Goal: Transaction & Acquisition: Purchase product/service

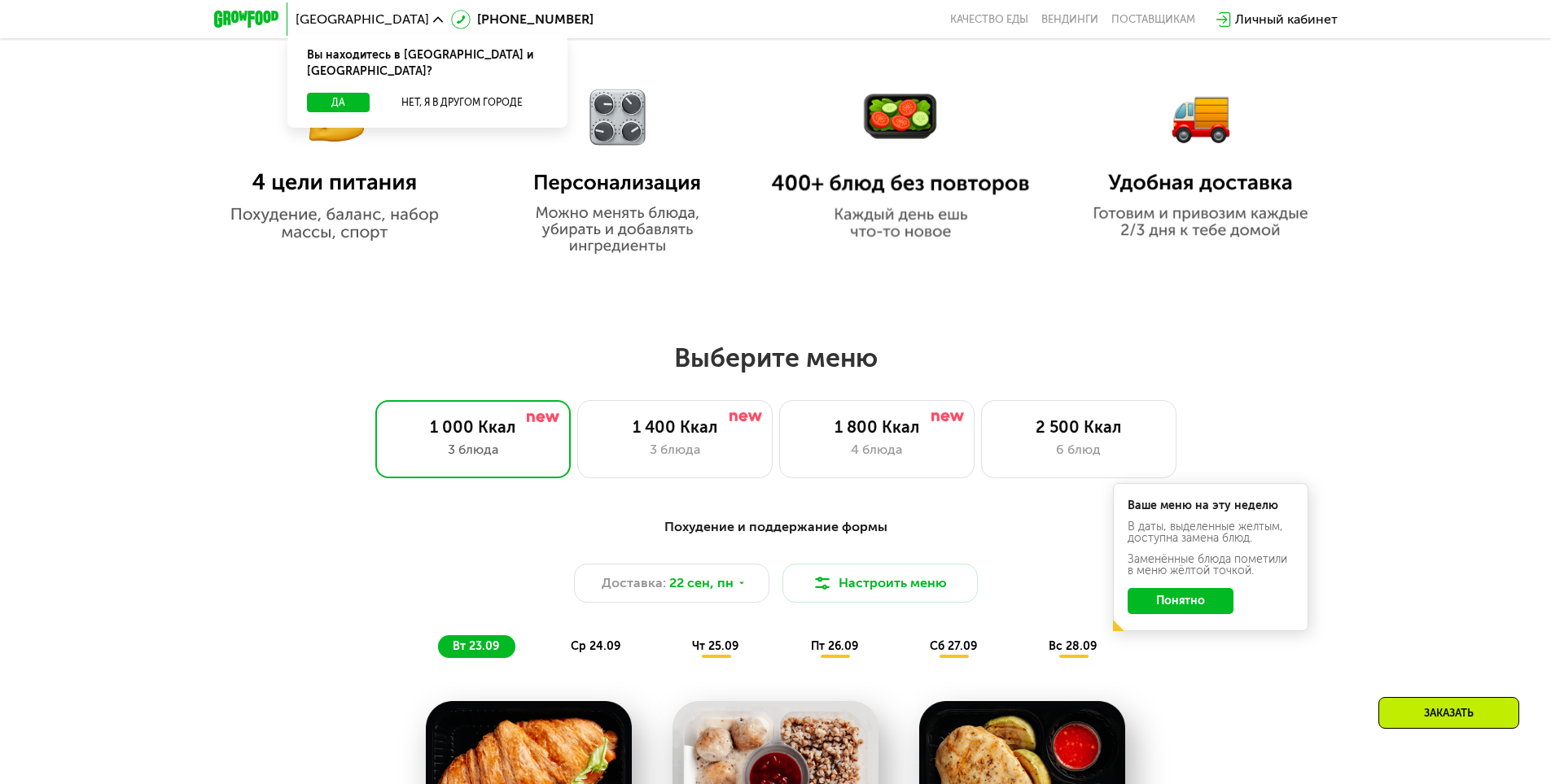
scroll to position [651, 0]
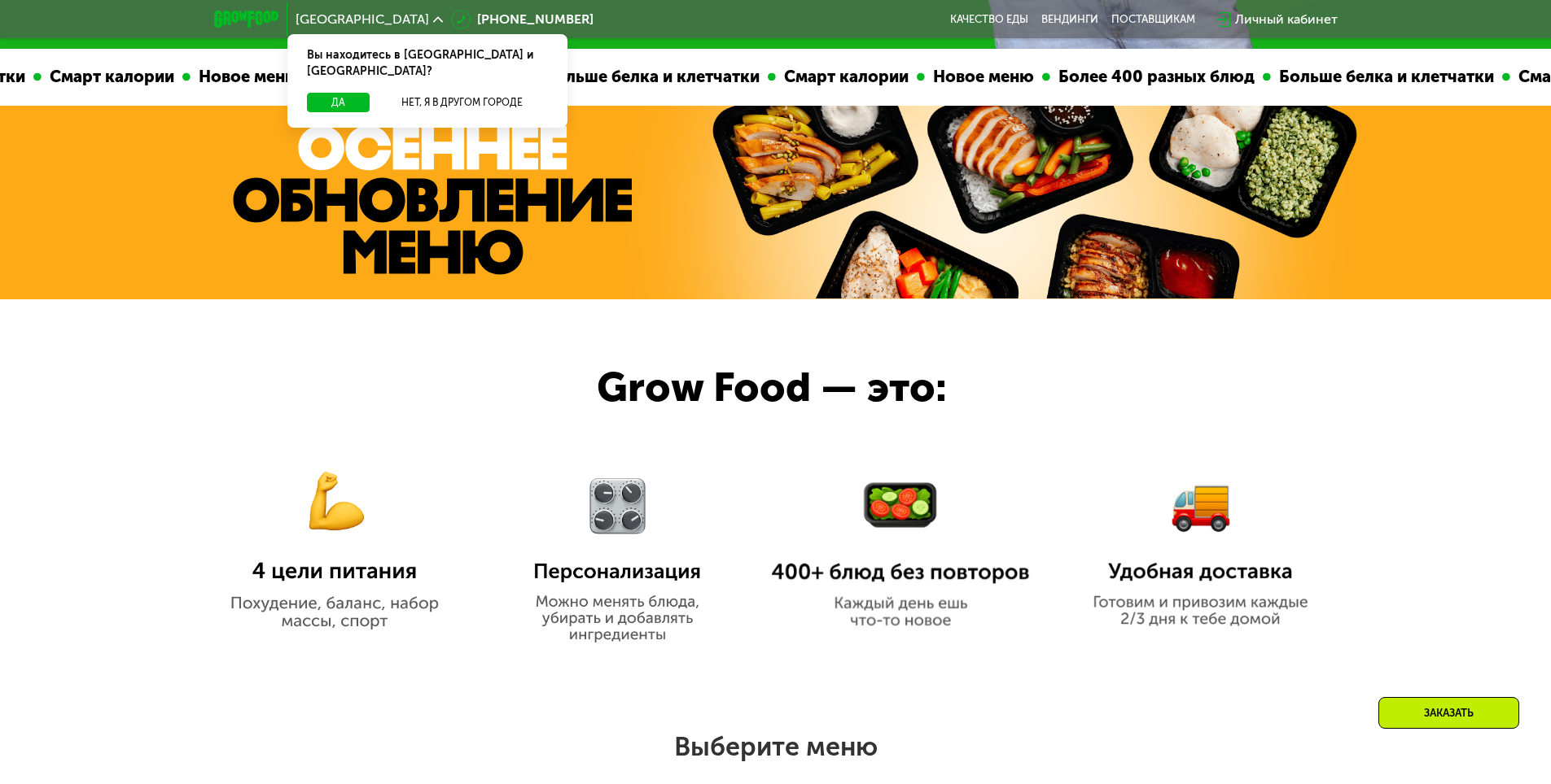
click at [1457, 449] on div at bounding box center [776, 486] width 1551 height 374
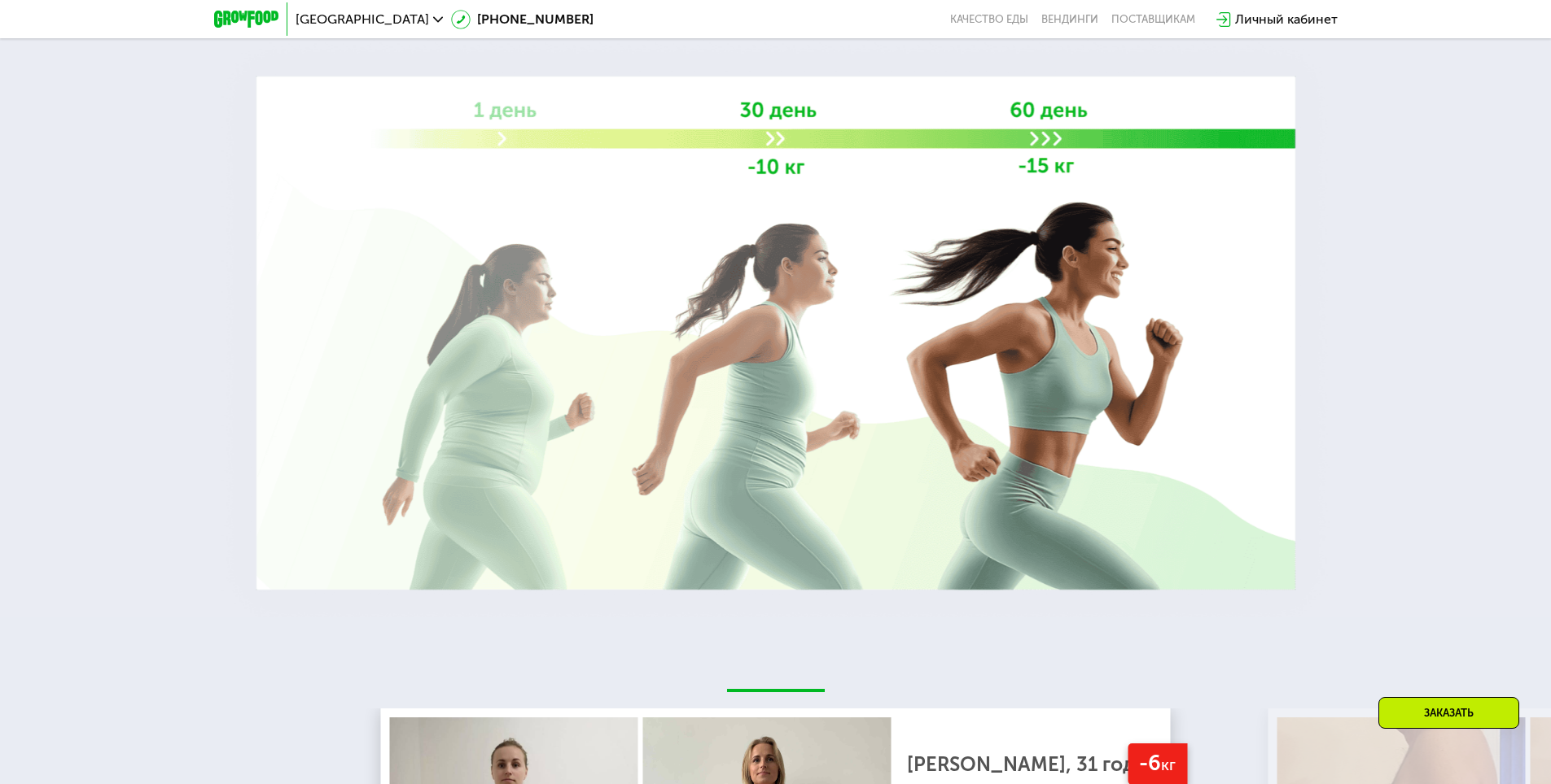
scroll to position [0, 0]
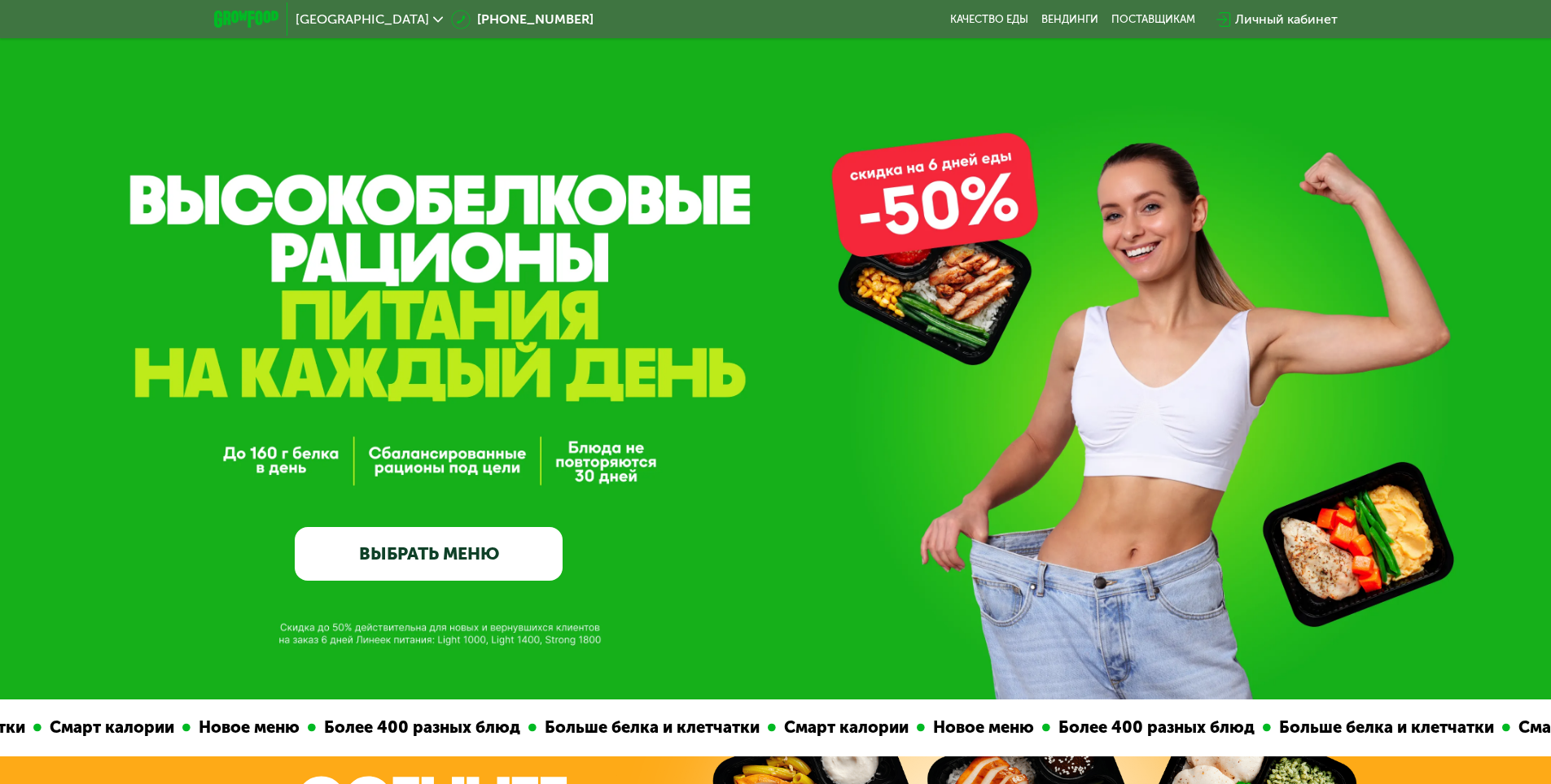
click at [321, 21] on span "[GEOGRAPHIC_DATA]" at bounding box center [362, 20] width 134 height 13
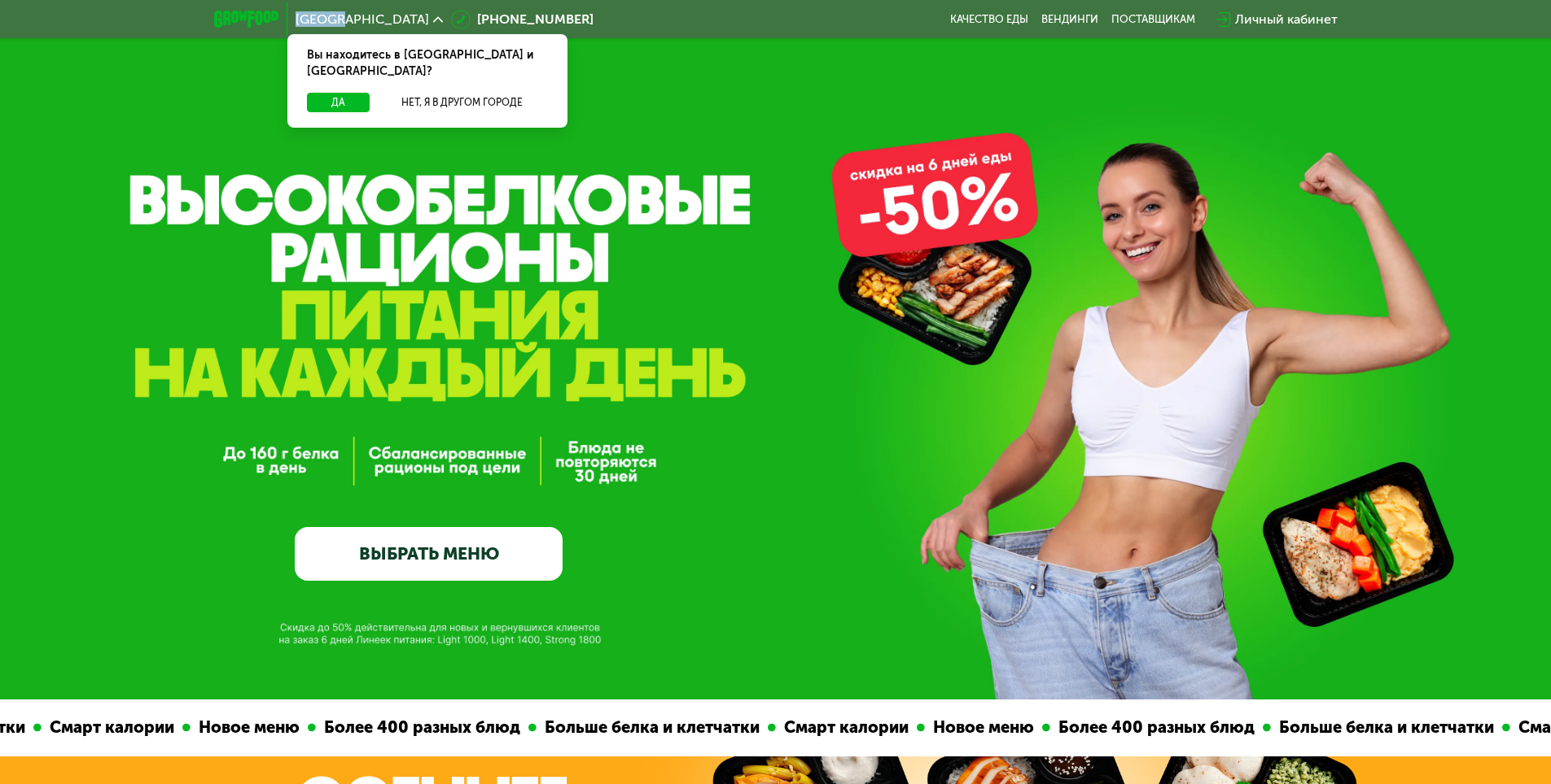
click at [321, 21] on span "[GEOGRAPHIC_DATA]" at bounding box center [362, 20] width 134 height 13
click at [340, 22] on span "[GEOGRAPHIC_DATA]" at bounding box center [362, 20] width 134 height 13
click at [356, 16] on div "[GEOGRAPHIC_DATA] Вы находитесь в [GEOGRAPHIC_DATA] и [GEOGRAPHIC_DATA]? Да Нет…" at bounding box center [369, 19] width 163 height 30
click at [434, 18] on use at bounding box center [438, 19] width 10 height 5
click at [1051, 205] on div "GrowFood — доставка правильного питания ВЫБРАТЬ МЕНЮ" at bounding box center [776, 350] width 1551 height 700
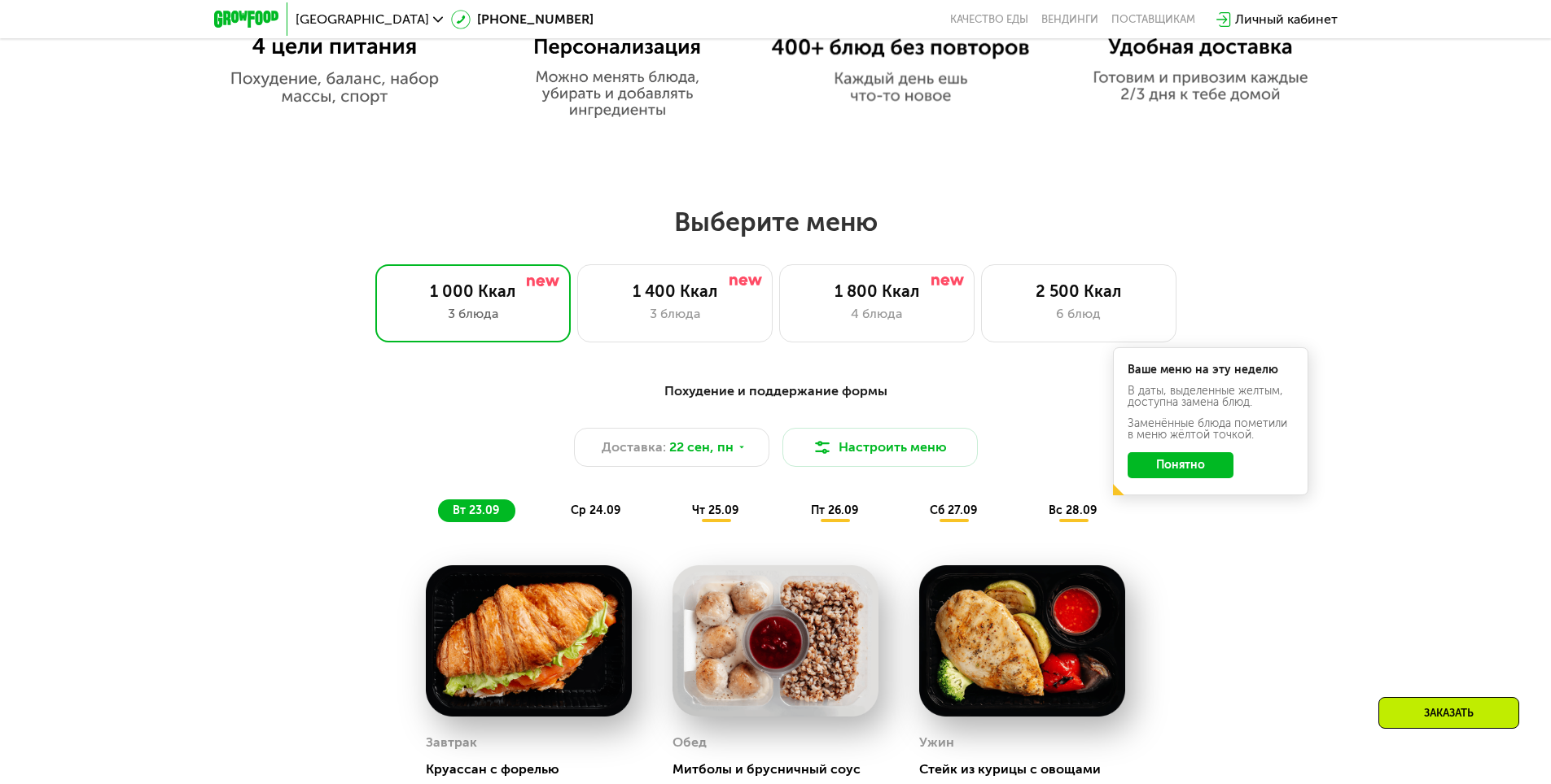
scroll to position [1221, 0]
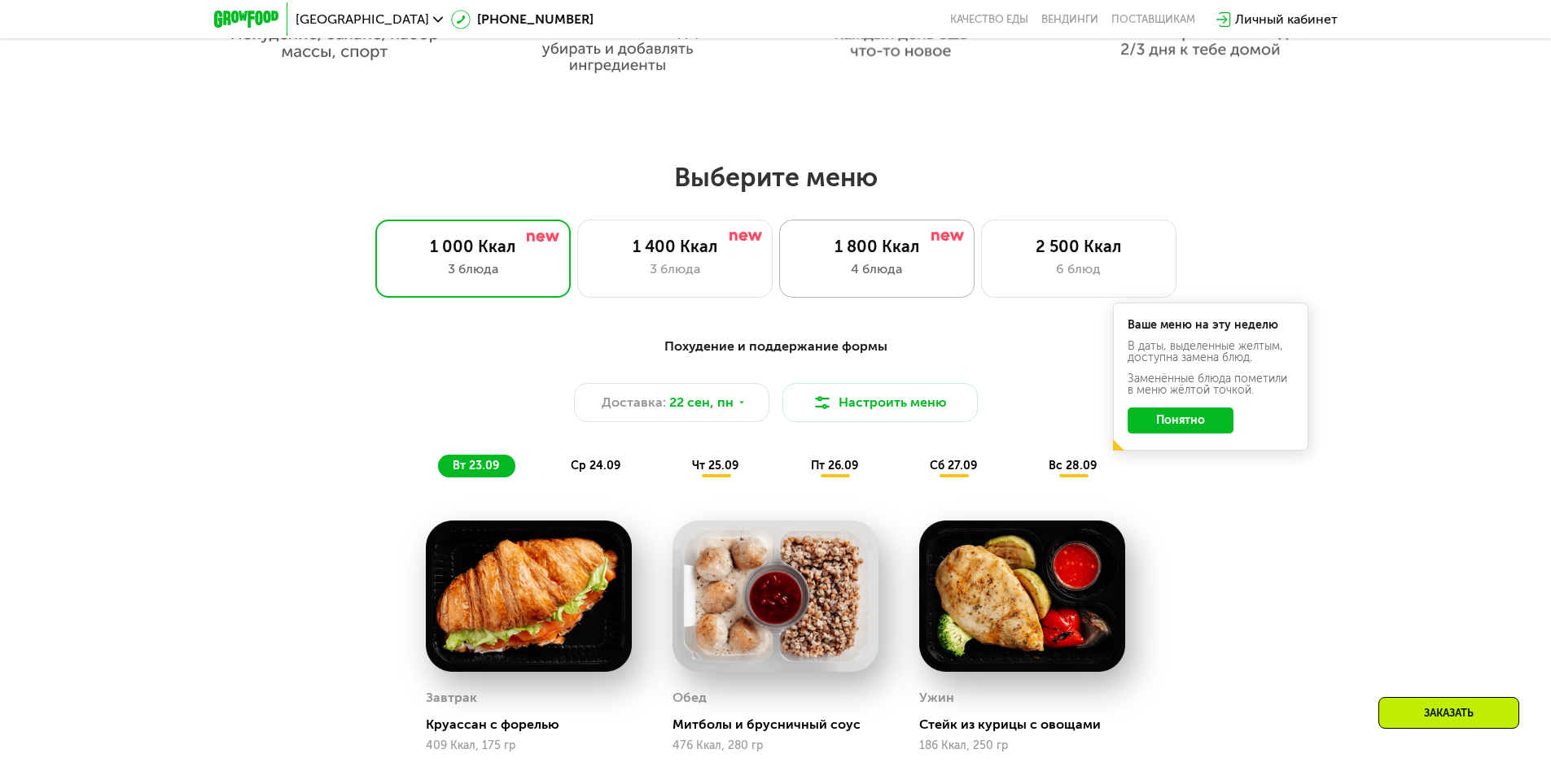
click at [900, 276] on div "4 блюда" at bounding box center [877, 269] width 162 height 20
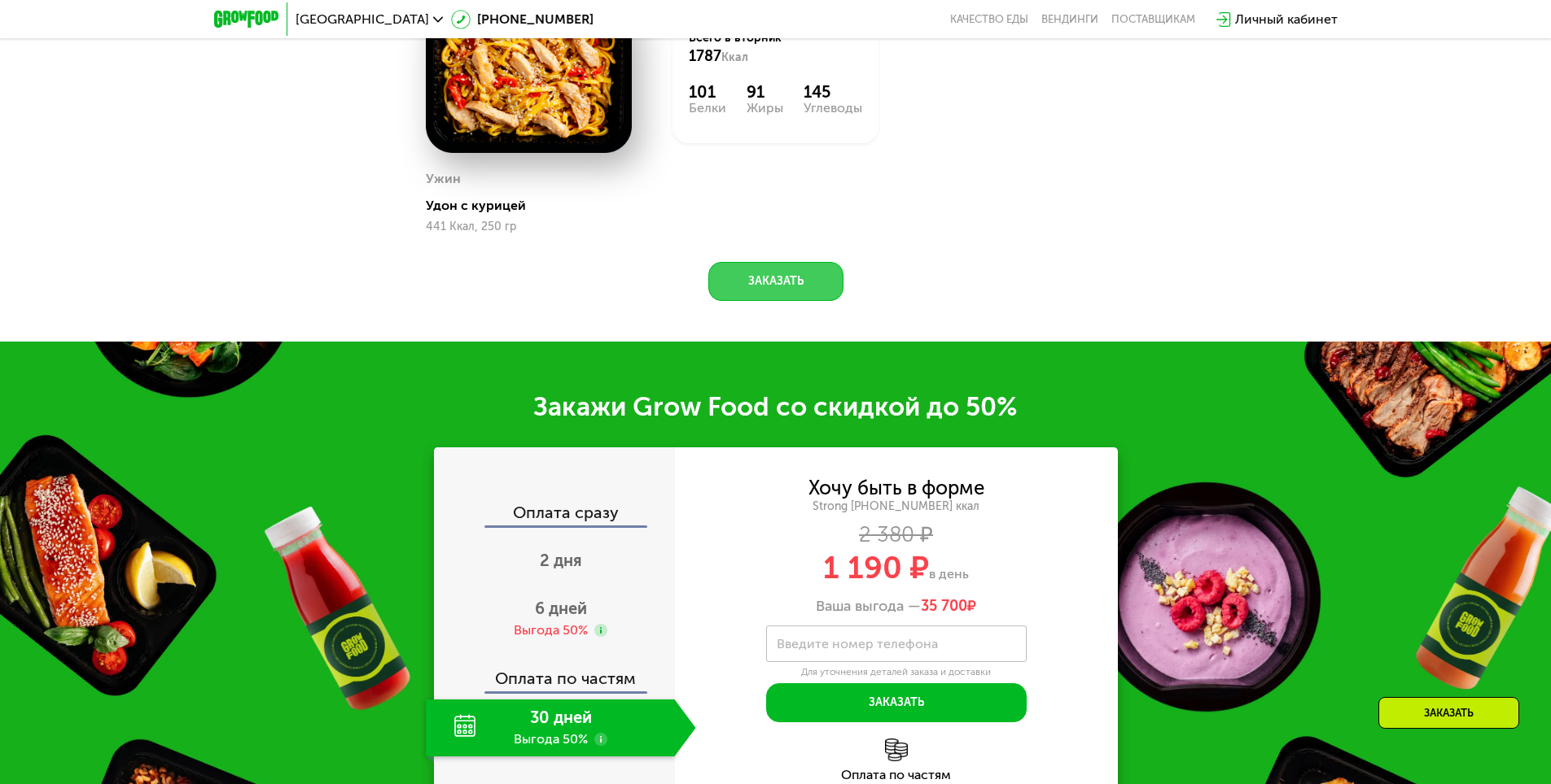
click at [784, 301] on button "Заказать" at bounding box center [776, 282] width 136 height 39
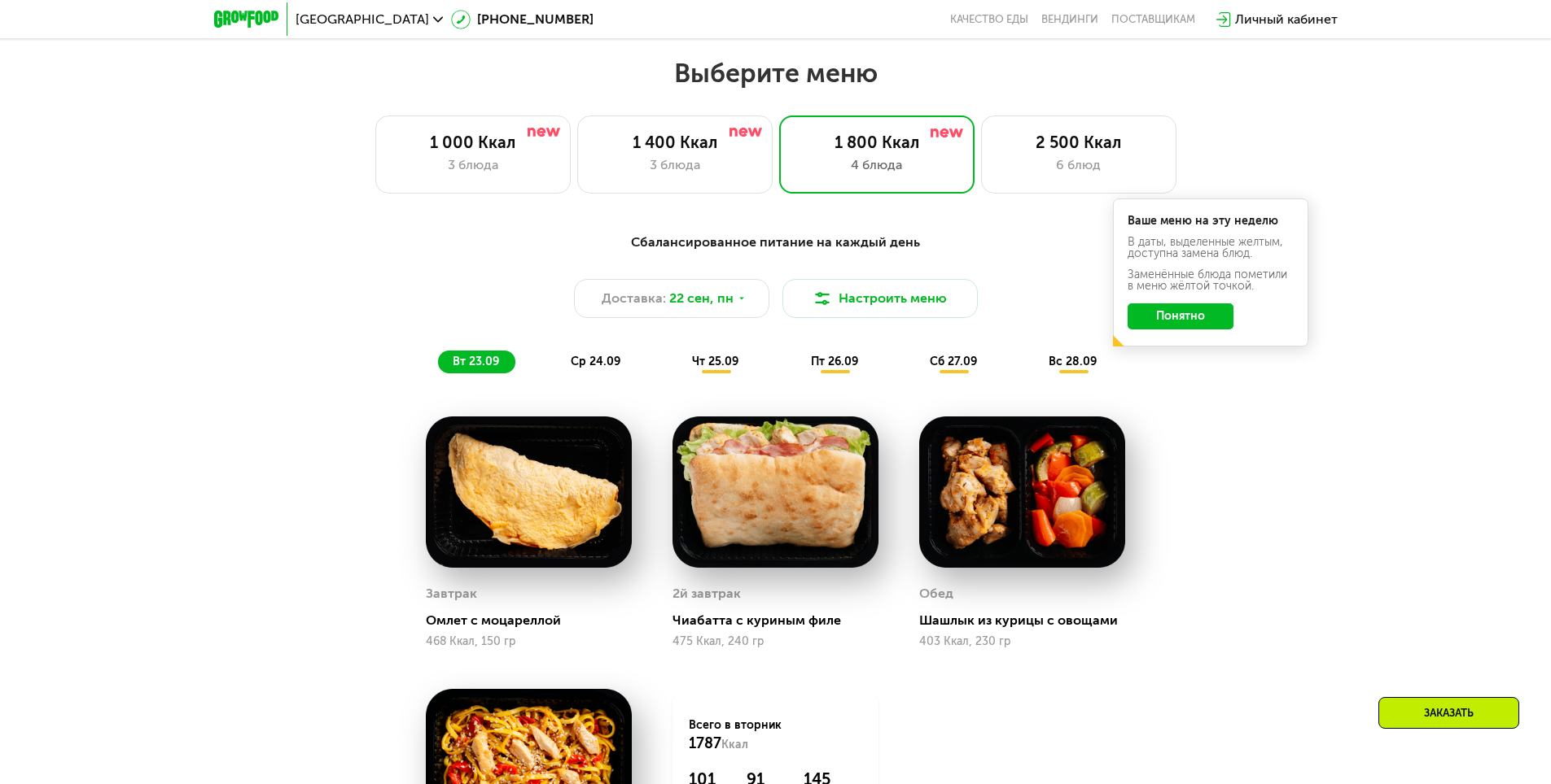
scroll to position [1302, 0]
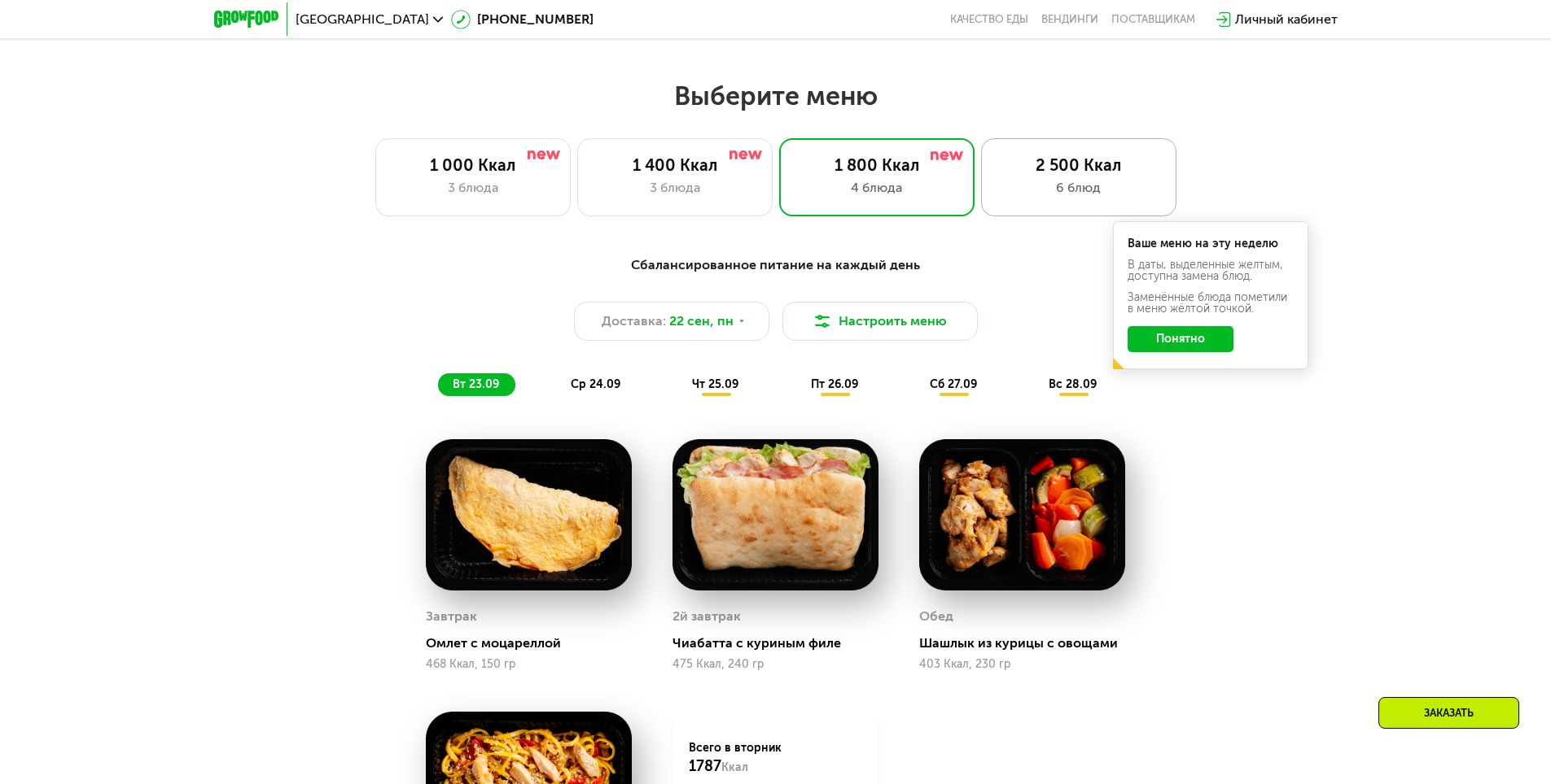
drag, startPoint x: 1076, startPoint y: 185, endPoint x: 1076, endPoint y: 204, distance: 19.0
click at [1076, 185] on div "6 блюд" at bounding box center [1079, 188] width 162 height 20
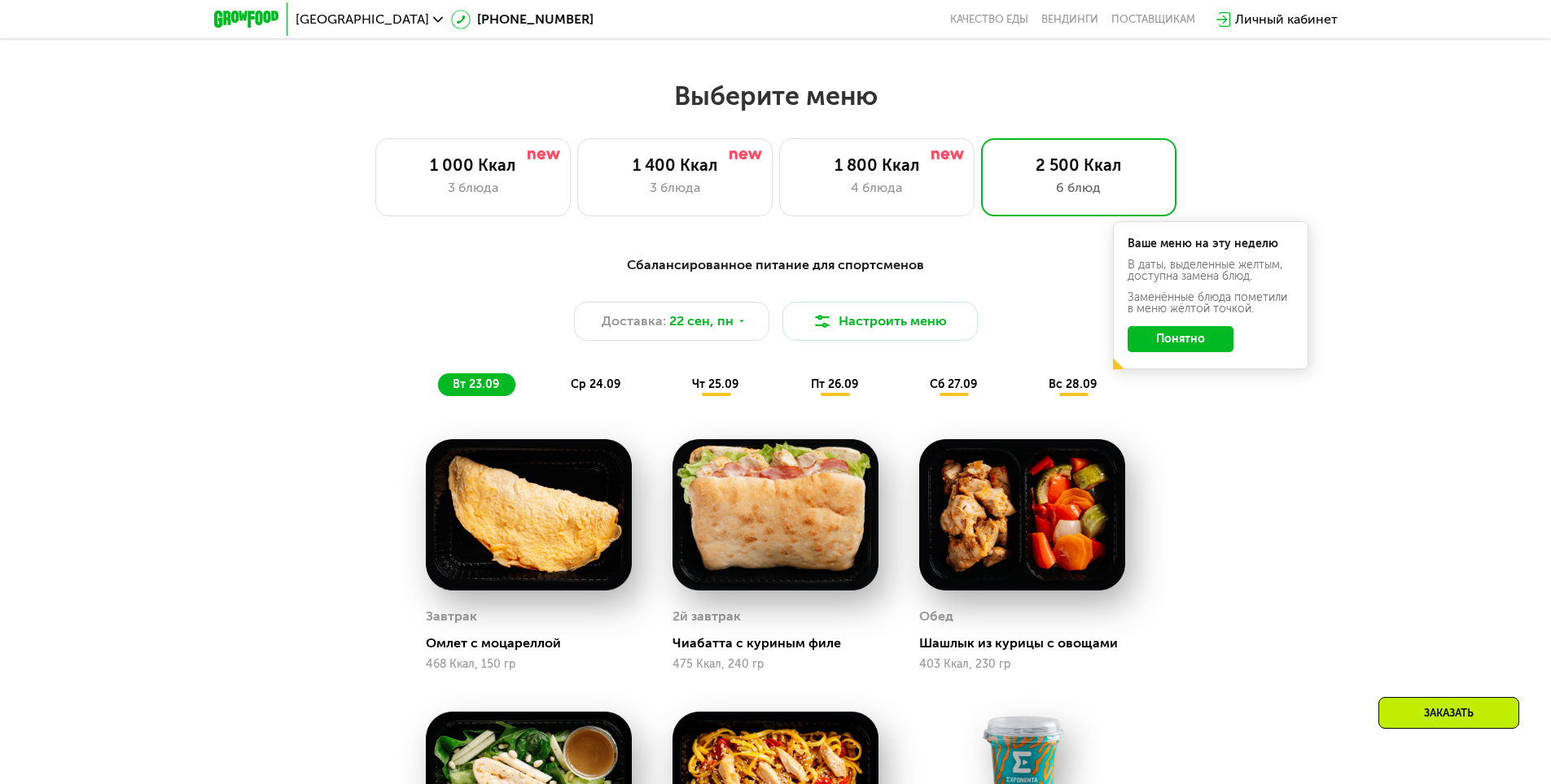
drag, startPoint x: 1280, startPoint y: 477, endPoint x: 1271, endPoint y: 452, distance: 26.6
click at [1280, 476] on div "Сбалансированное питание для спортсменов Доставка: [DATE] Настроить меню вт 23.…" at bounding box center [776, 741] width 1551 height 1018
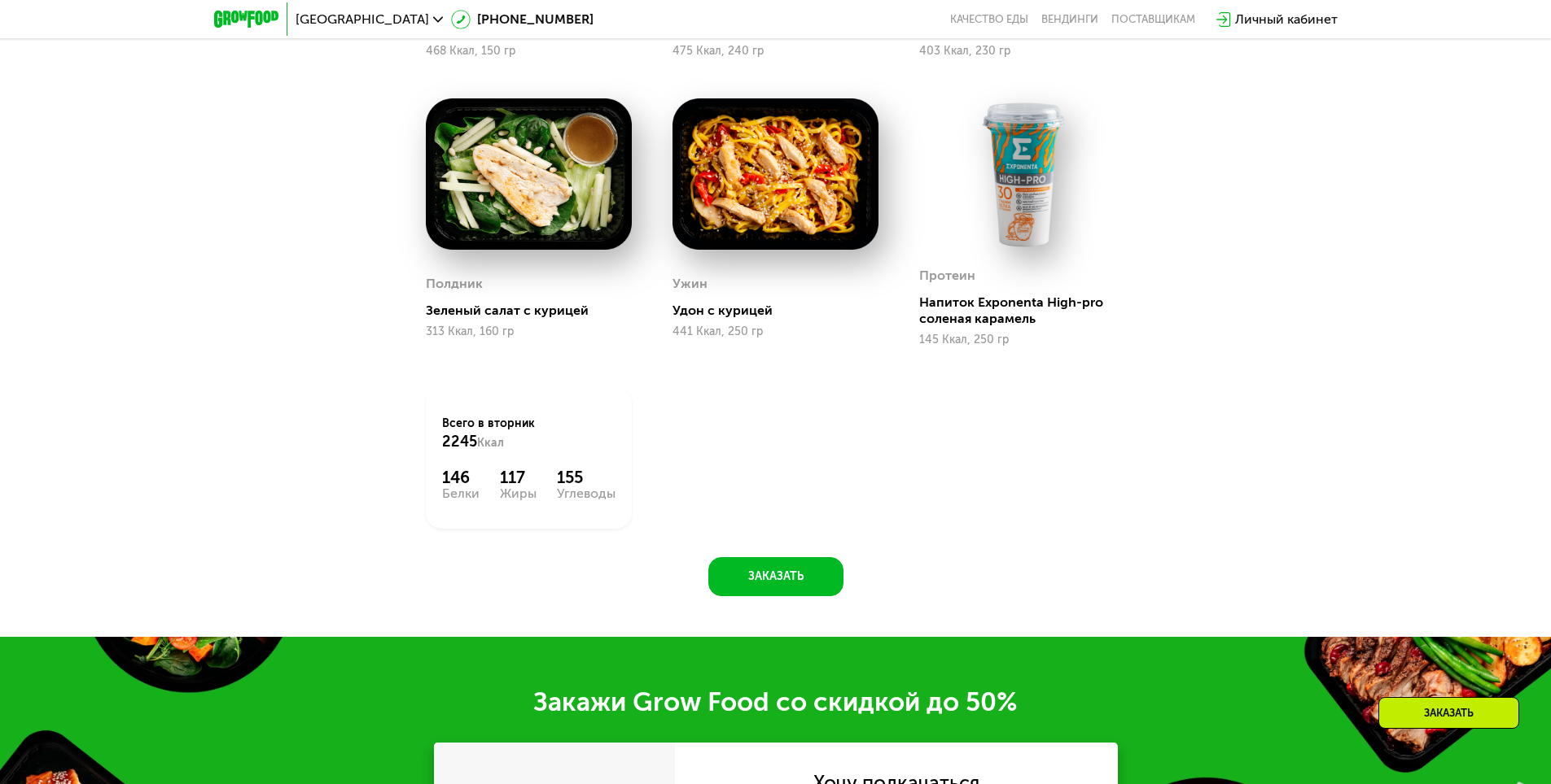
scroll to position [1871, 0]
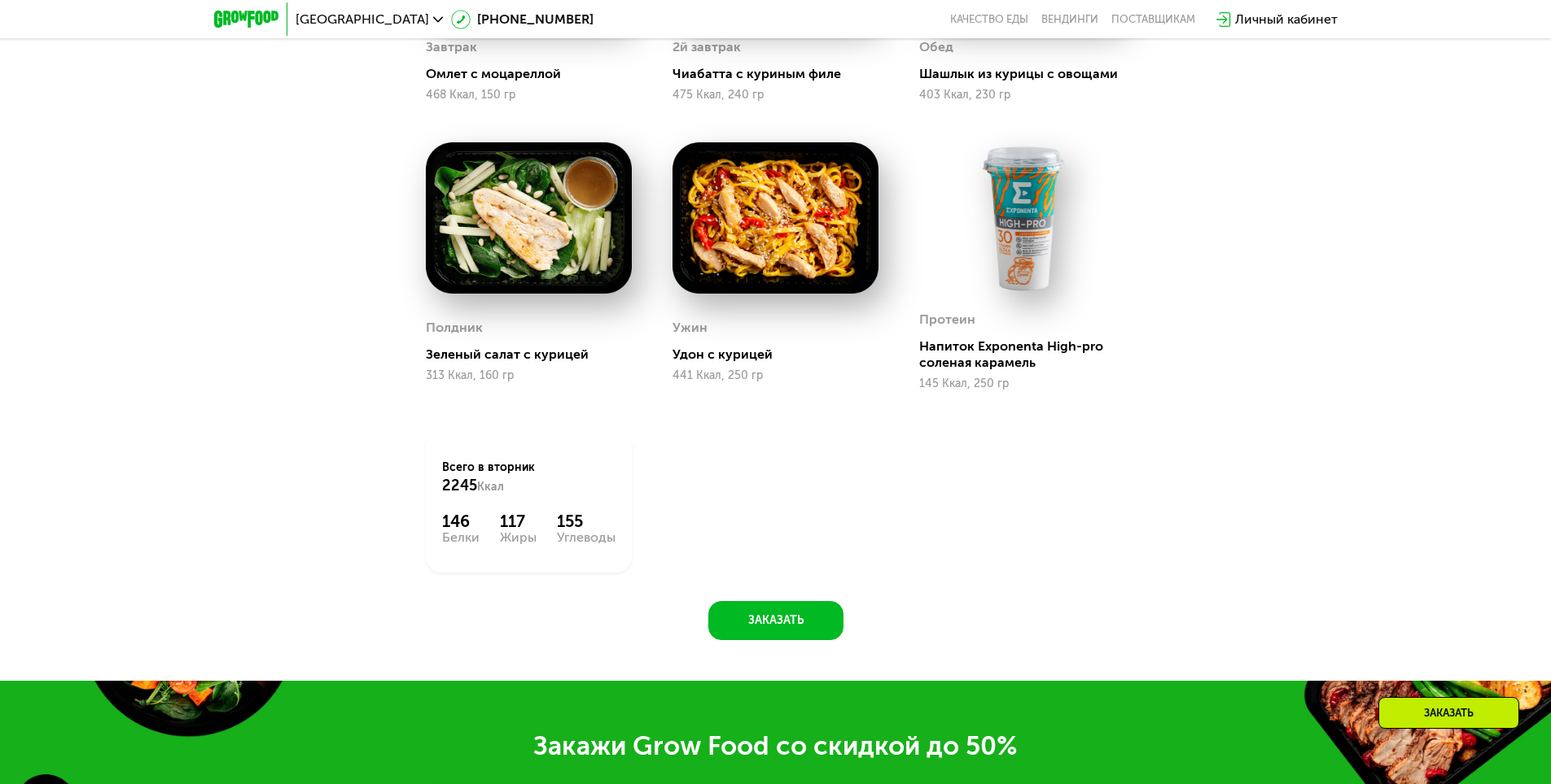
click at [924, 461] on div "Завтрак Омлет с моцареллой 468 Ккал, 150 гр 2й завтрак Чиабатта с куриным филе …" at bounding box center [776, 222] width 740 height 745
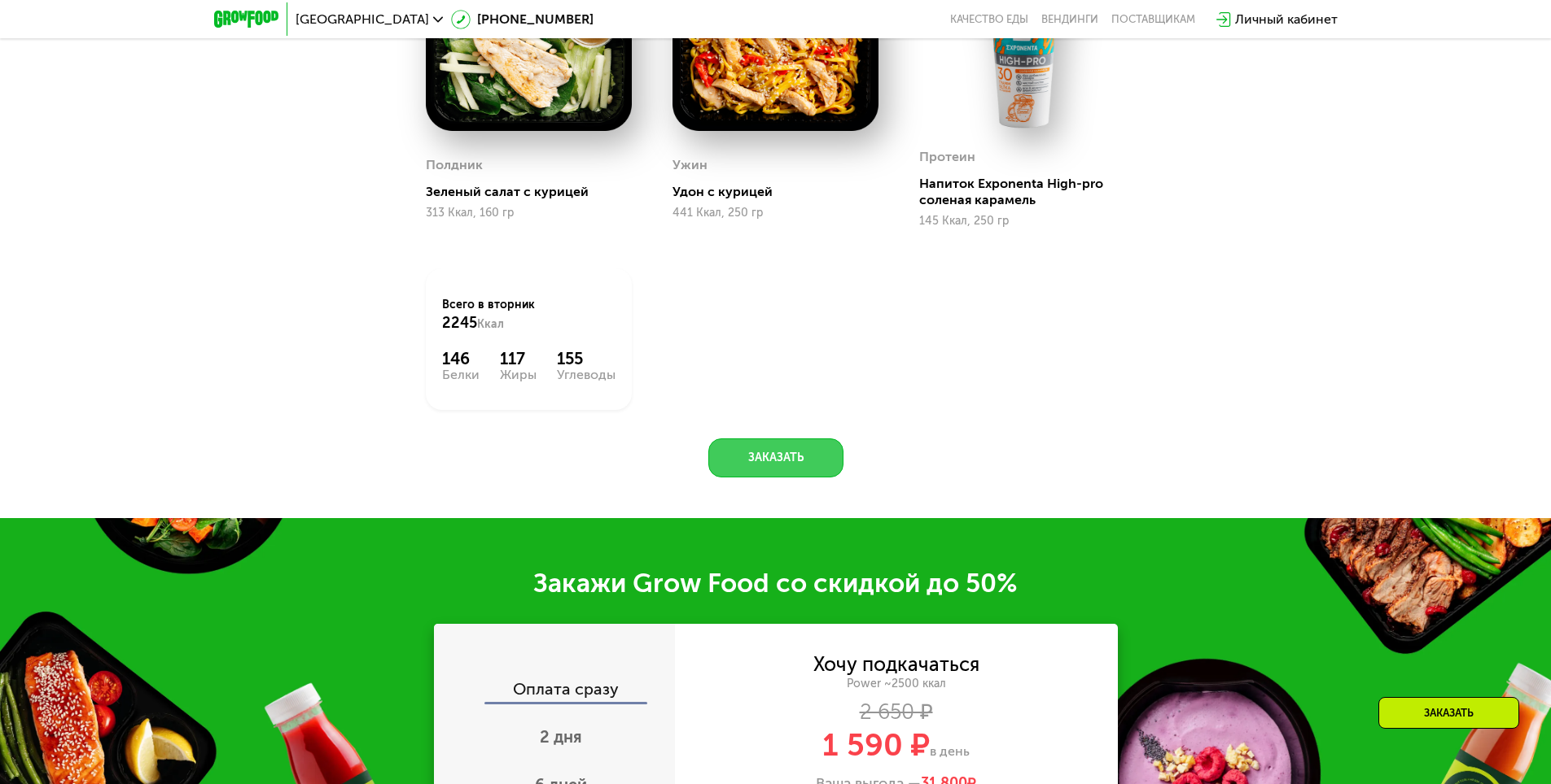
click at [793, 455] on button "Заказать" at bounding box center [776, 458] width 136 height 39
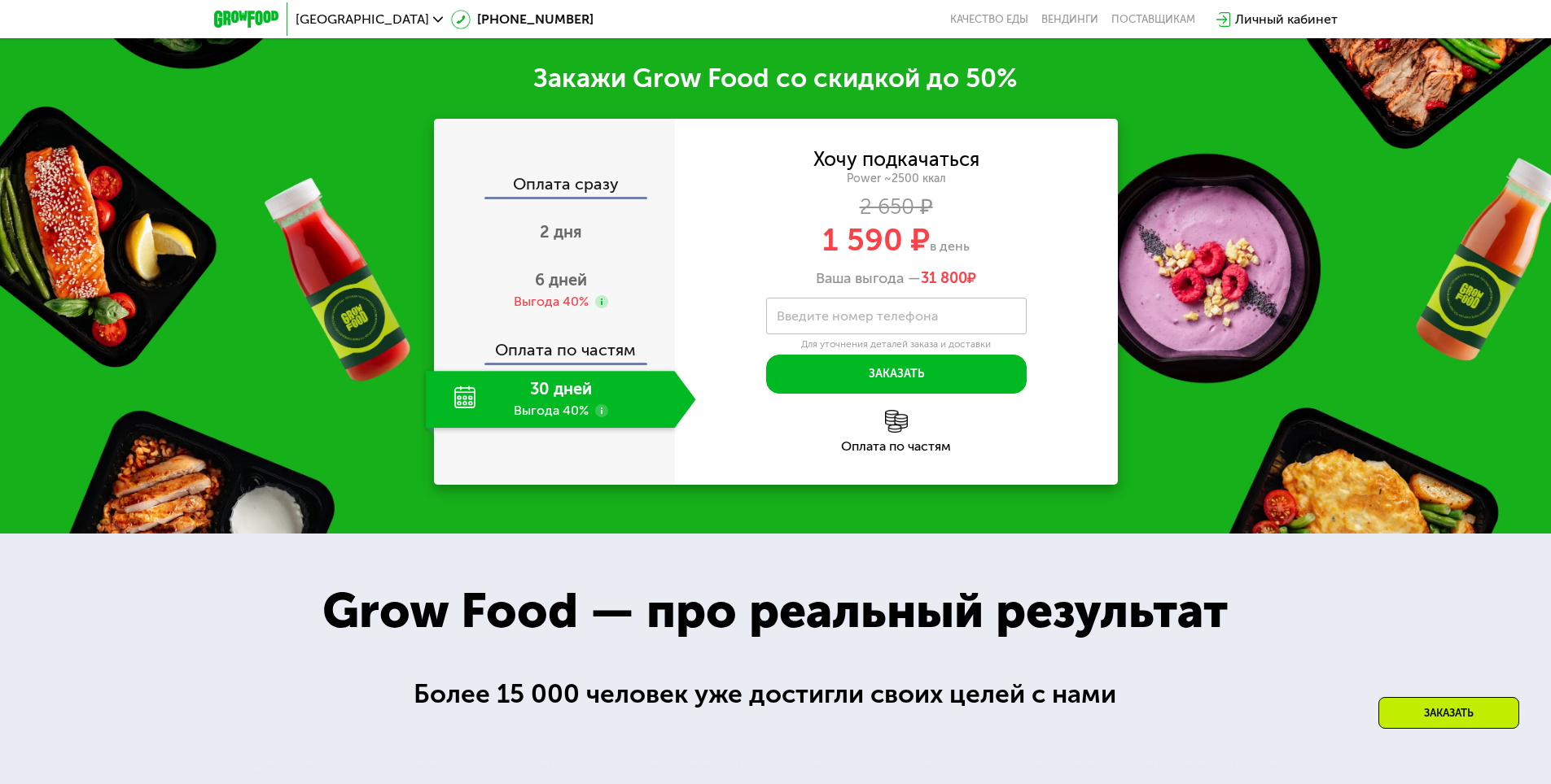
scroll to position [2558, 0]
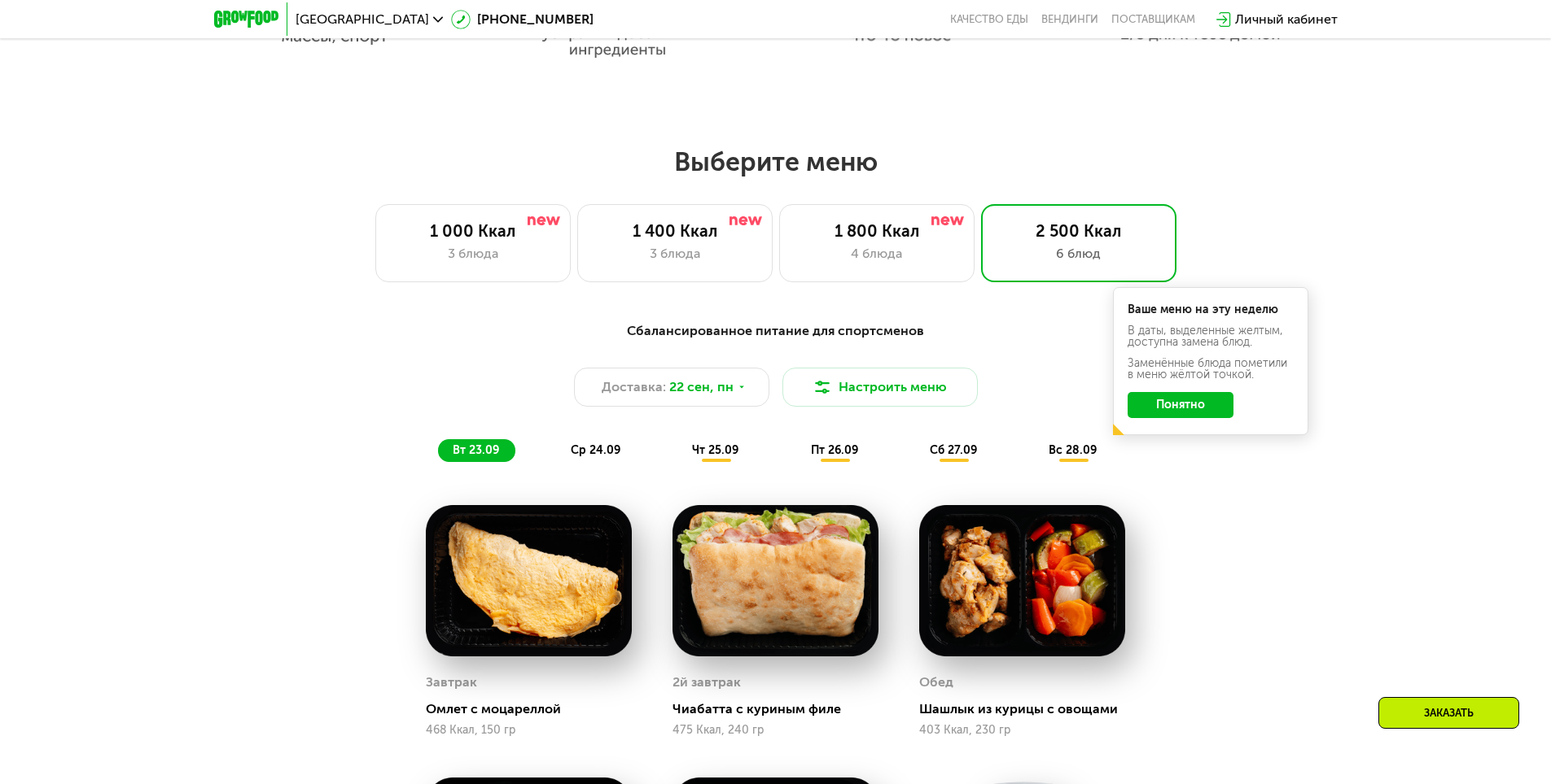
click at [714, 248] on div "1 400 Ккал 3 блюда" at bounding box center [675, 243] width 196 height 78
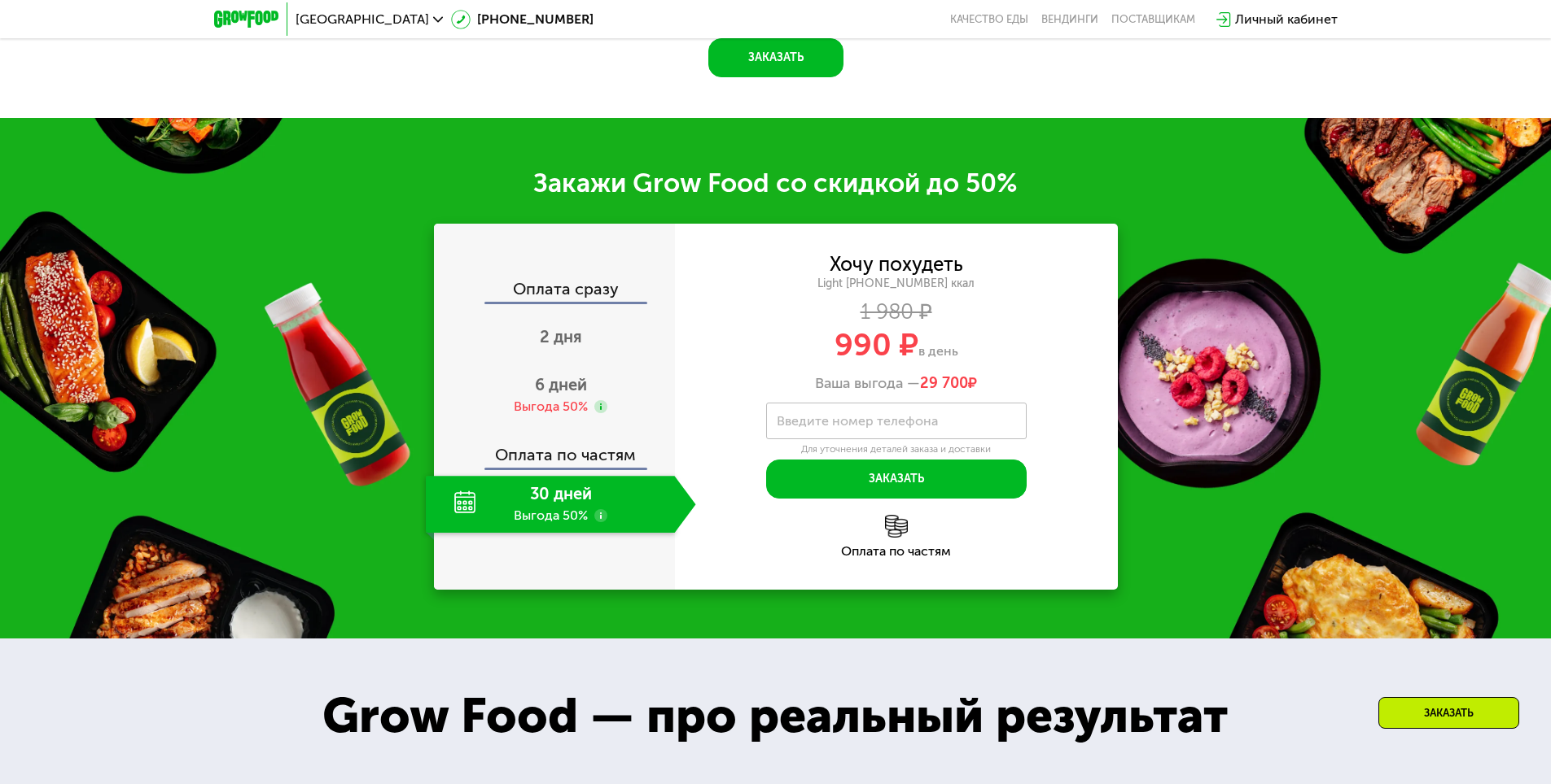
scroll to position [2146, 0]
click at [583, 350] on div "2 дня" at bounding box center [560, 338] width 270 height 57
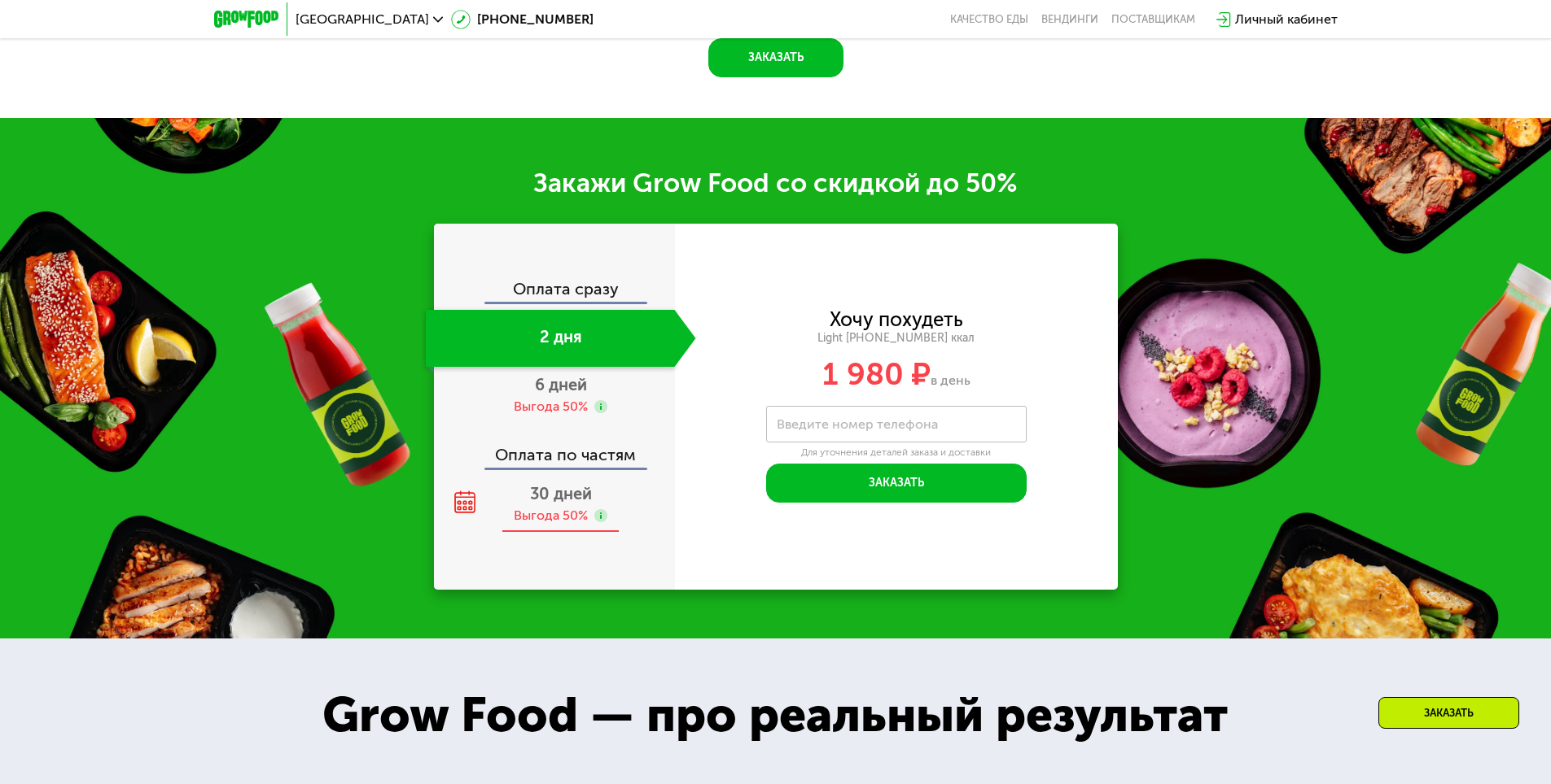
click at [553, 501] on span "30 дней" at bounding box center [560, 494] width 62 height 20
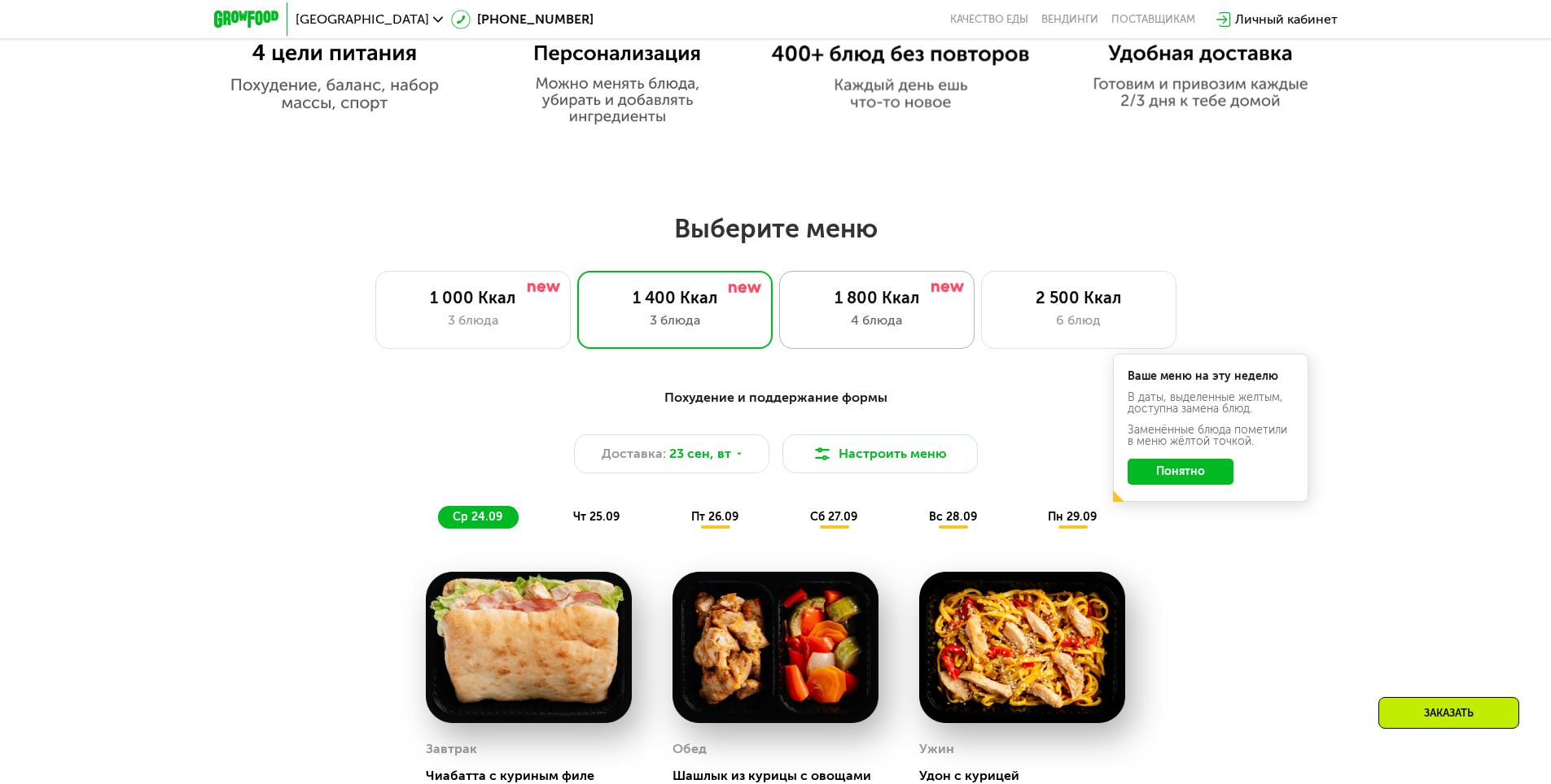
click at [853, 337] on div "1 800 Ккал 4 блюда" at bounding box center [877, 309] width 196 height 78
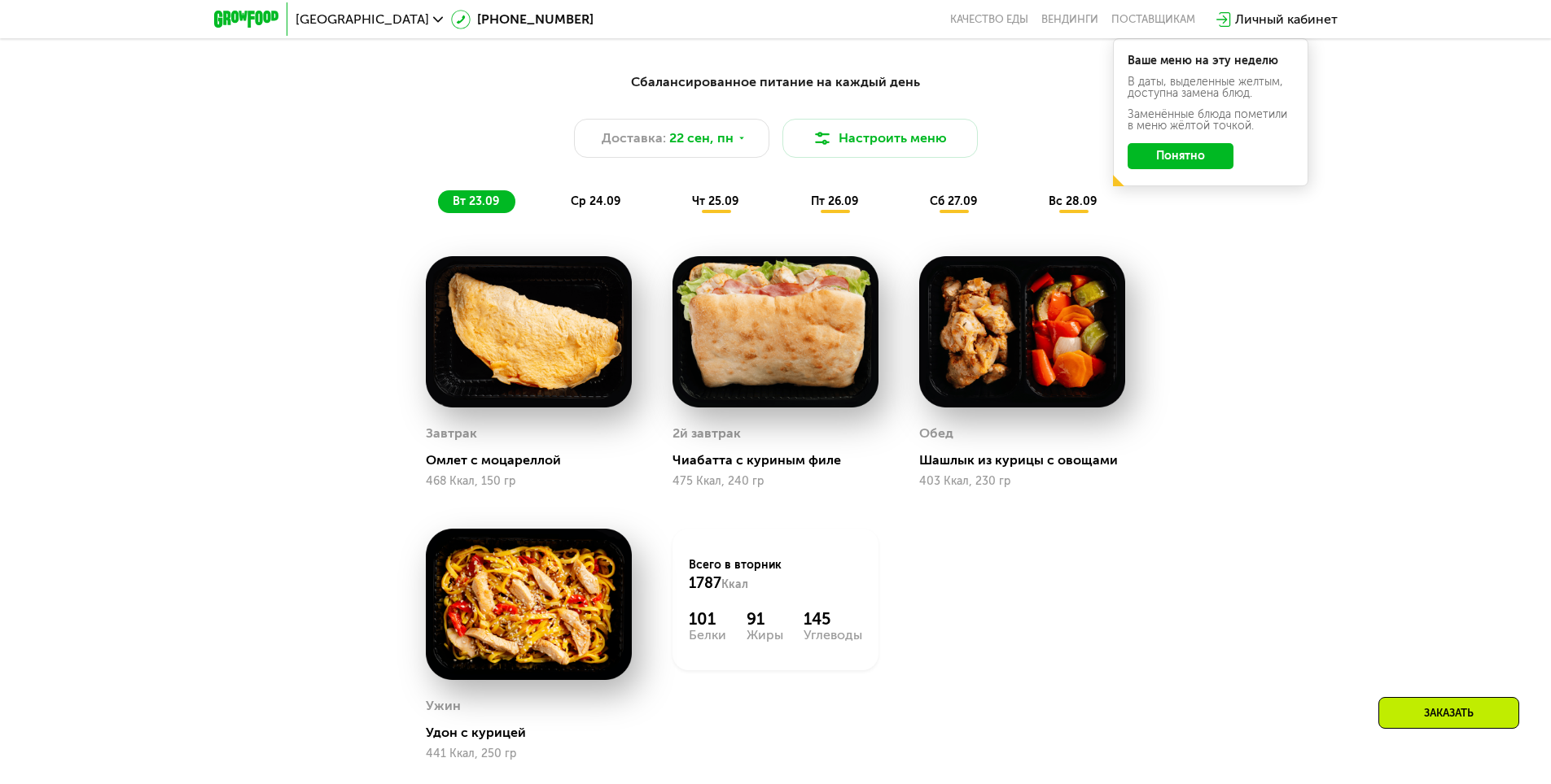
scroll to position [1169, 0]
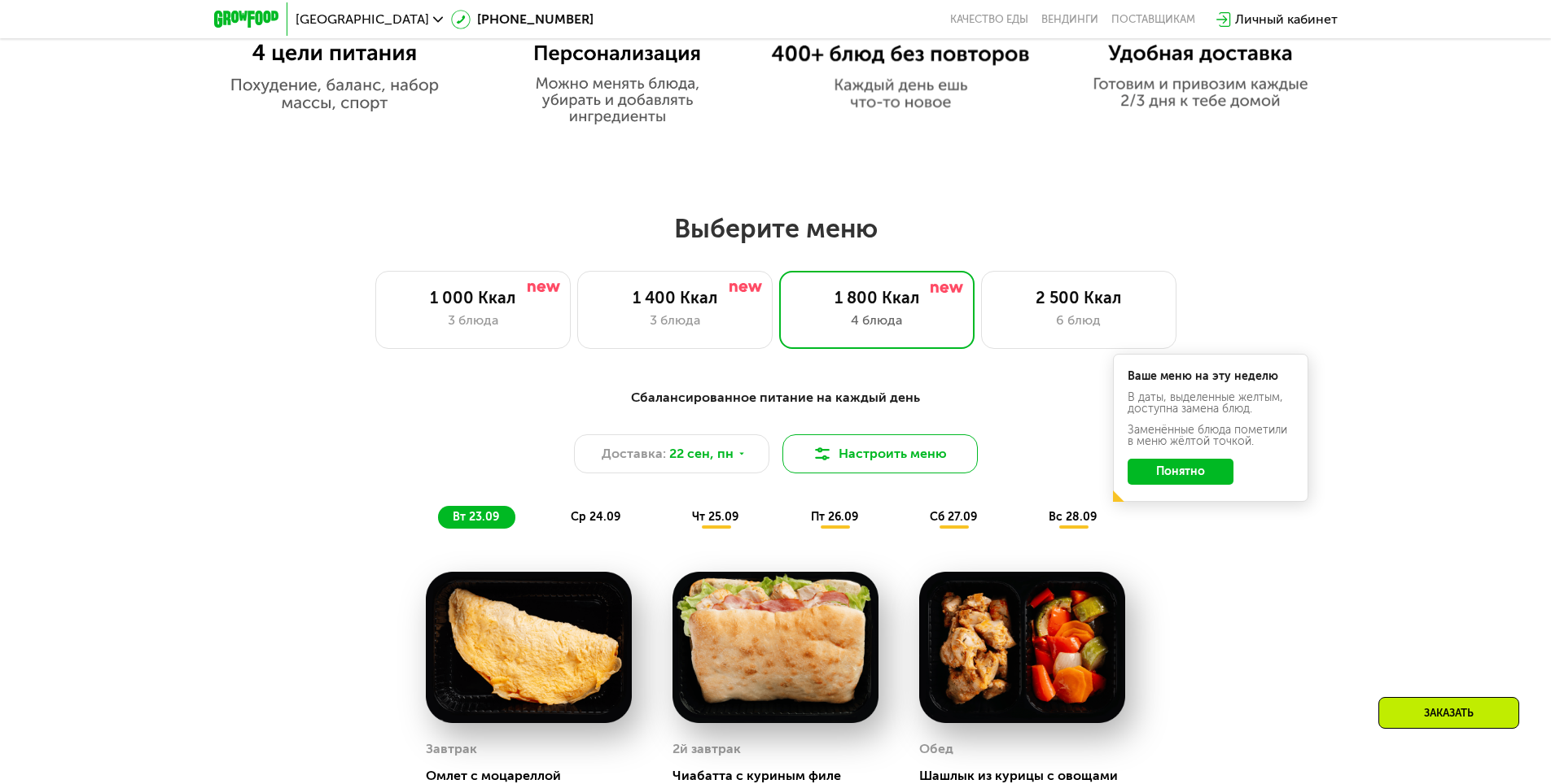
click at [880, 457] on button "Настроить меню" at bounding box center [881, 454] width 196 height 39
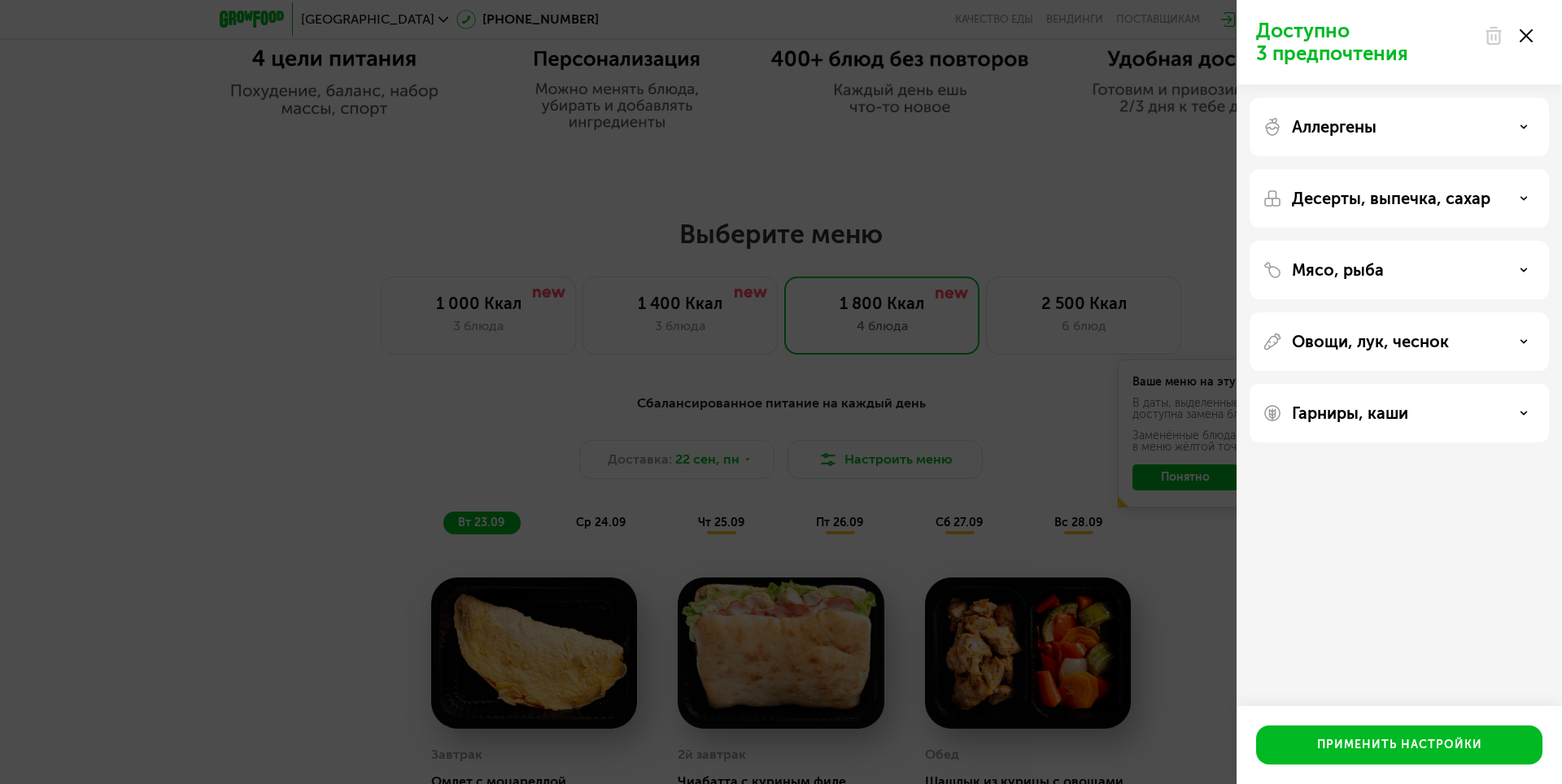
click at [1013, 354] on div "Доступно 3 предпочтения Аллергены Десерты, выпечка, сахар Мясо, рыба Овощи, лук…" at bounding box center [781, 392] width 1562 height 784
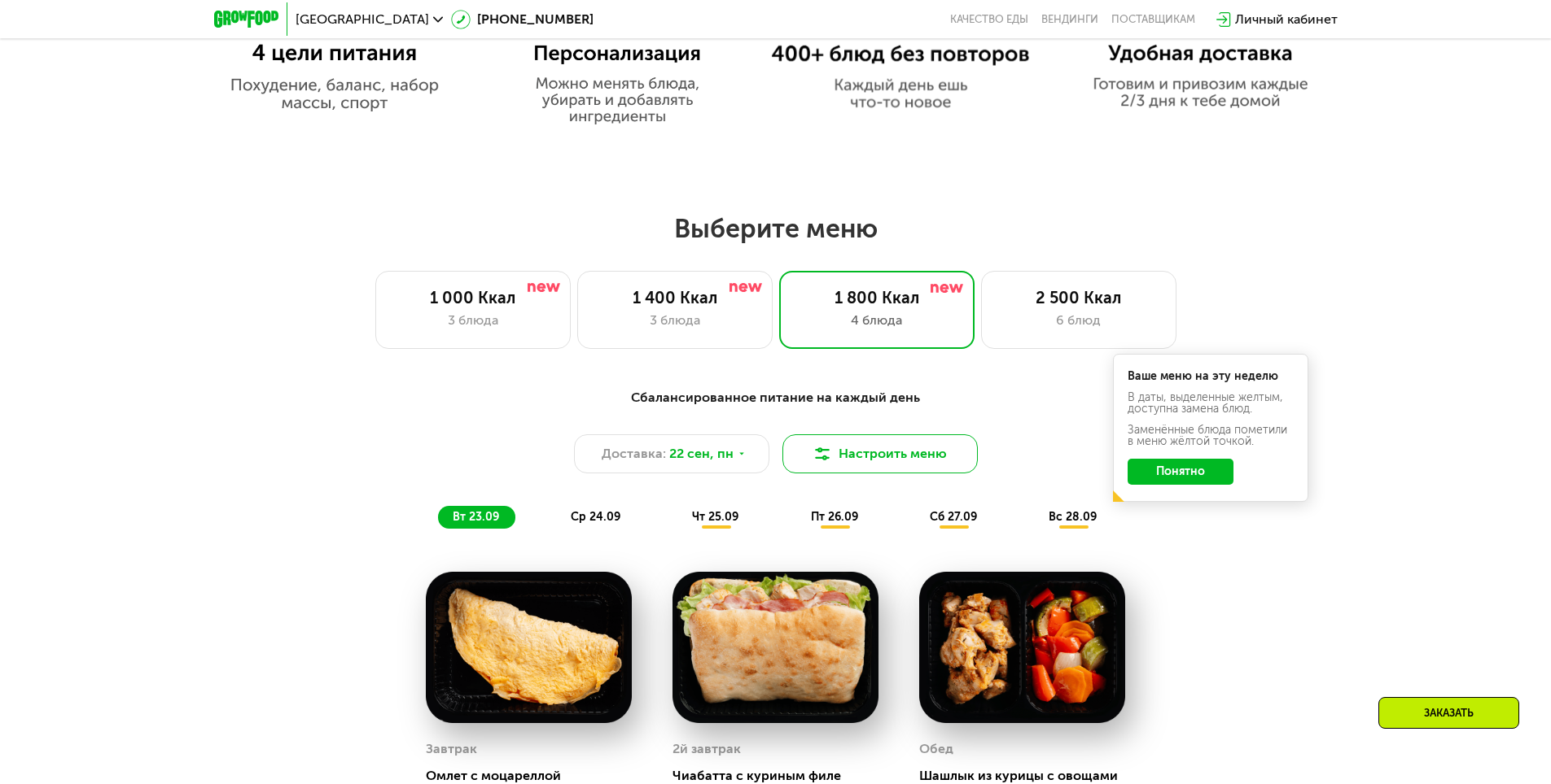
click at [883, 470] on button "Настроить меню" at bounding box center [881, 454] width 196 height 39
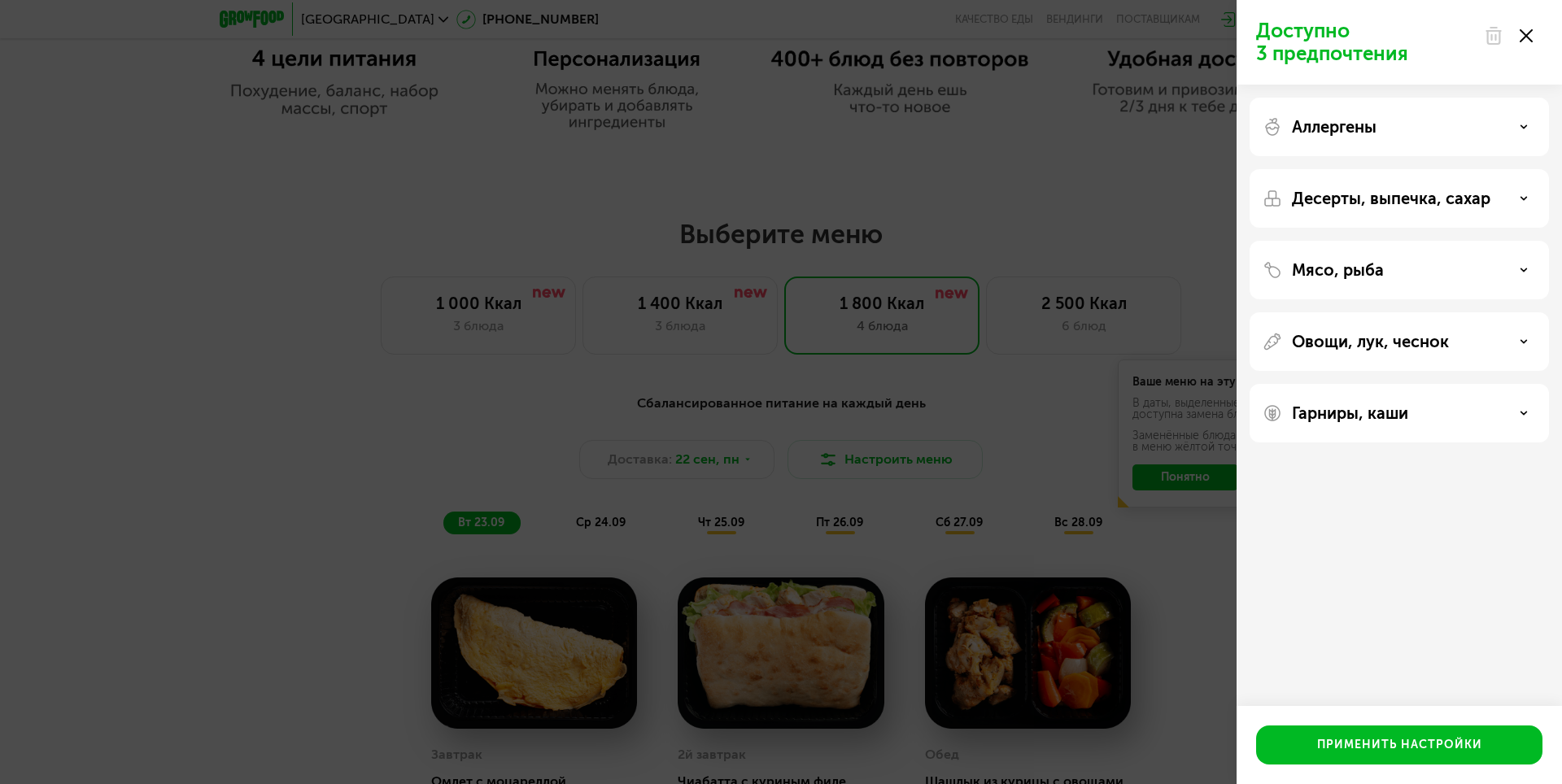
click at [1011, 457] on div "Доступно 3 предпочтения Аллергены Десерты, выпечка, сахар Мясо, рыба Овощи, лук…" at bounding box center [781, 392] width 1562 height 784
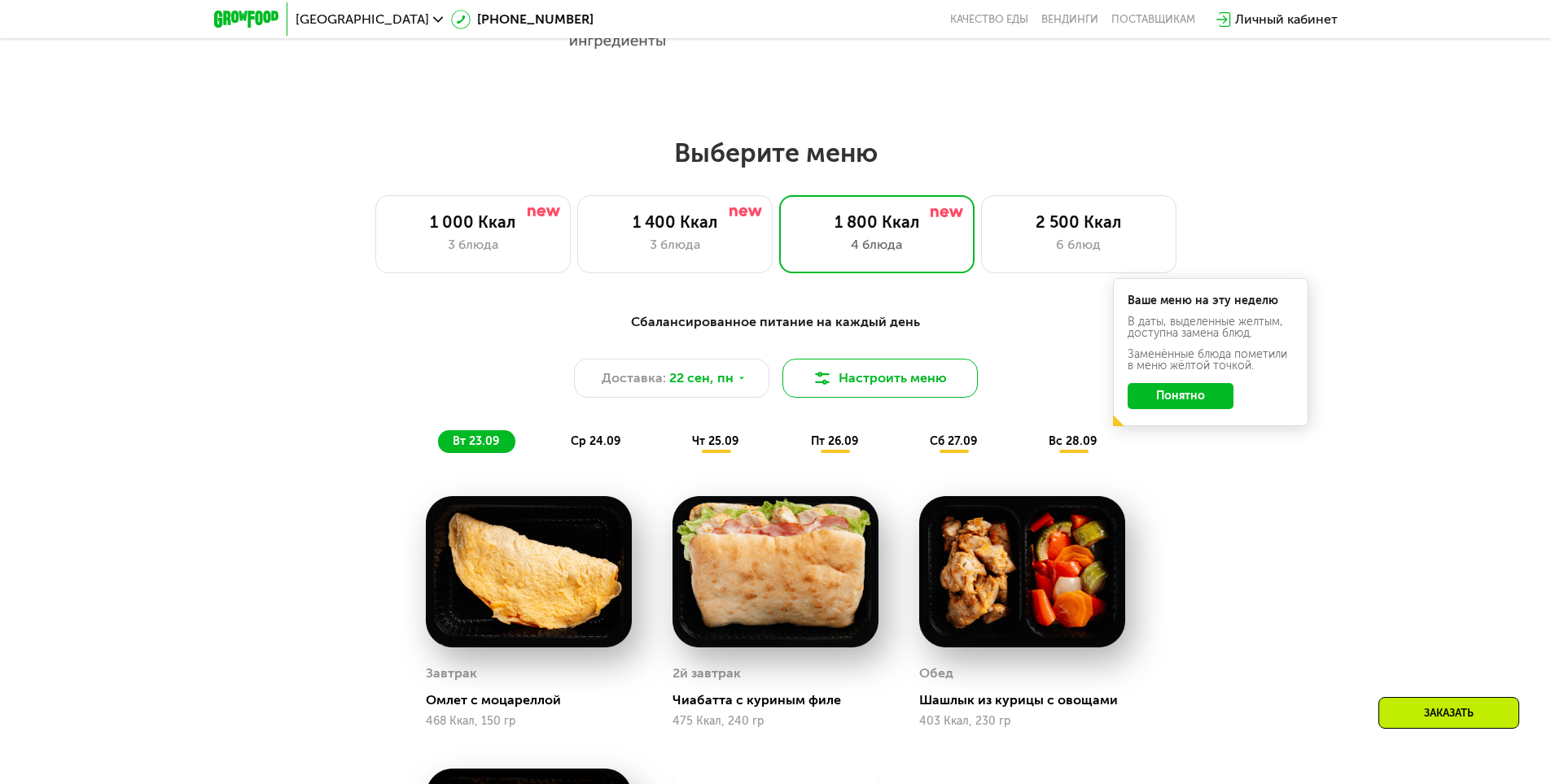
scroll to position [1221, 0]
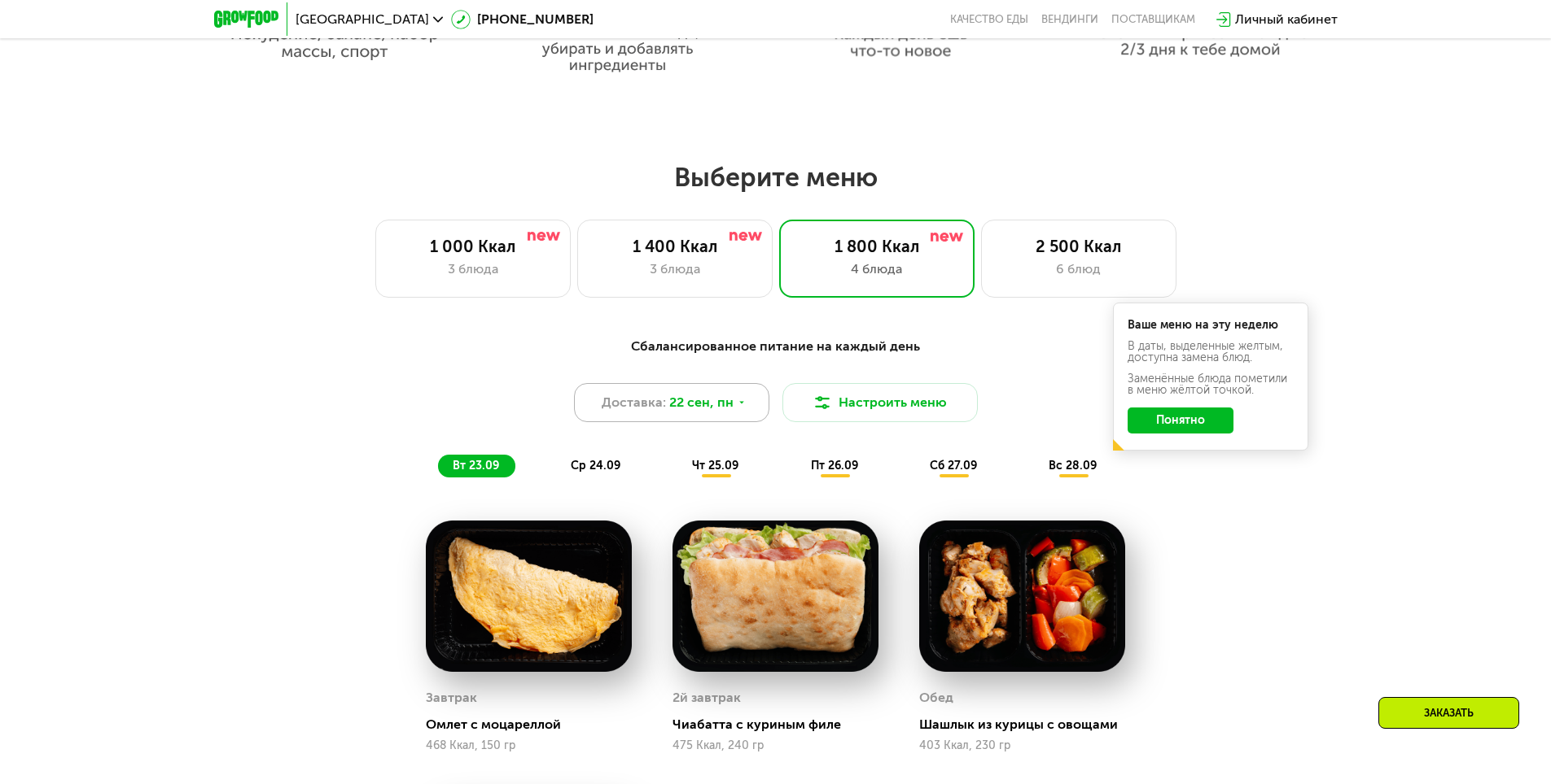
click at [720, 420] on div "Доставка: [DATE]" at bounding box center [671, 403] width 196 height 39
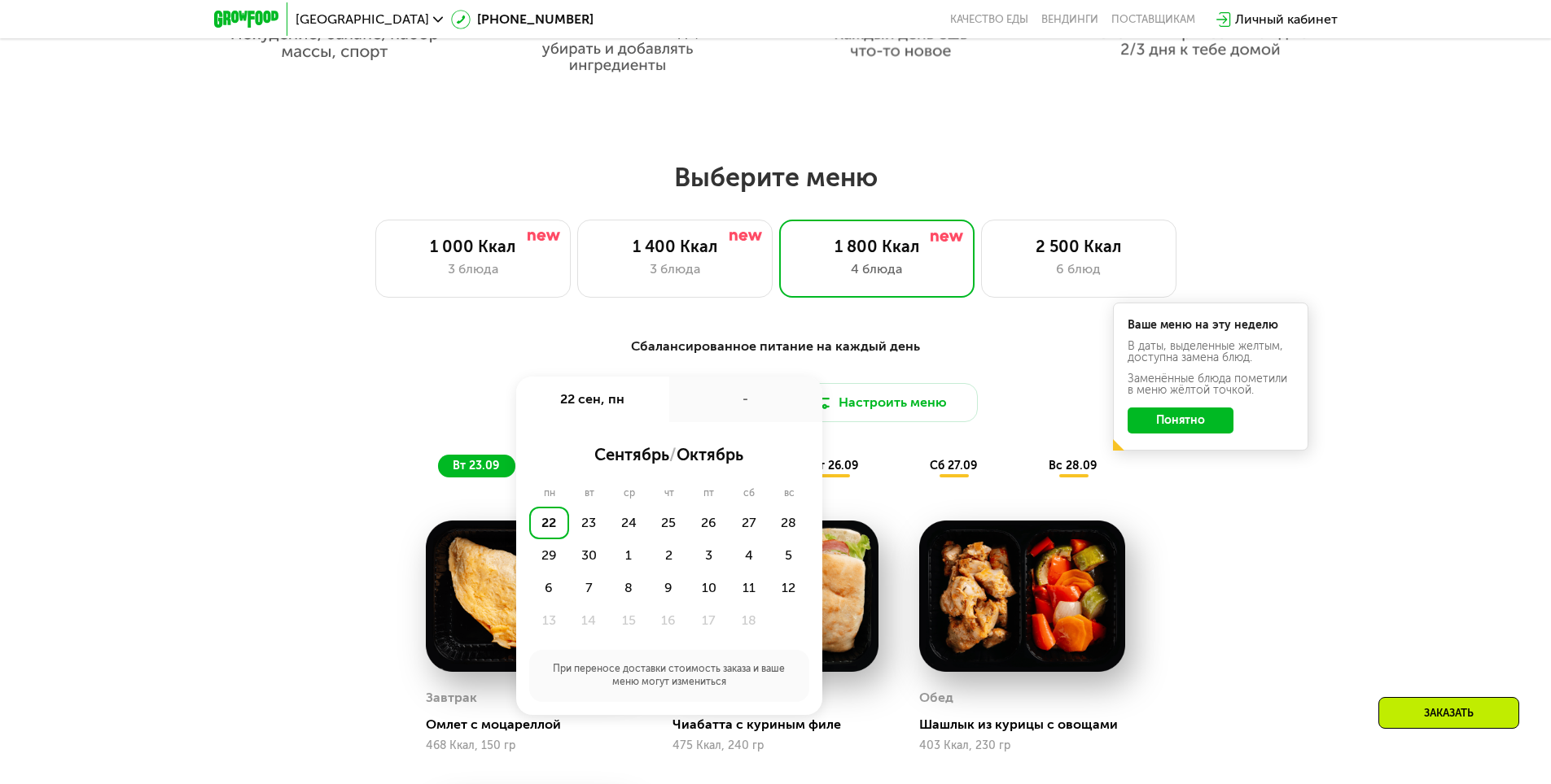
click at [979, 382] on div "Сбалансированное питание на каждый день Доставка: [DATE] сен, пн - сентябрь / о…" at bounding box center [776, 407] width 964 height 141
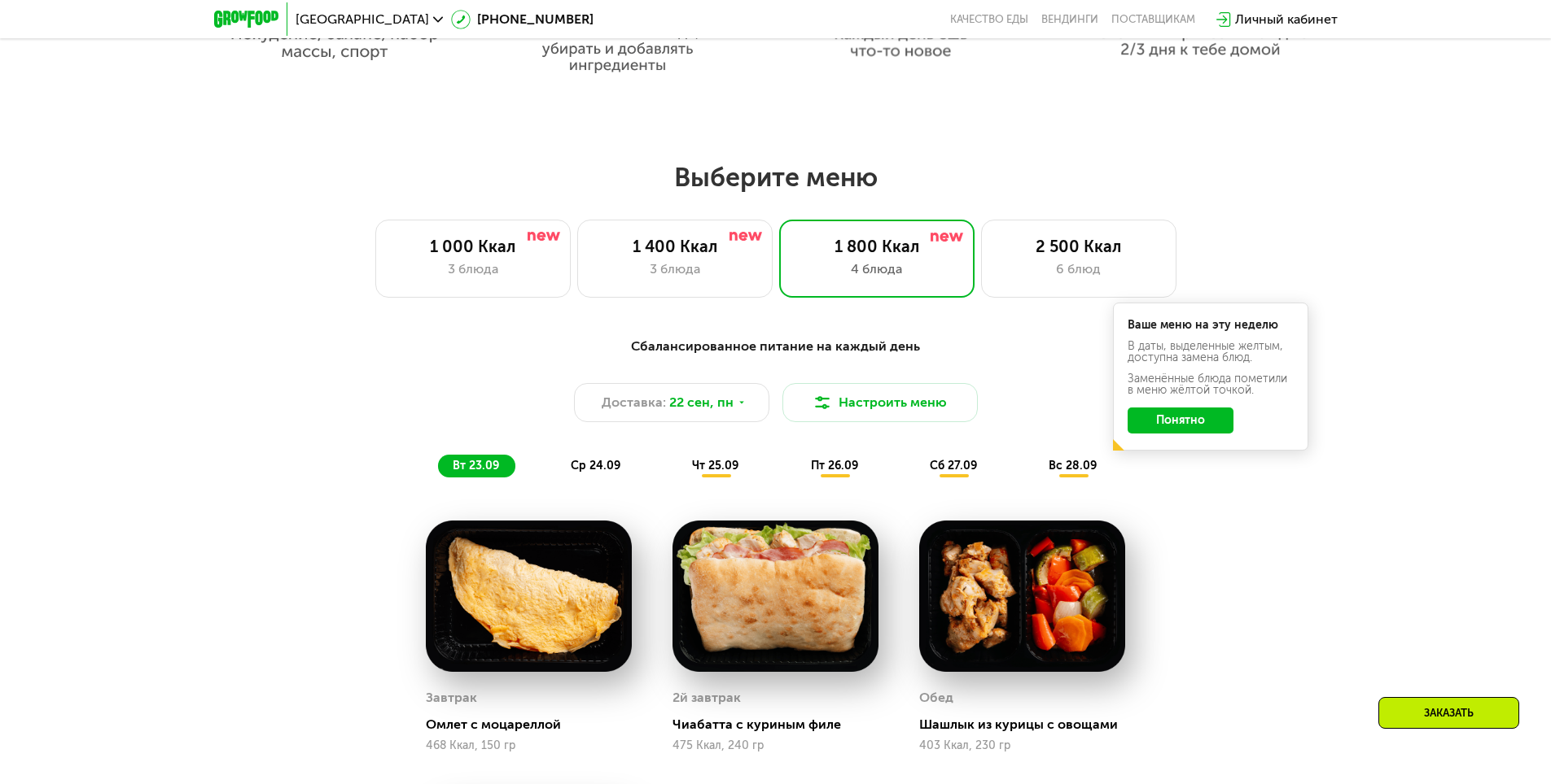
click at [722, 439] on div "Сбалансированное питание на каждый день Доставка: [DATE] Настроить меню вт 23.0…" at bounding box center [776, 407] width 964 height 141
click at [731, 422] on div "Доставка: [DATE]" at bounding box center [671, 403] width 196 height 39
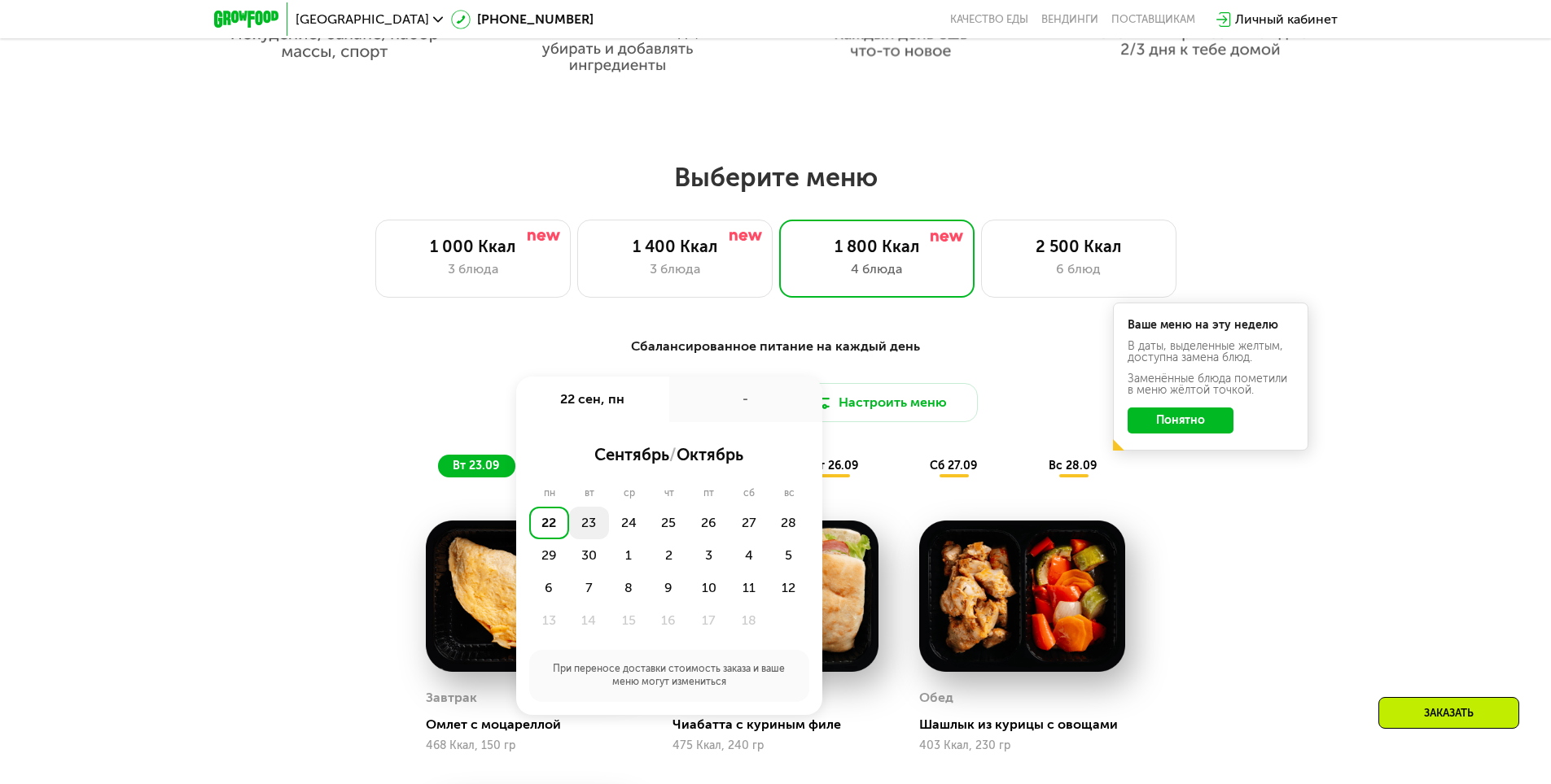
click at [590, 529] on div "23" at bounding box center [589, 523] width 39 height 32
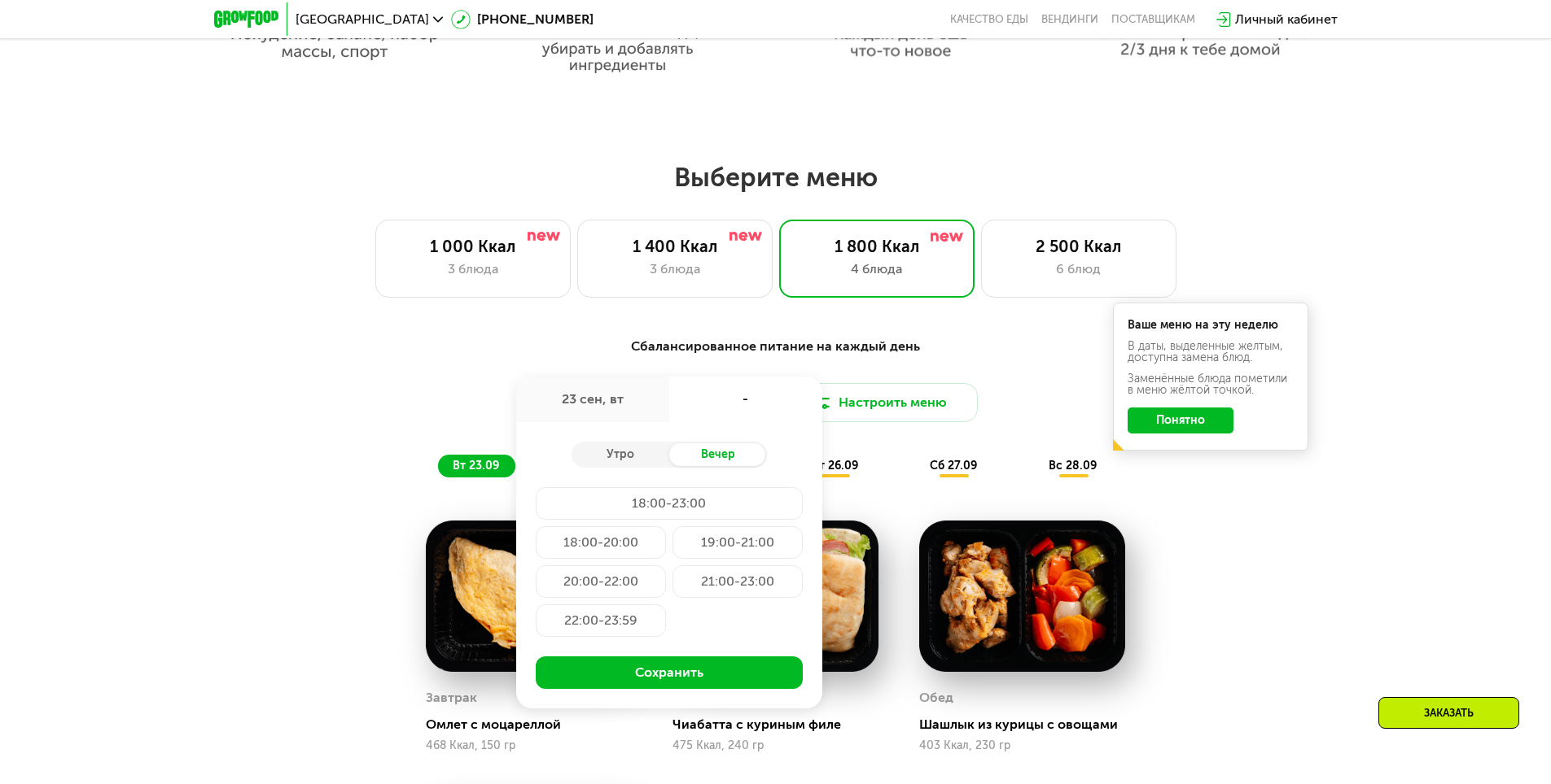
drag, startPoint x: 927, startPoint y: 457, endPoint x: 913, endPoint y: 442, distance: 20.5
click at [927, 457] on div "Сбалансированное питание на каждый день Доставка: [DATE] сен, вт - Утро Вечер 1…" at bounding box center [776, 407] width 964 height 141
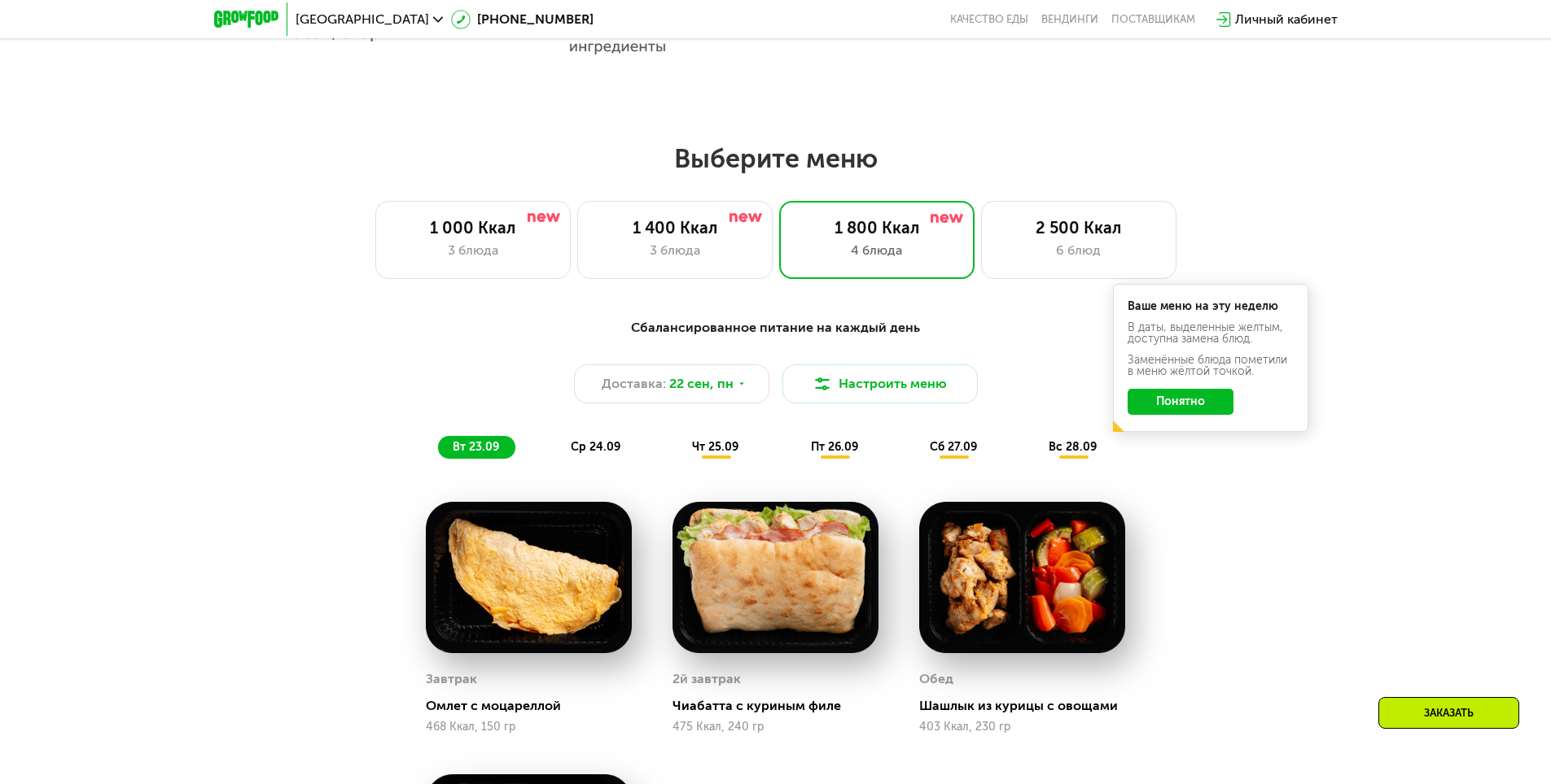
scroll to position [1302, 0]
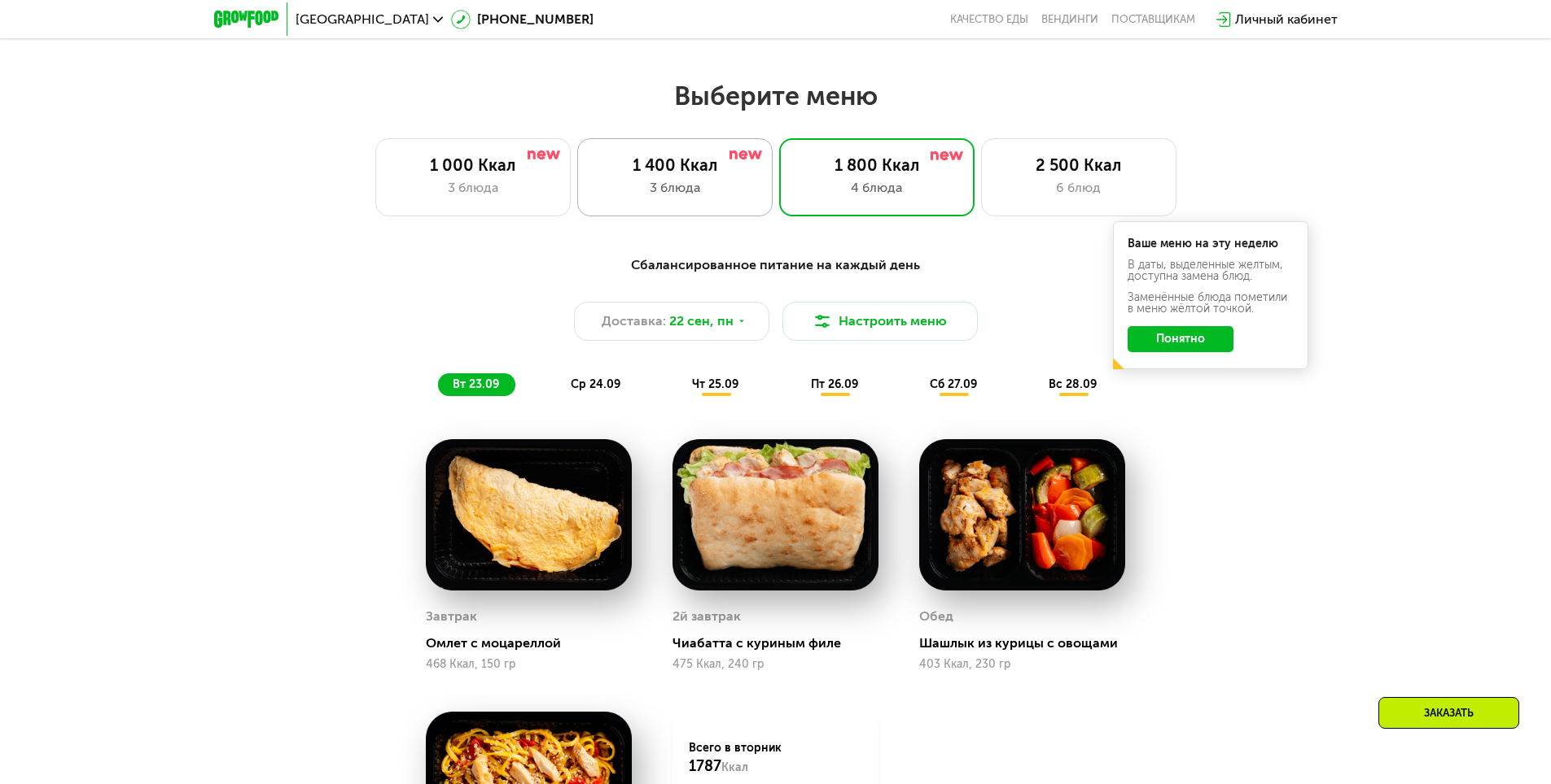
drag, startPoint x: 696, startPoint y: 172, endPoint x: 720, endPoint y: 175, distance: 24.2
click at [695, 172] on div "1 400 Ккал" at bounding box center [675, 165] width 162 height 20
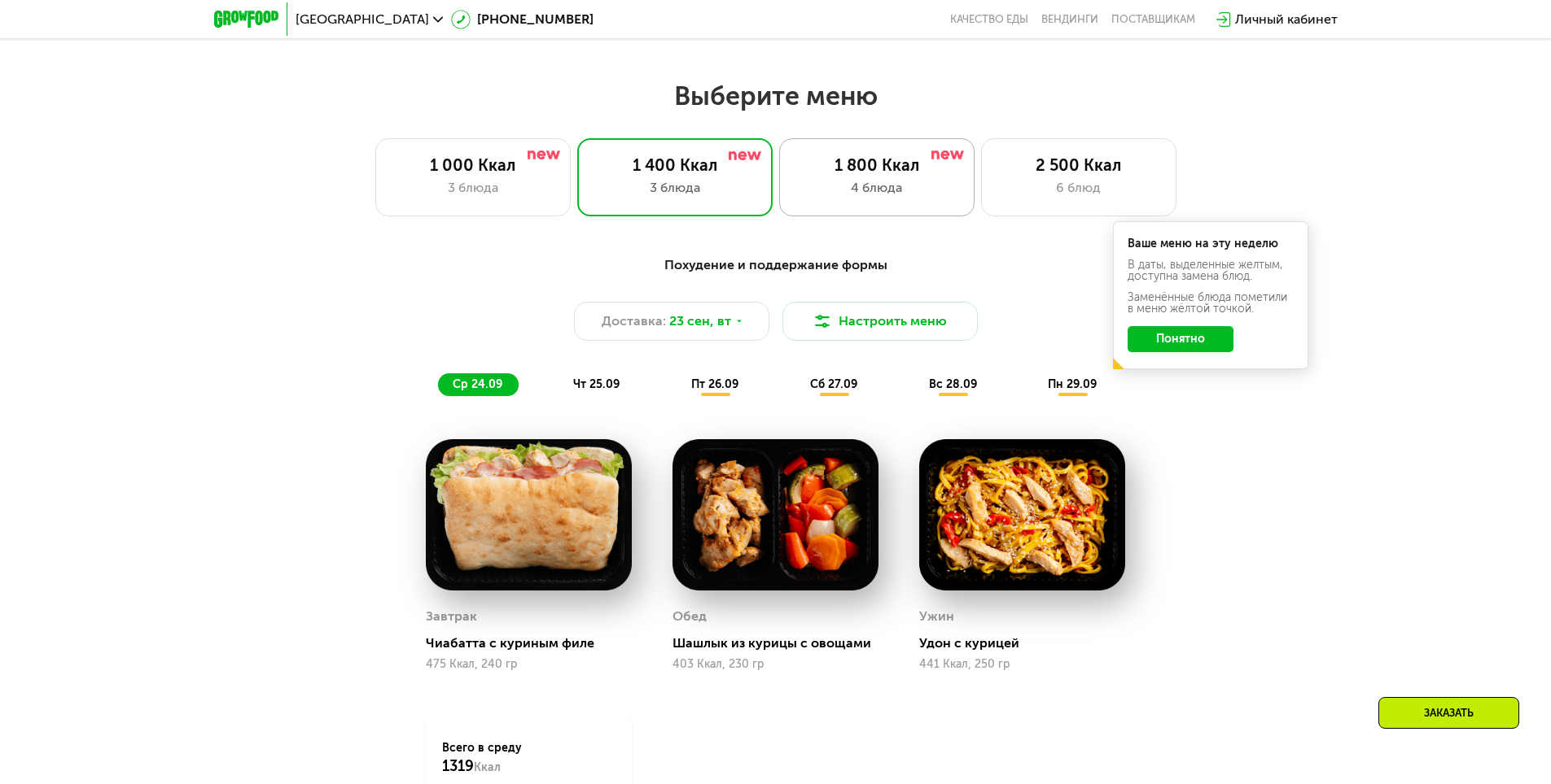
click at [837, 184] on div "4 блюда" at bounding box center [877, 188] width 162 height 20
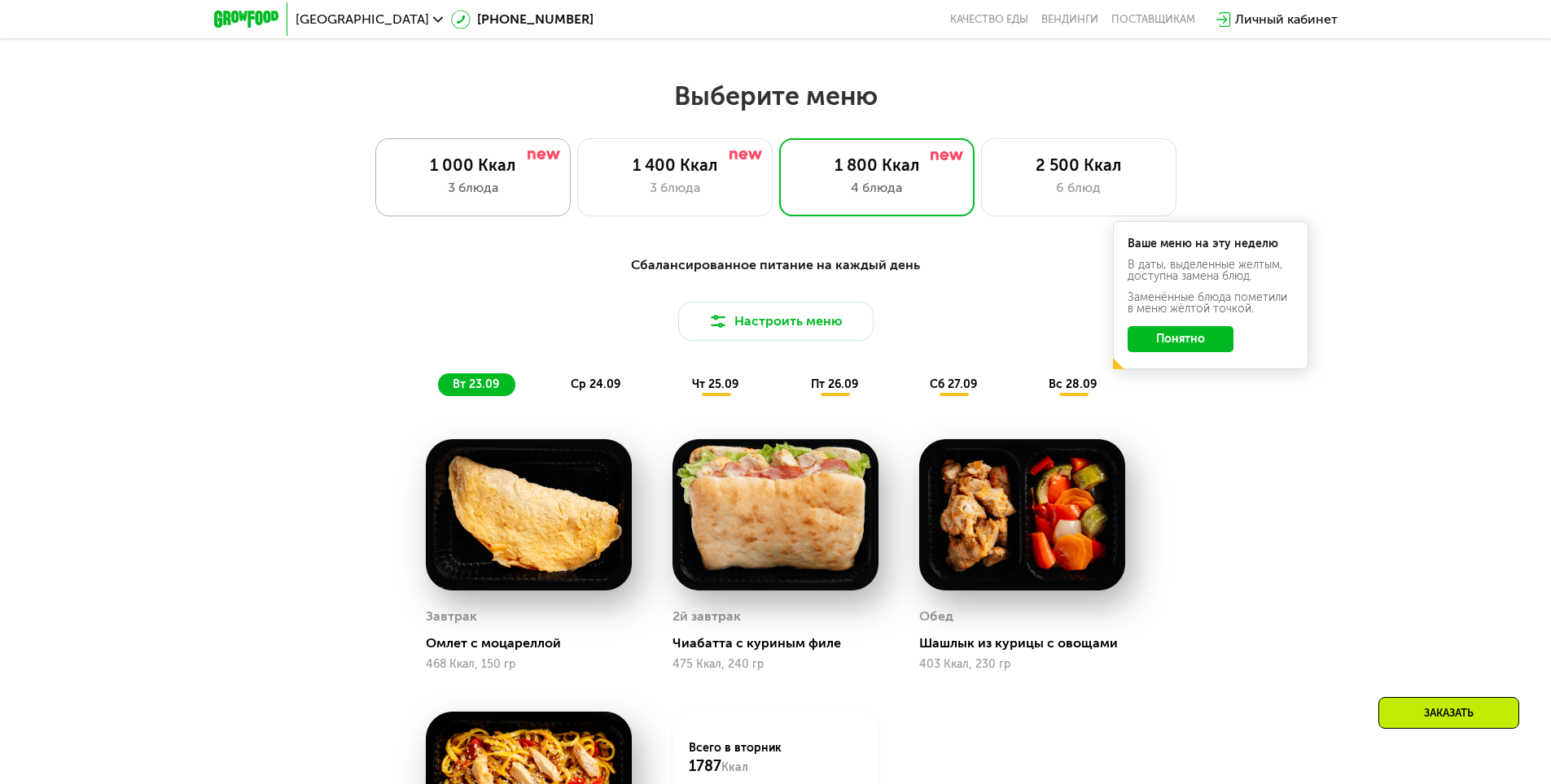
click at [486, 191] on div "3 блюда" at bounding box center [473, 188] width 162 height 20
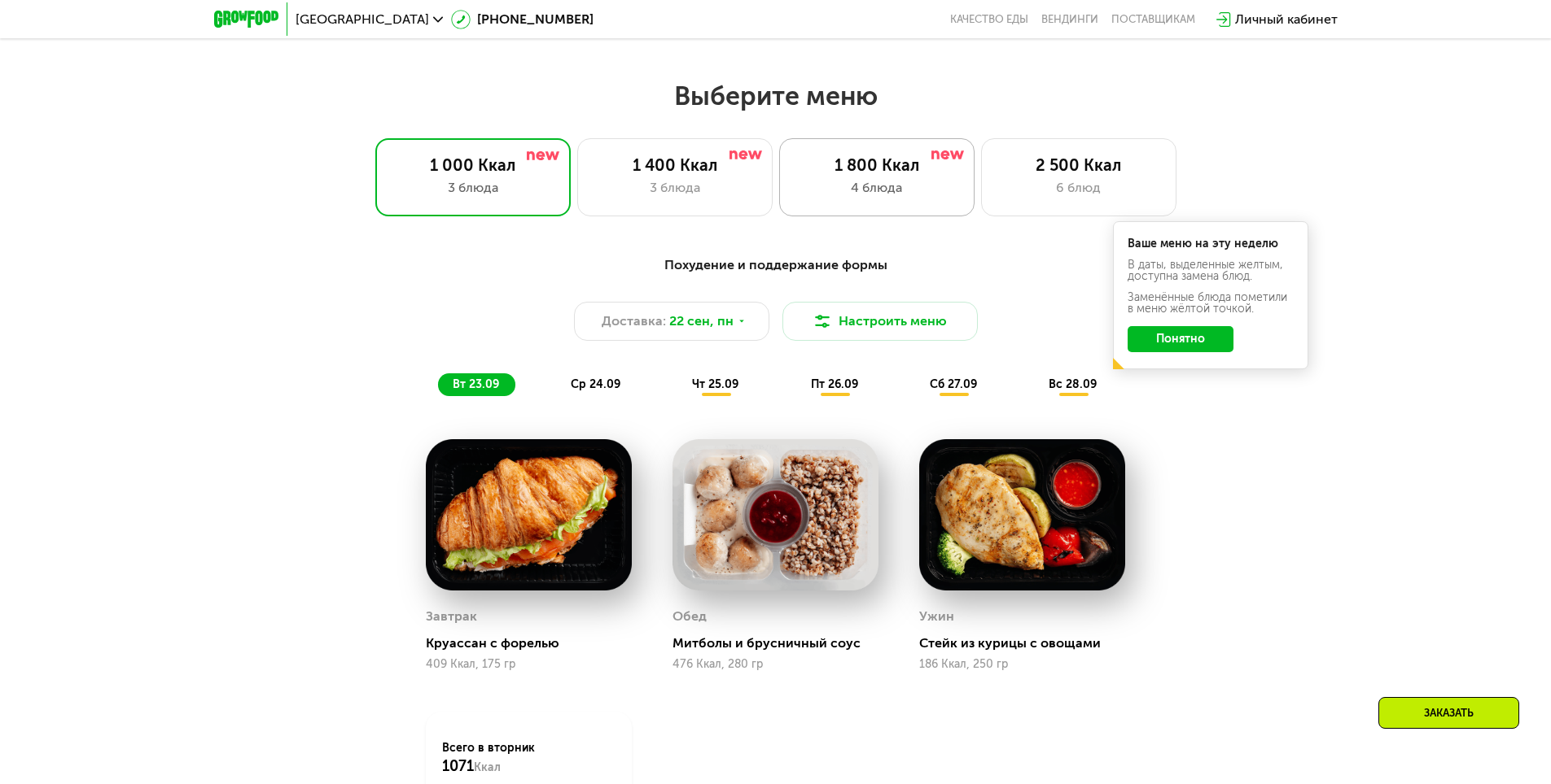
click at [930, 182] on div "1 800 Ккал 4 блюда" at bounding box center [877, 177] width 196 height 78
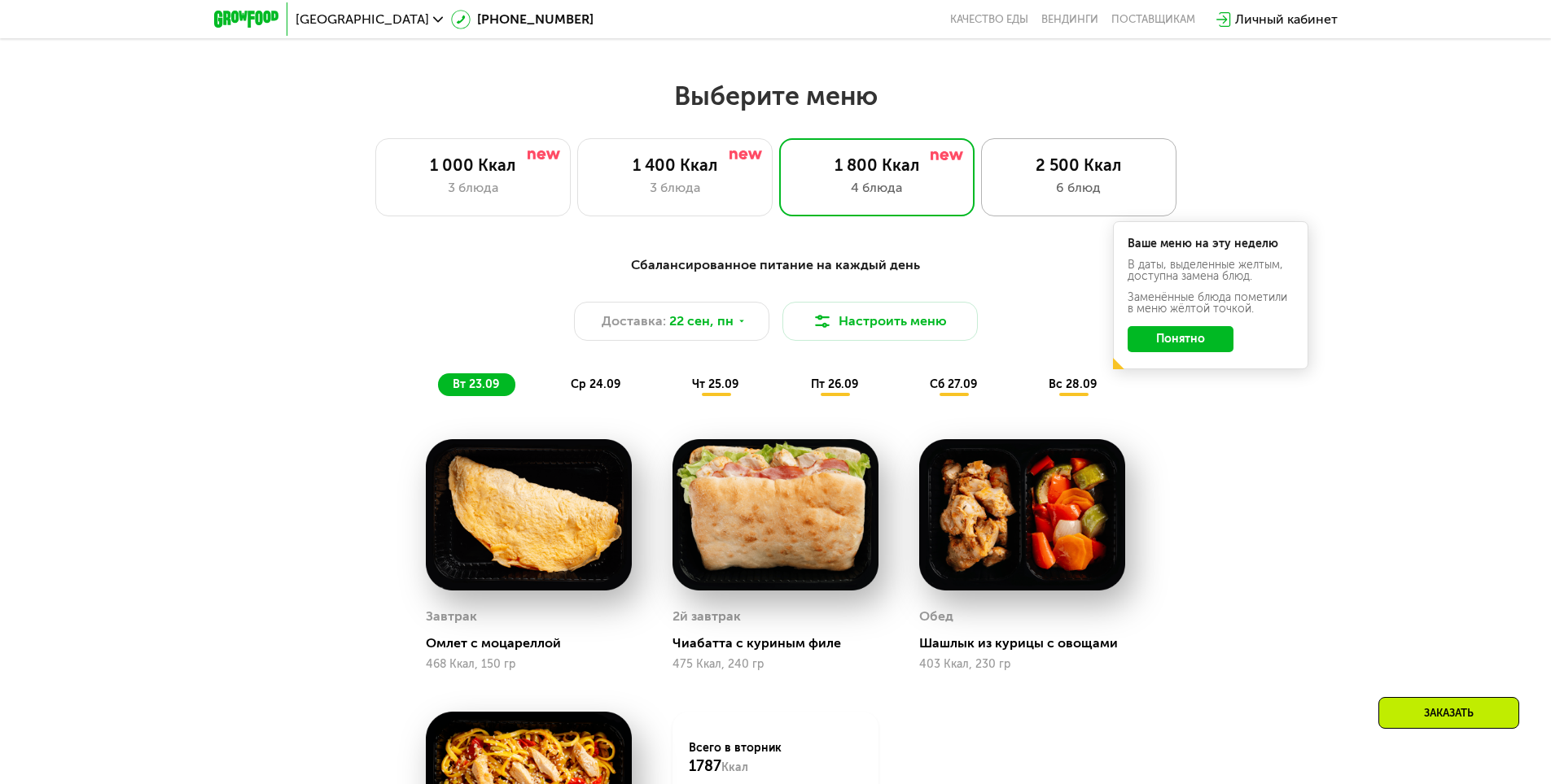
click at [1086, 196] on div "6 блюд" at bounding box center [1079, 188] width 162 height 20
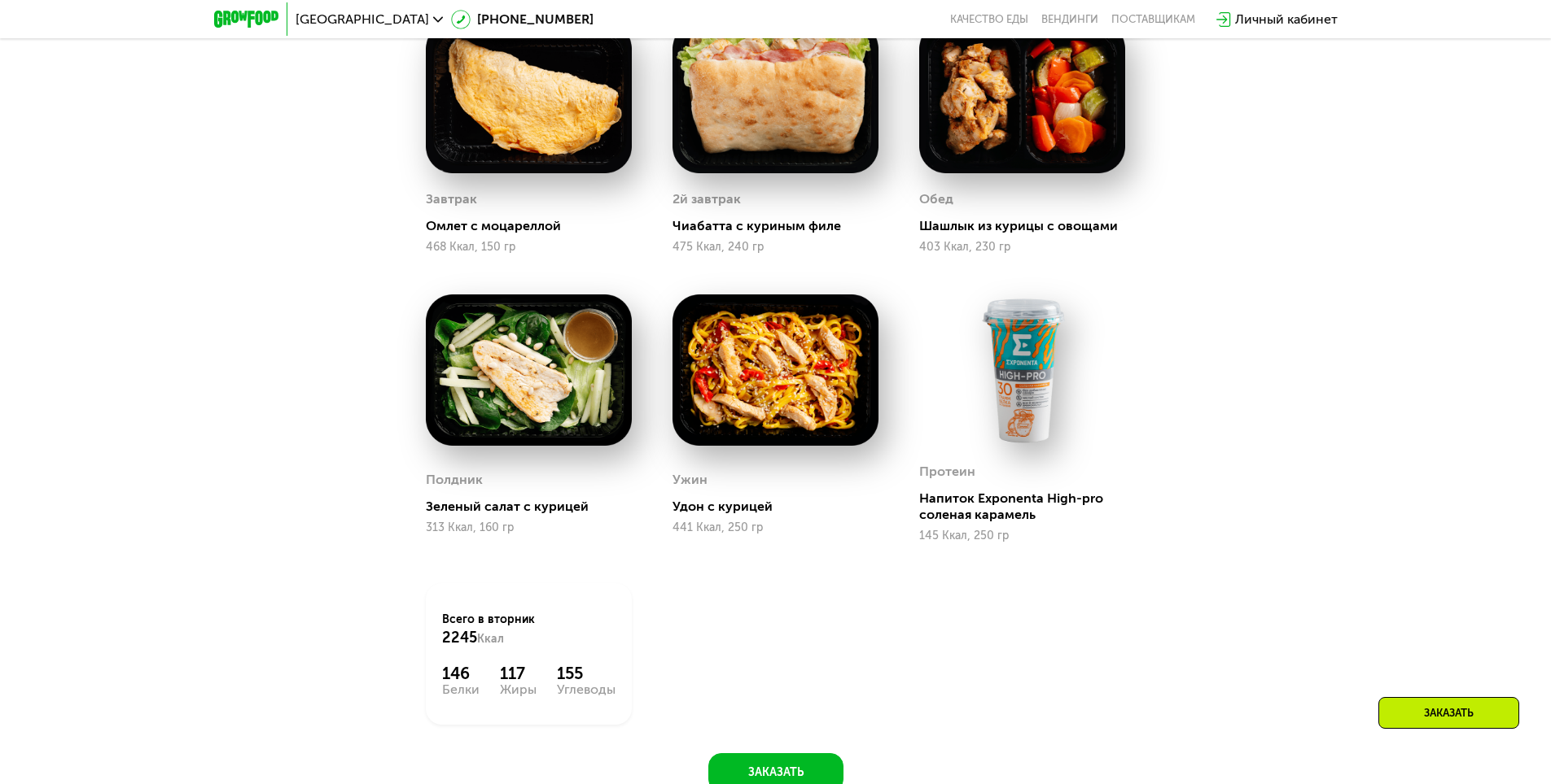
scroll to position [1709, 0]
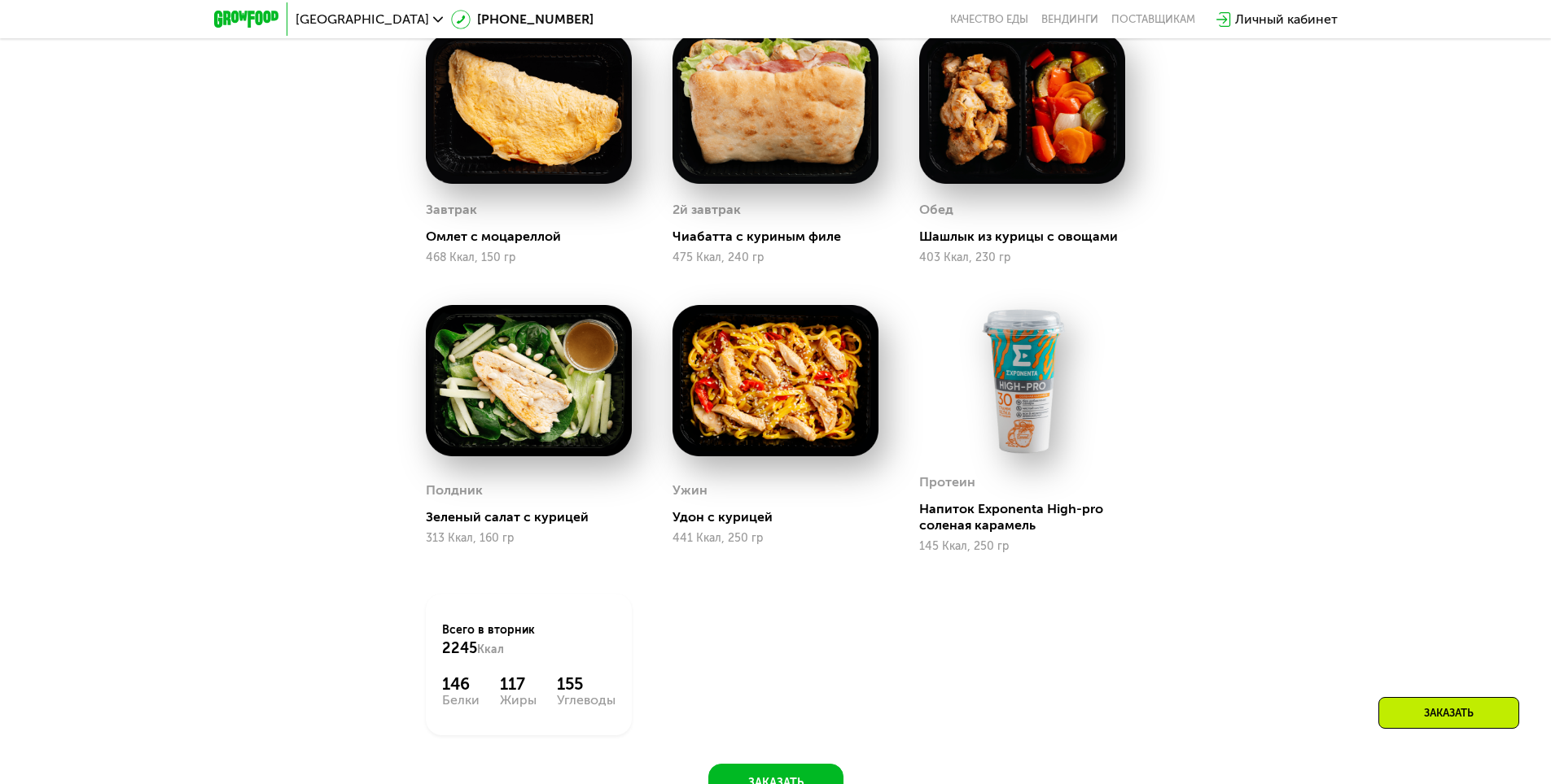
click at [1281, 353] on div "Сбалансированное питание для спортсменов Доставка: [DATE] Настроить меню вт 23.…" at bounding box center [776, 335] width 1551 height 1018
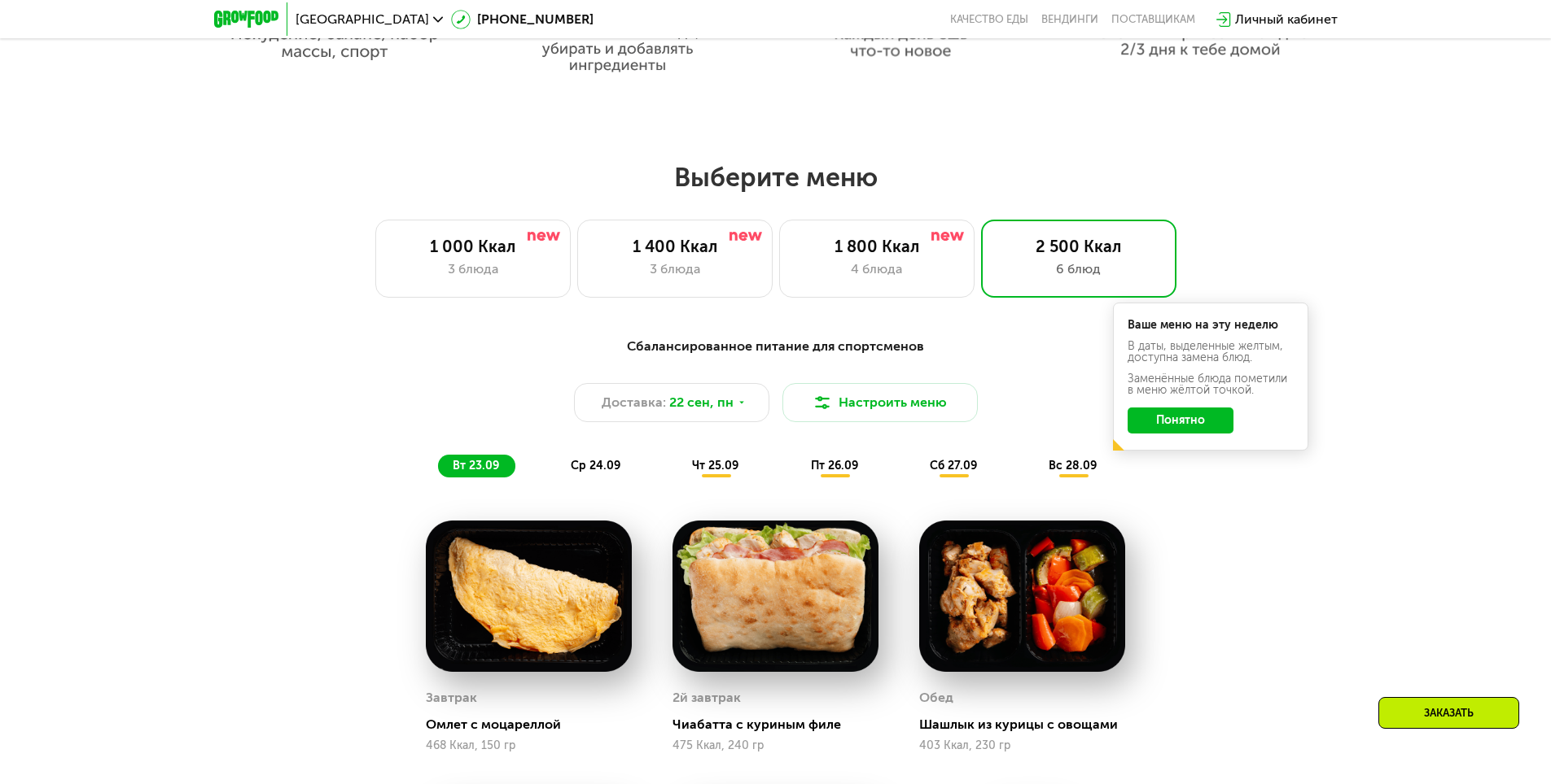
scroll to position [1139, 0]
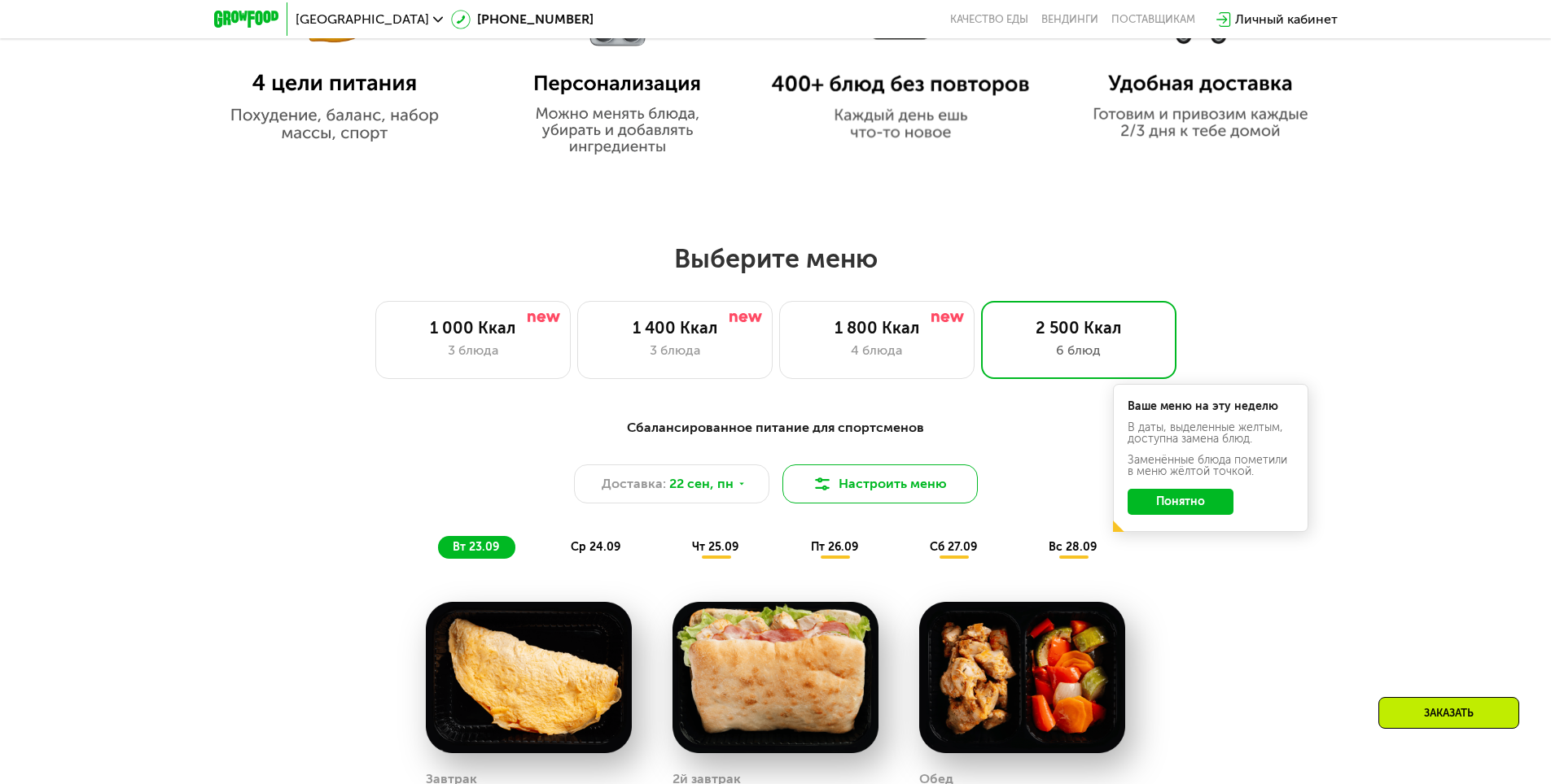
click at [883, 485] on button "Настроить меню" at bounding box center [881, 484] width 196 height 39
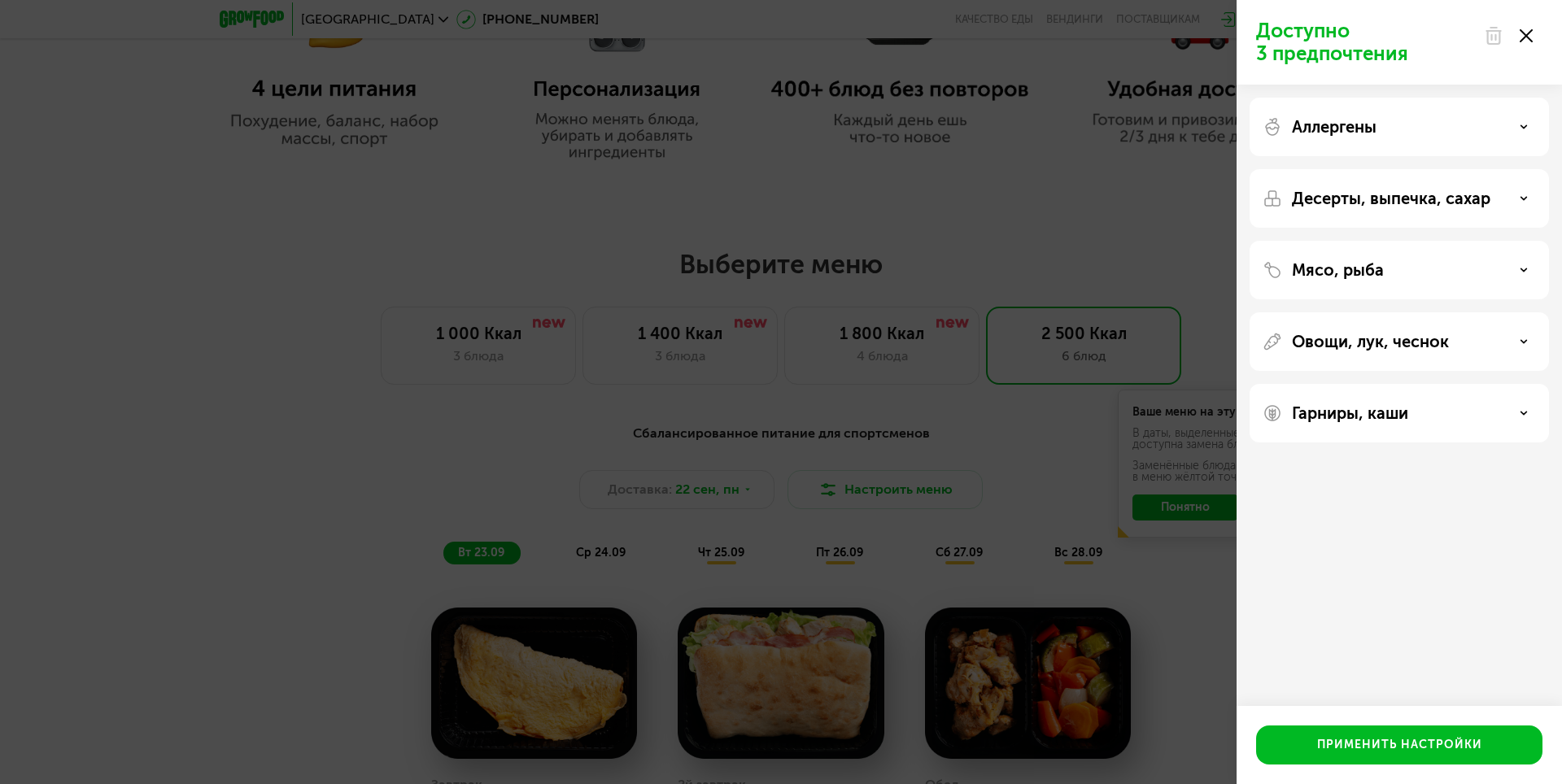
click at [1401, 200] on p "Десерты, выпечка, сахар" at bounding box center [1391, 198] width 198 height 20
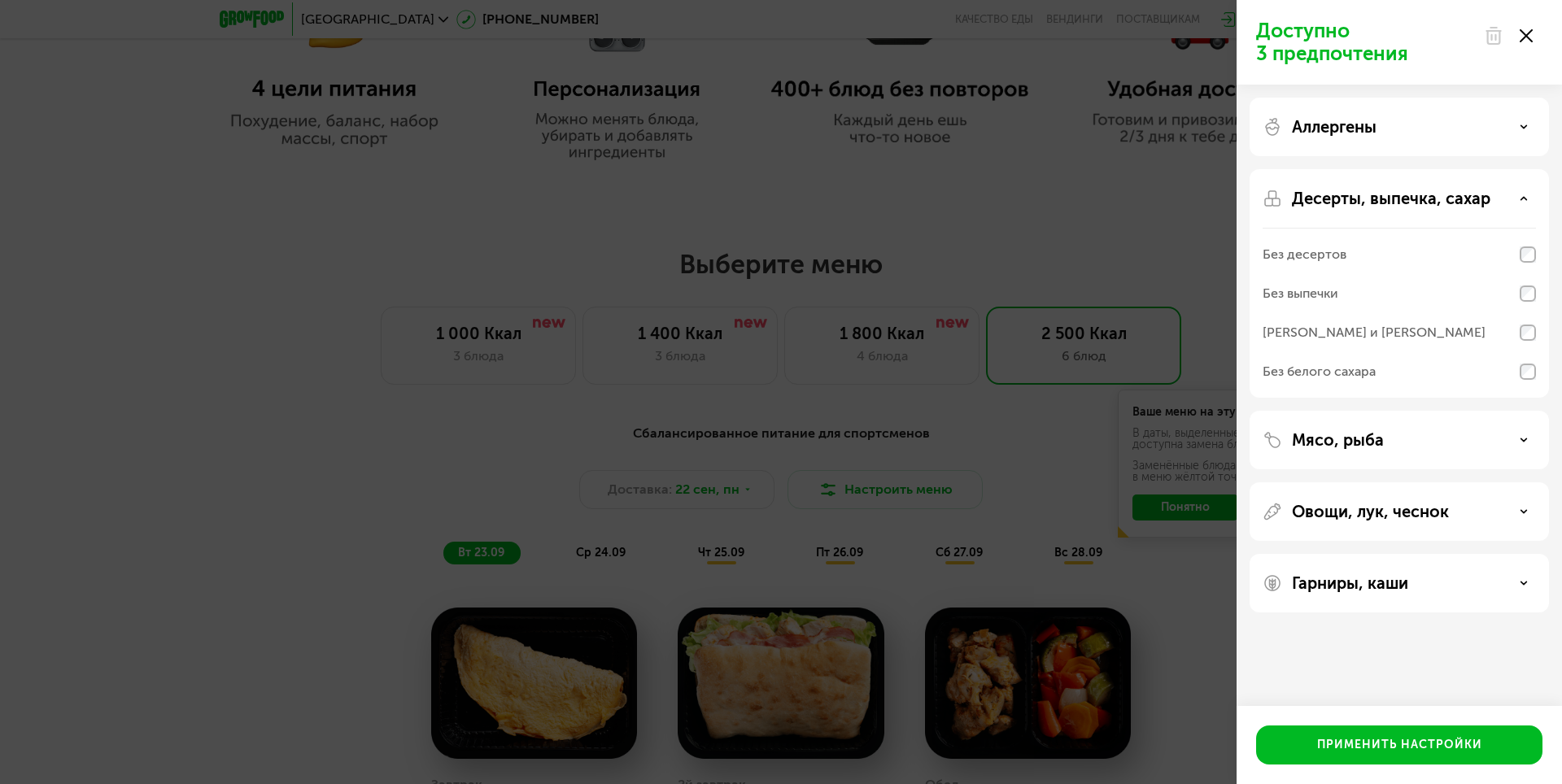
click at [1401, 200] on p "Десерты, выпечка, сахар" at bounding box center [1391, 198] width 198 height 20
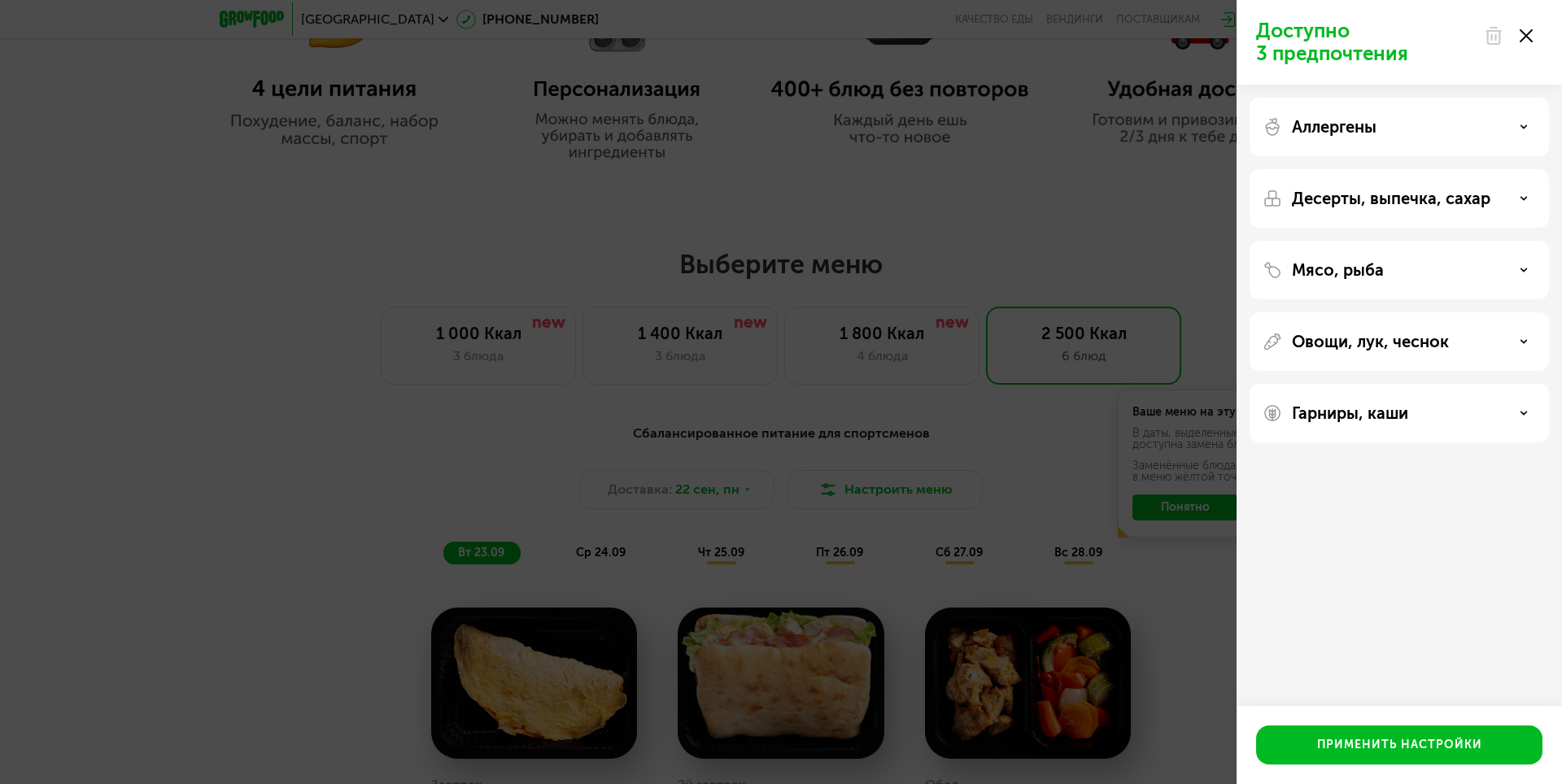
click at [985, 535] on div "Доступно 3 предпочтения Аллергены Десерты, выпечка, сахар Мясо, рыба Овощи, лук…" at bounding box center [781, 392] width 1562 height 784
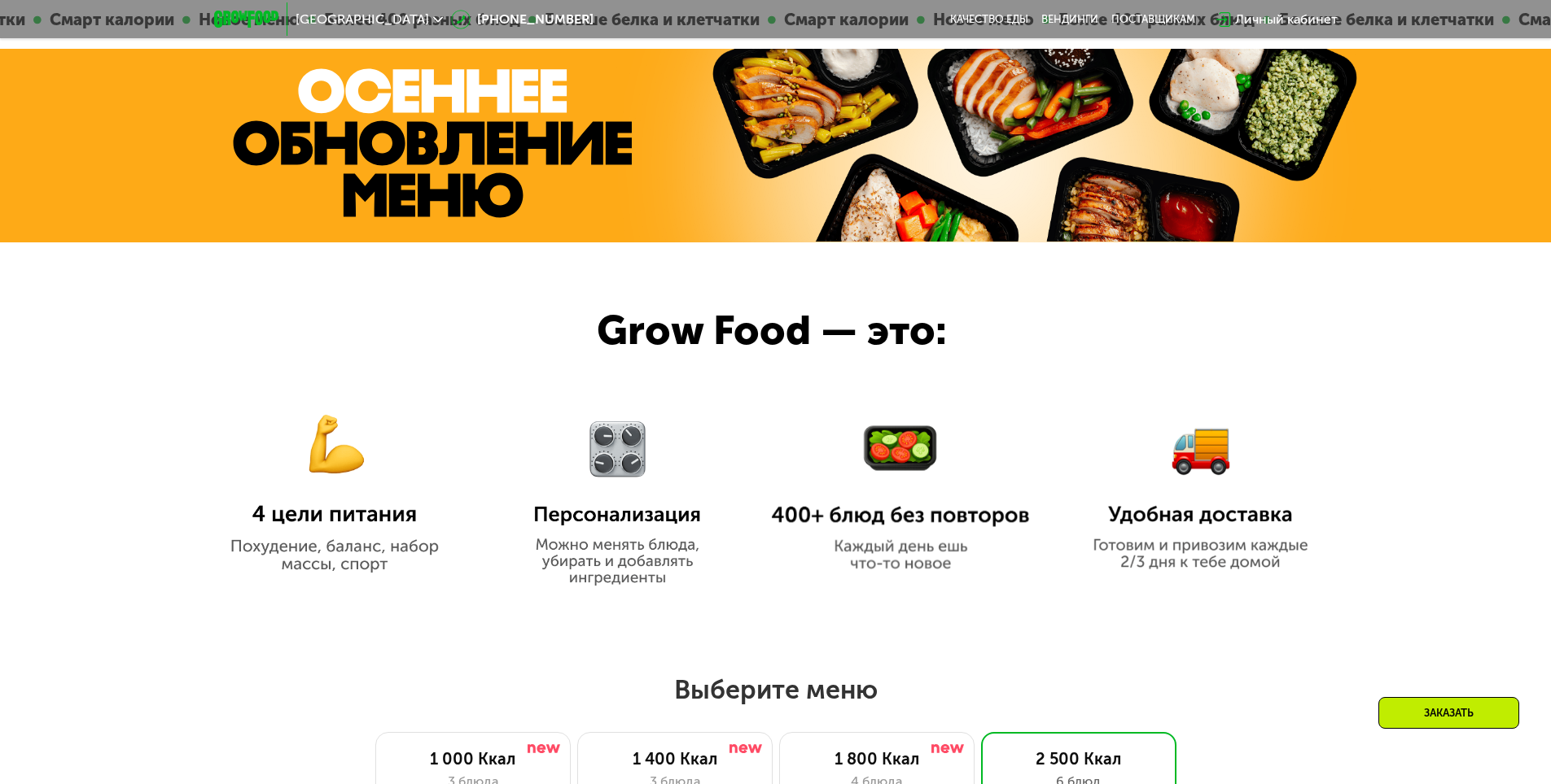
scroll to position [1058, 0]
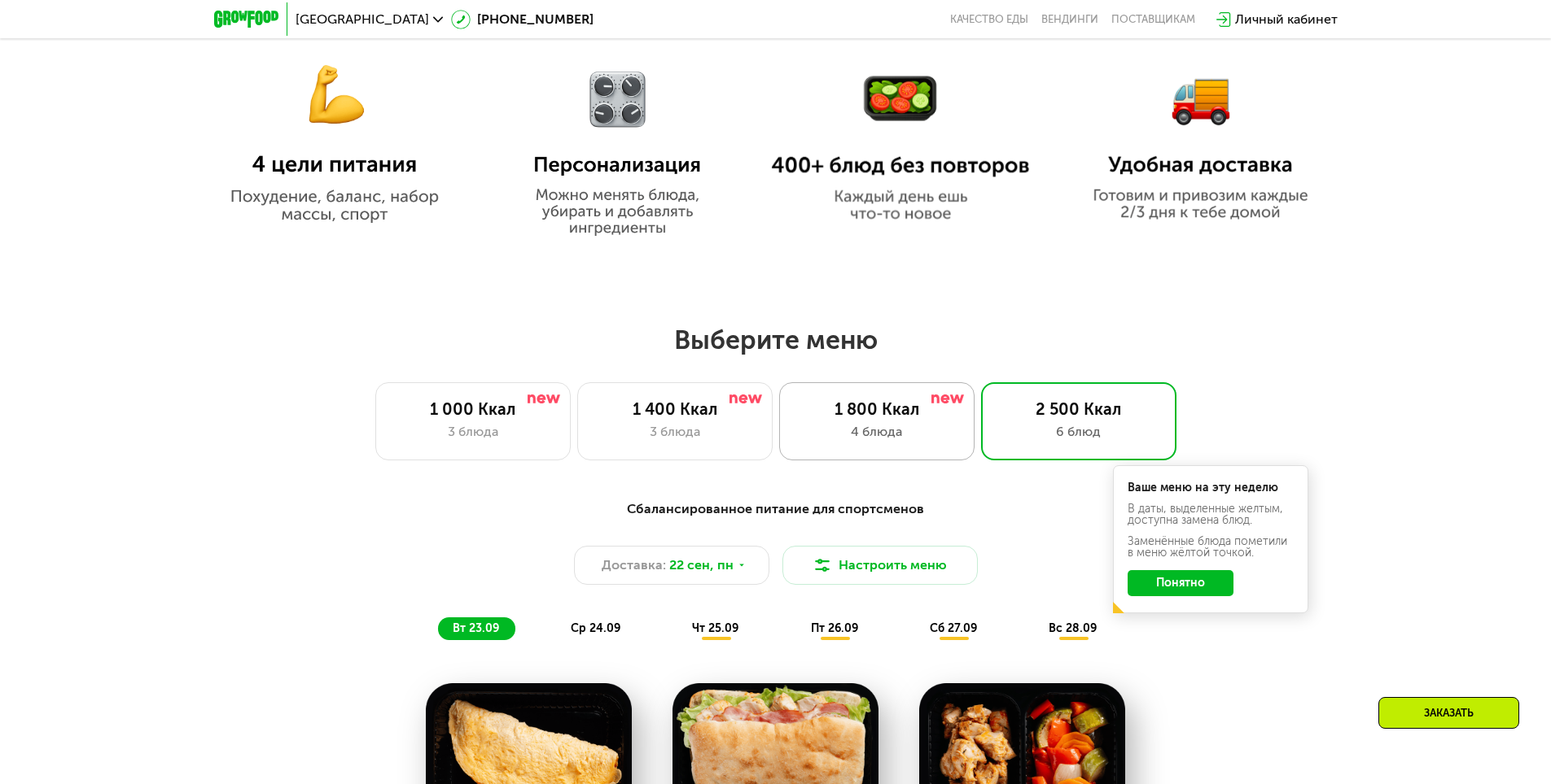
click at [891, 419] on div "1 800 Ккал" at bounding box center [877, 409] width 162 height 20
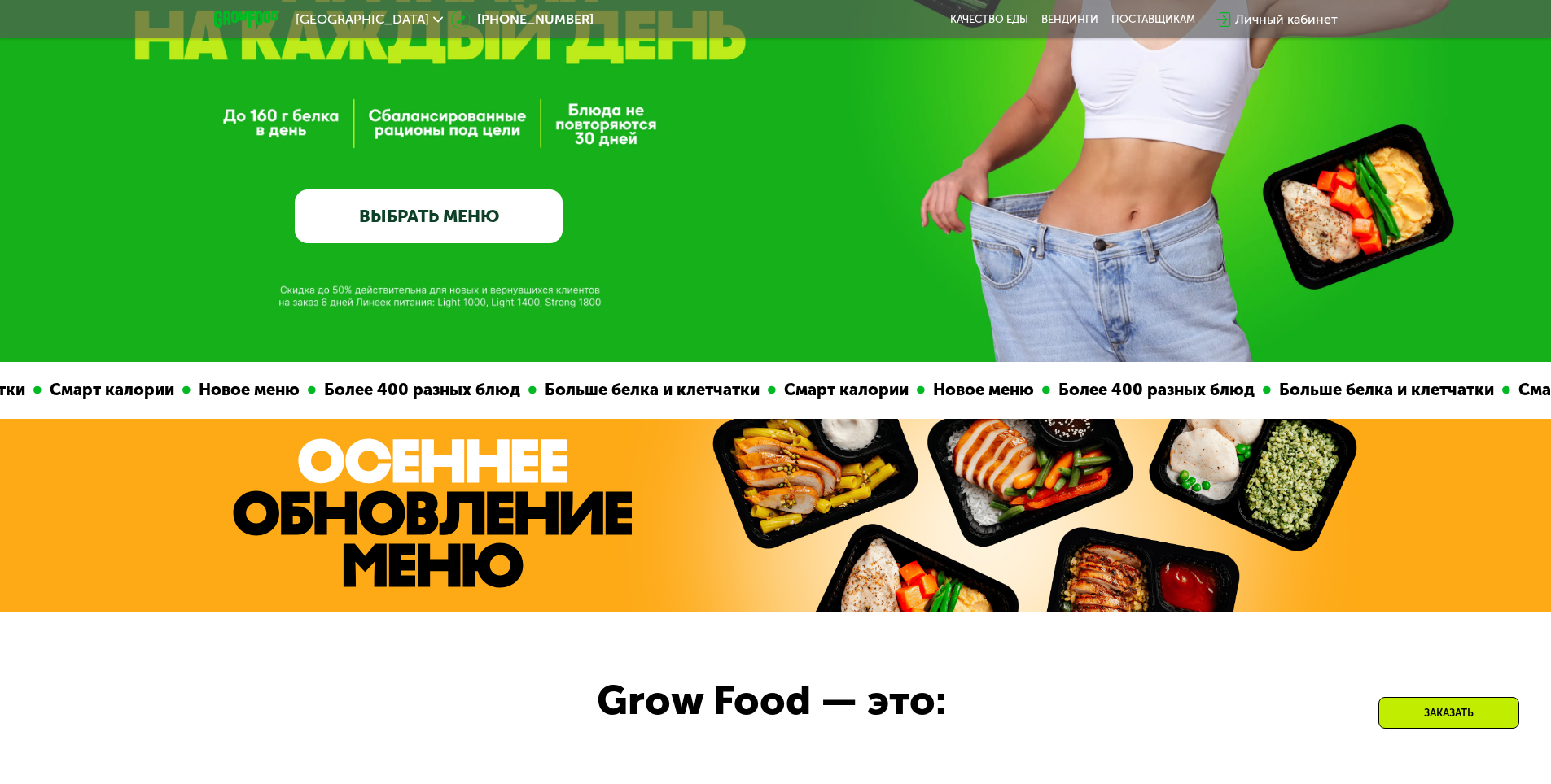
scroll to position [82, 0]
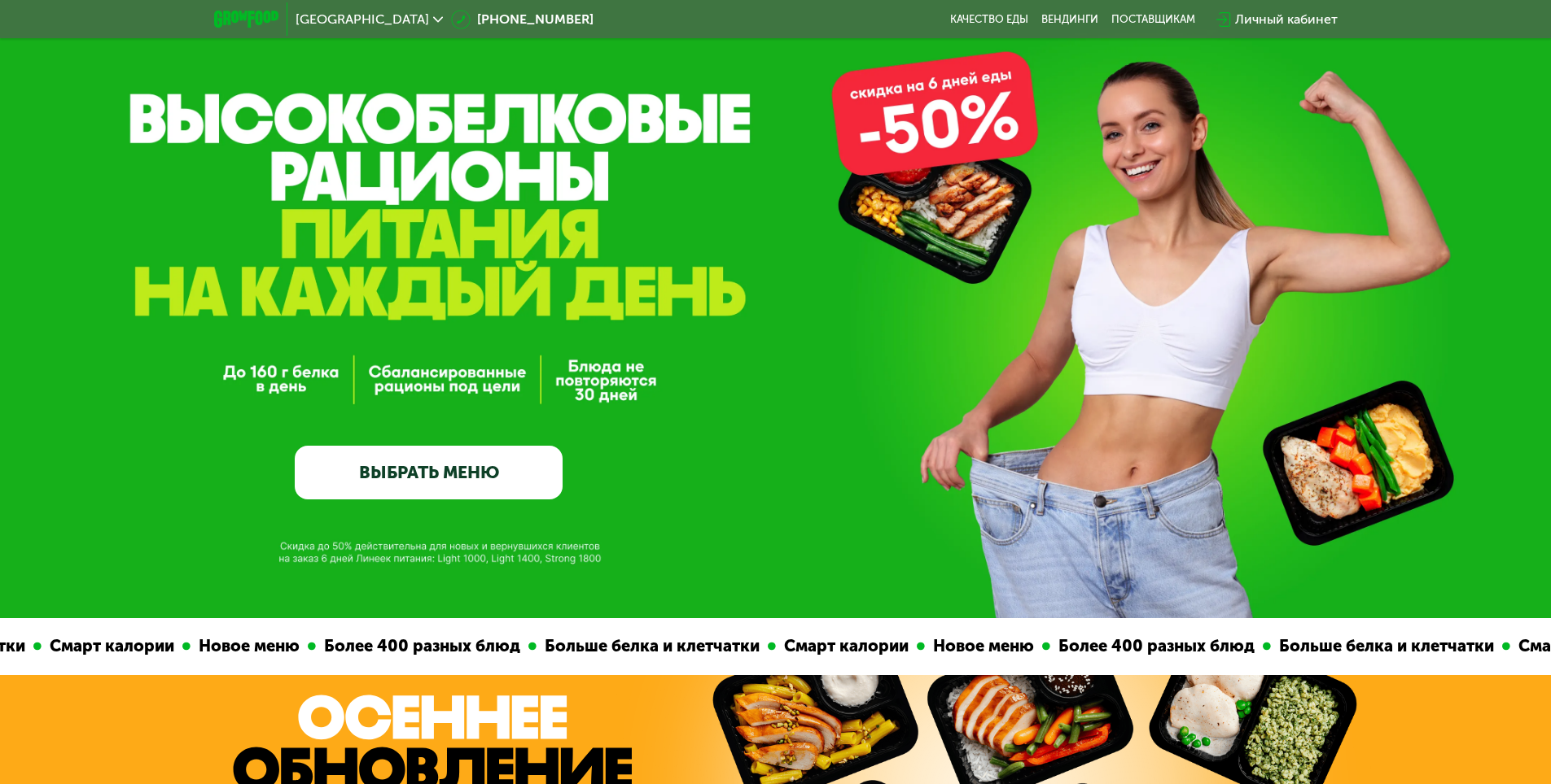
click at [529, 479] on link "ВЫБРАТЬ МЕНЮ" at bounding box center [428, 473] width 267 height 54
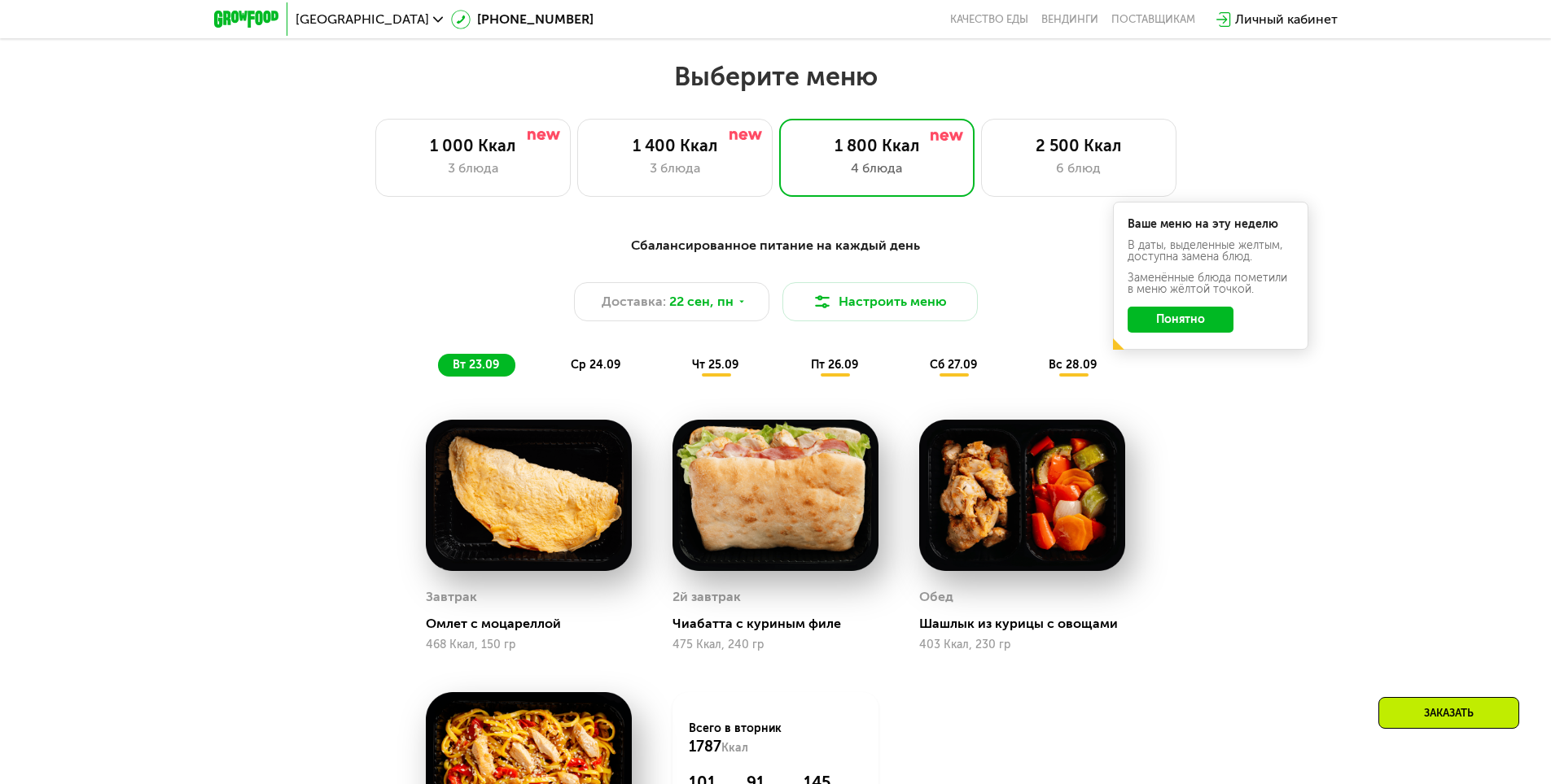
scroll to position [1349, 0]
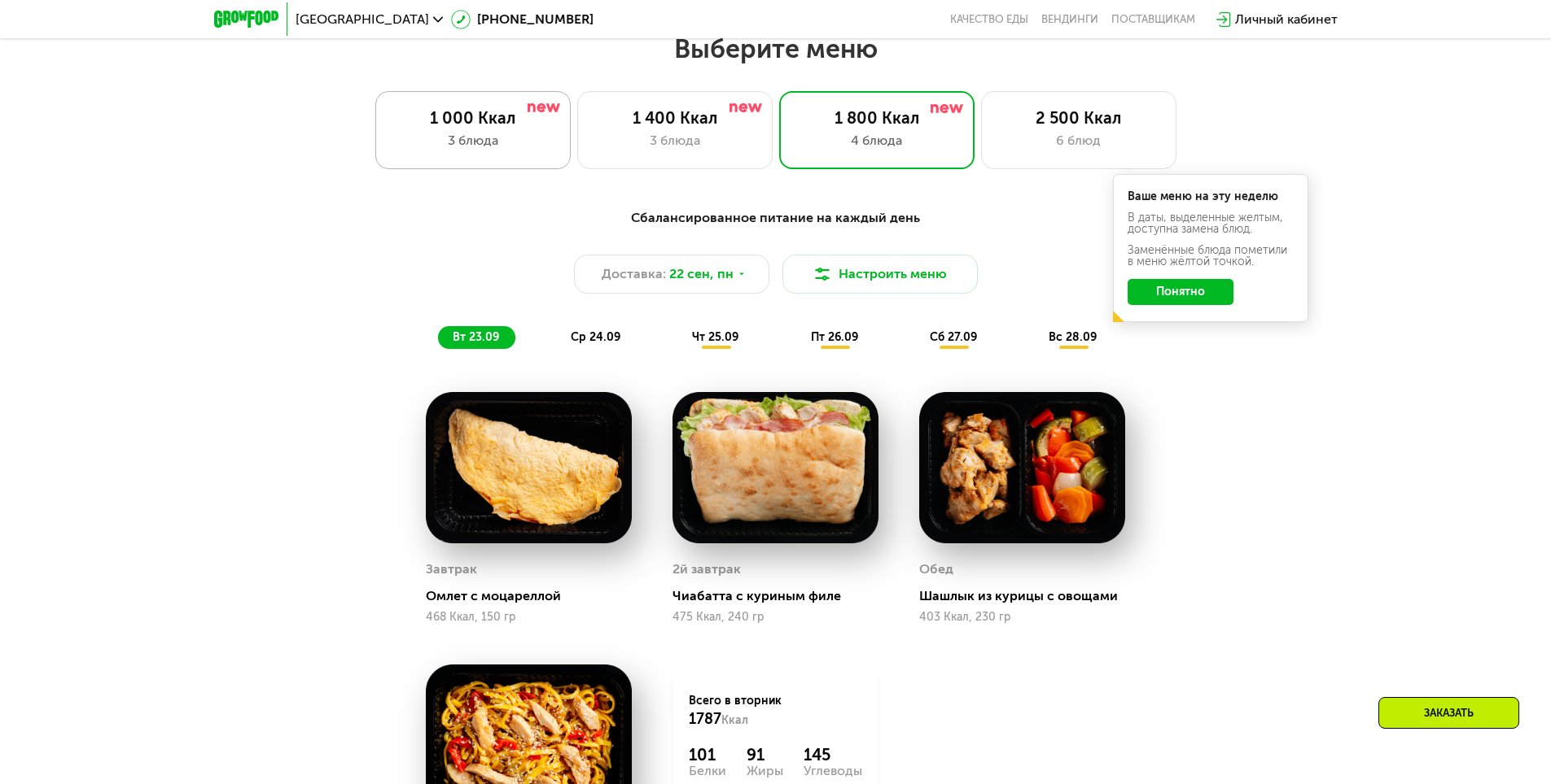
click at [528, 144] on div "3 блюда" at bounding box center [473, 141] width 162 height 20
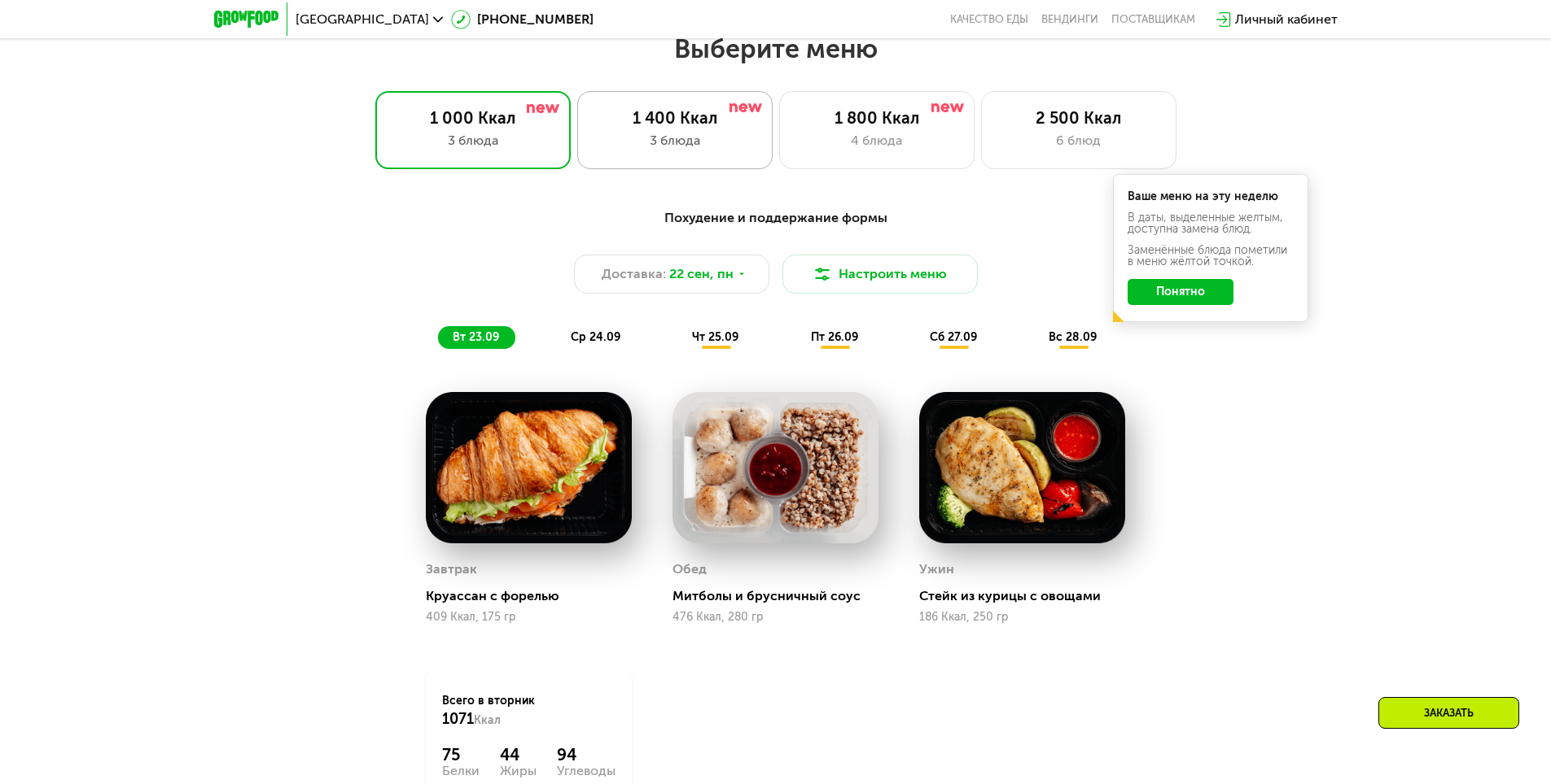
click at [688, 151] on div "3 блюда" at bounding box center [675, 141] width 162 height 20
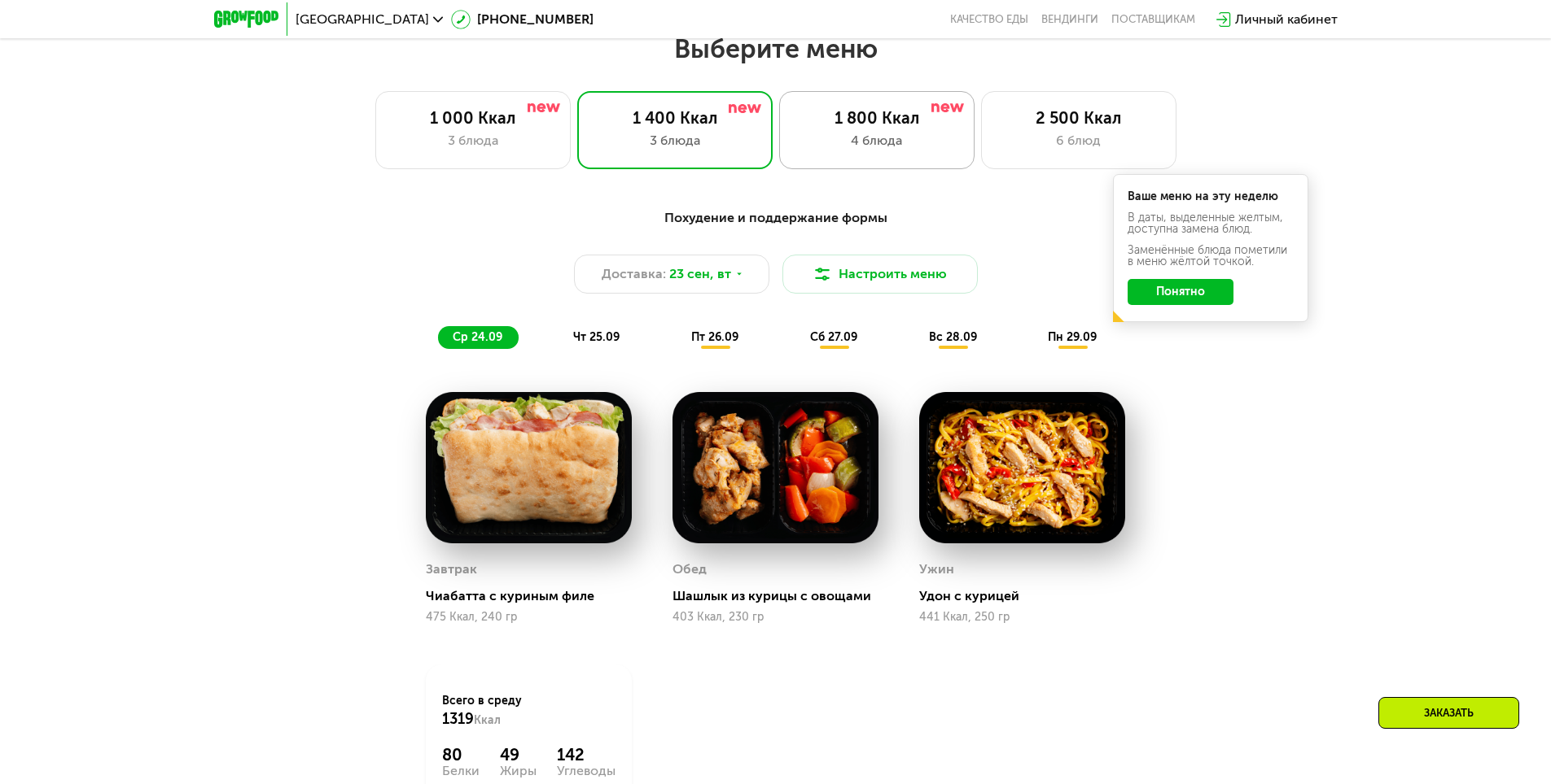
click at [866, 151] on div "4 блюда" at bounding box center [877, 141] width 162 height 20
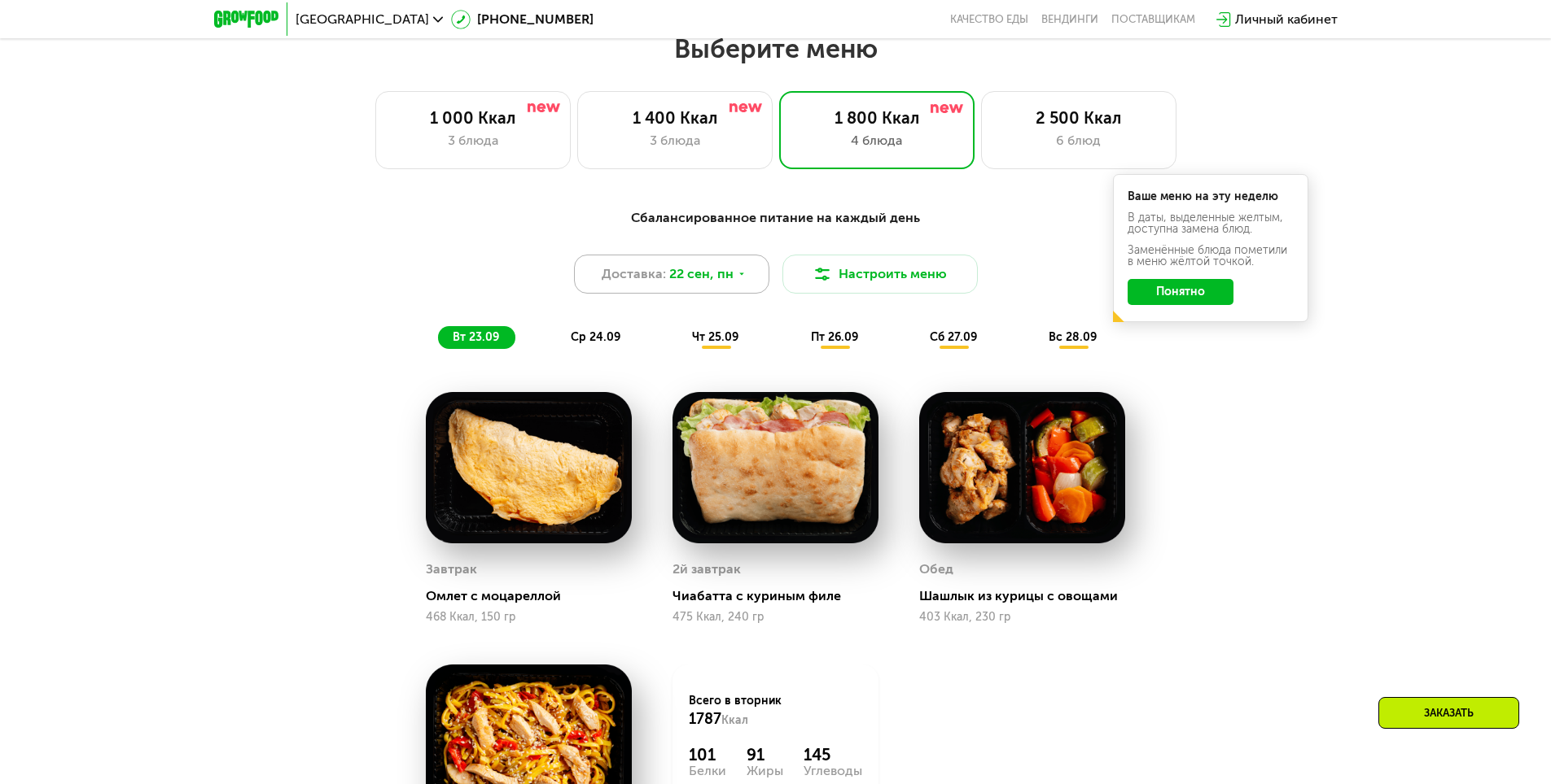
click at [747, 277] on div "Доставка: [DATE]" at bounding box center [671, 274] width 196 height 39
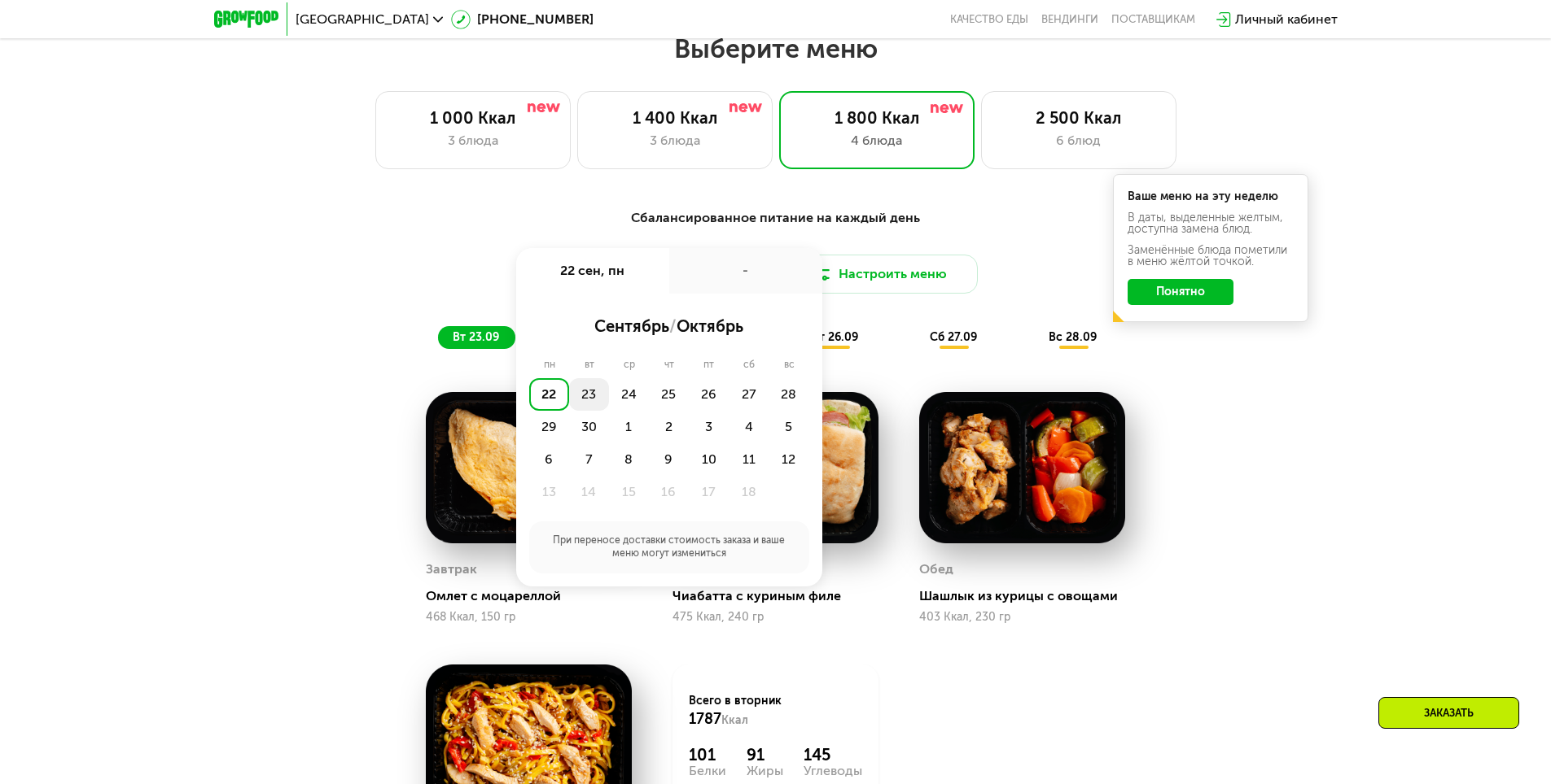
click at [596, 394] on div "23" at bounding box center [589, 395] width 39 height 32
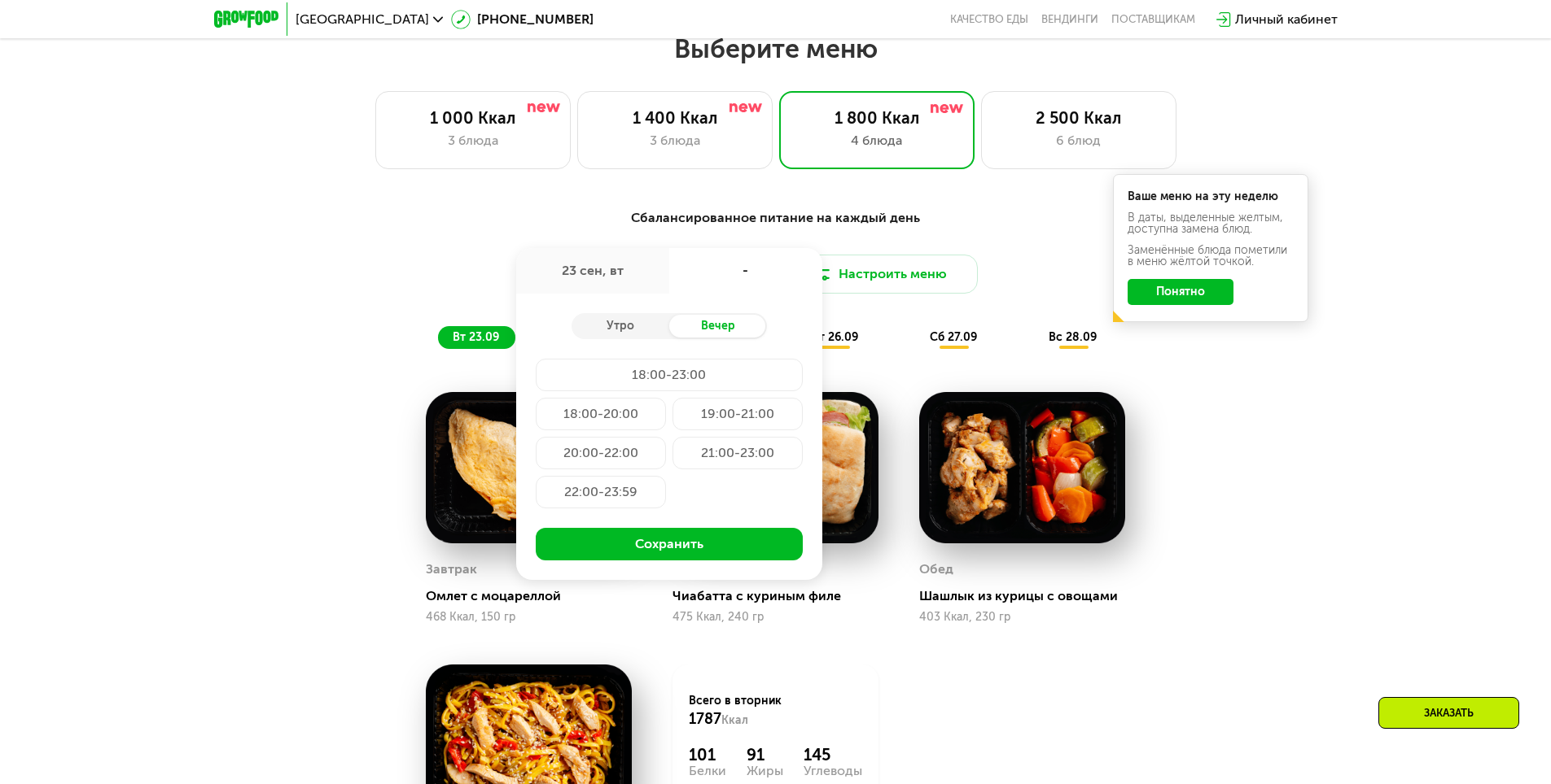
click at [941, 306] on div "Сбалансированное питание на каждый день Доставка: [DATE] сен, вт - Утро Вечер 1…" at bounding box center [776, 278] width 964 height 141
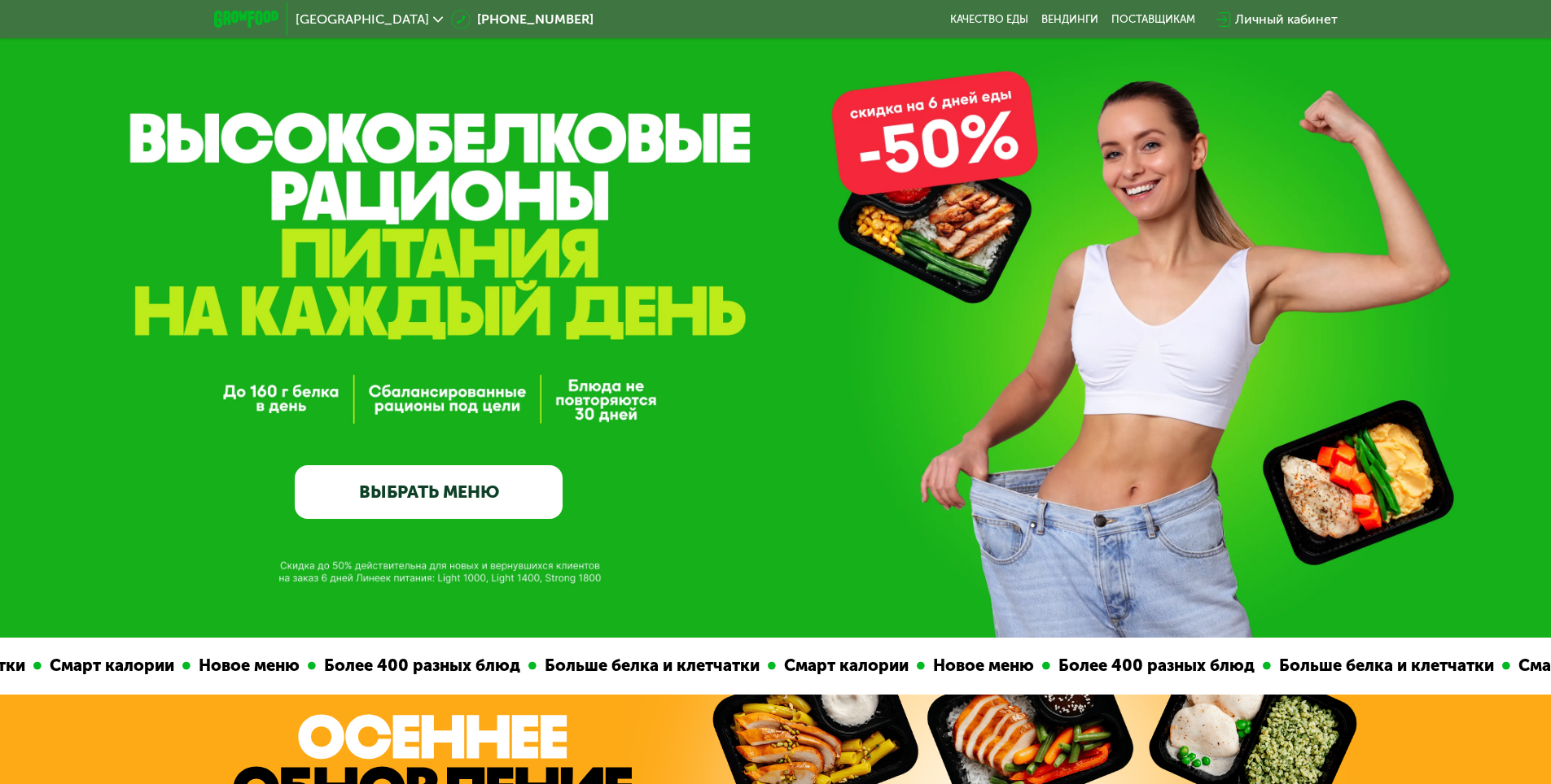
scroll to position [48, 0]
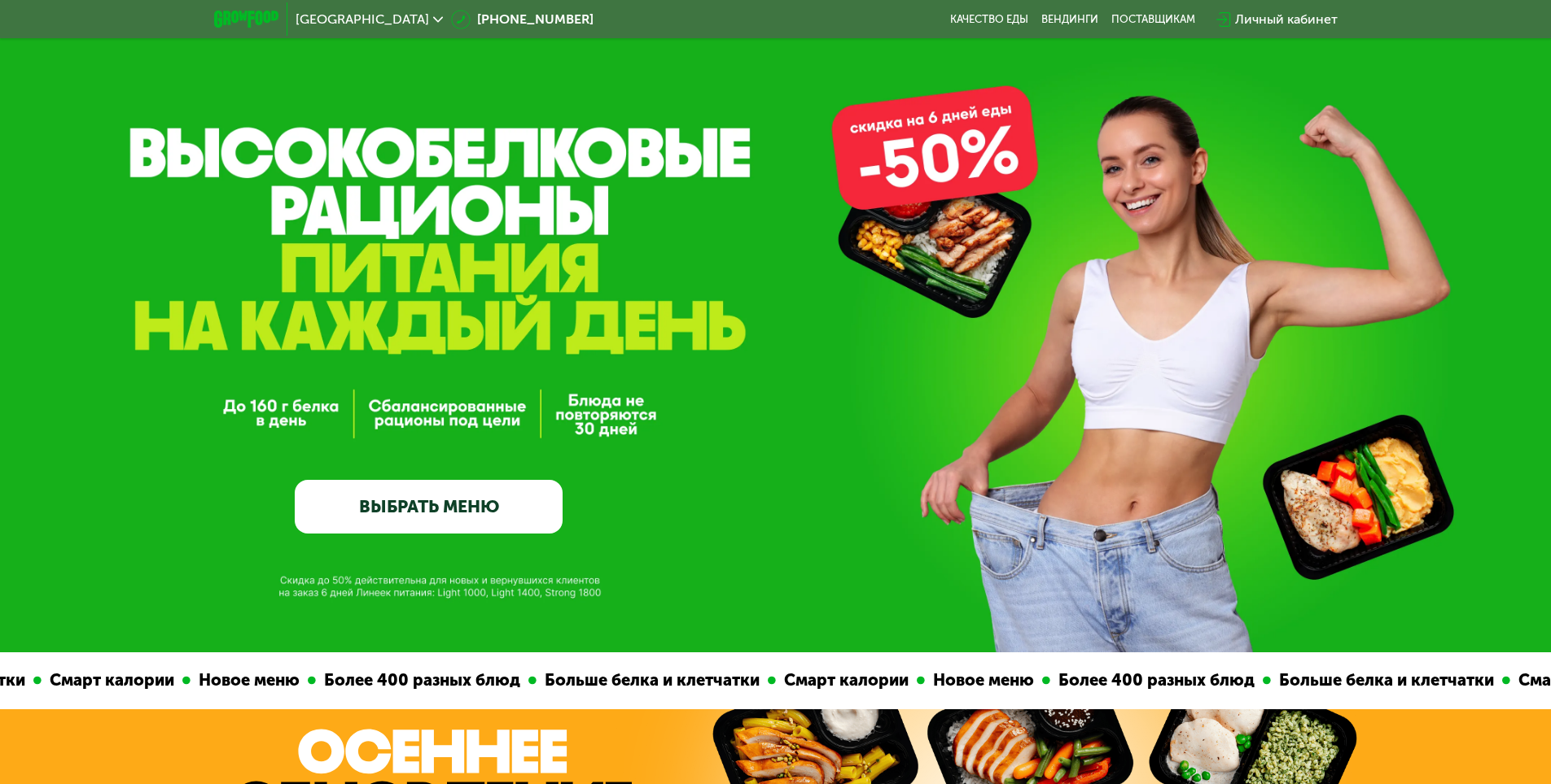
click at [355, 17] on div "[GEOGRAPHIC_DATA]" at bounding box center [369, 19] width 163 height 30
click at [434, 16] on icon at bounding box center [438, 19] width 10 height 10
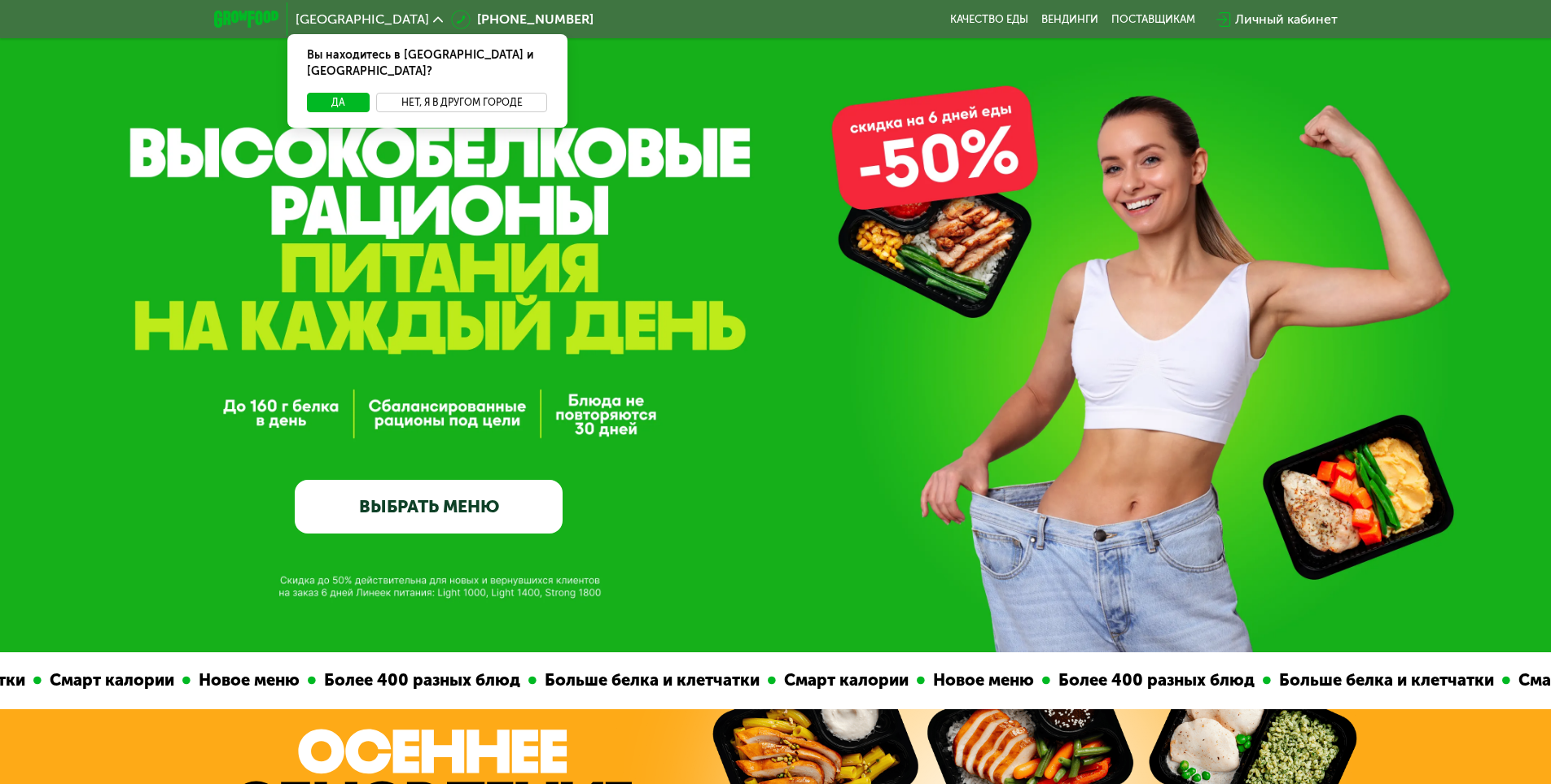
click at [411, 92] on button "Нет, я в другом городе" at bounding box center [461, 102] width 171 height 20
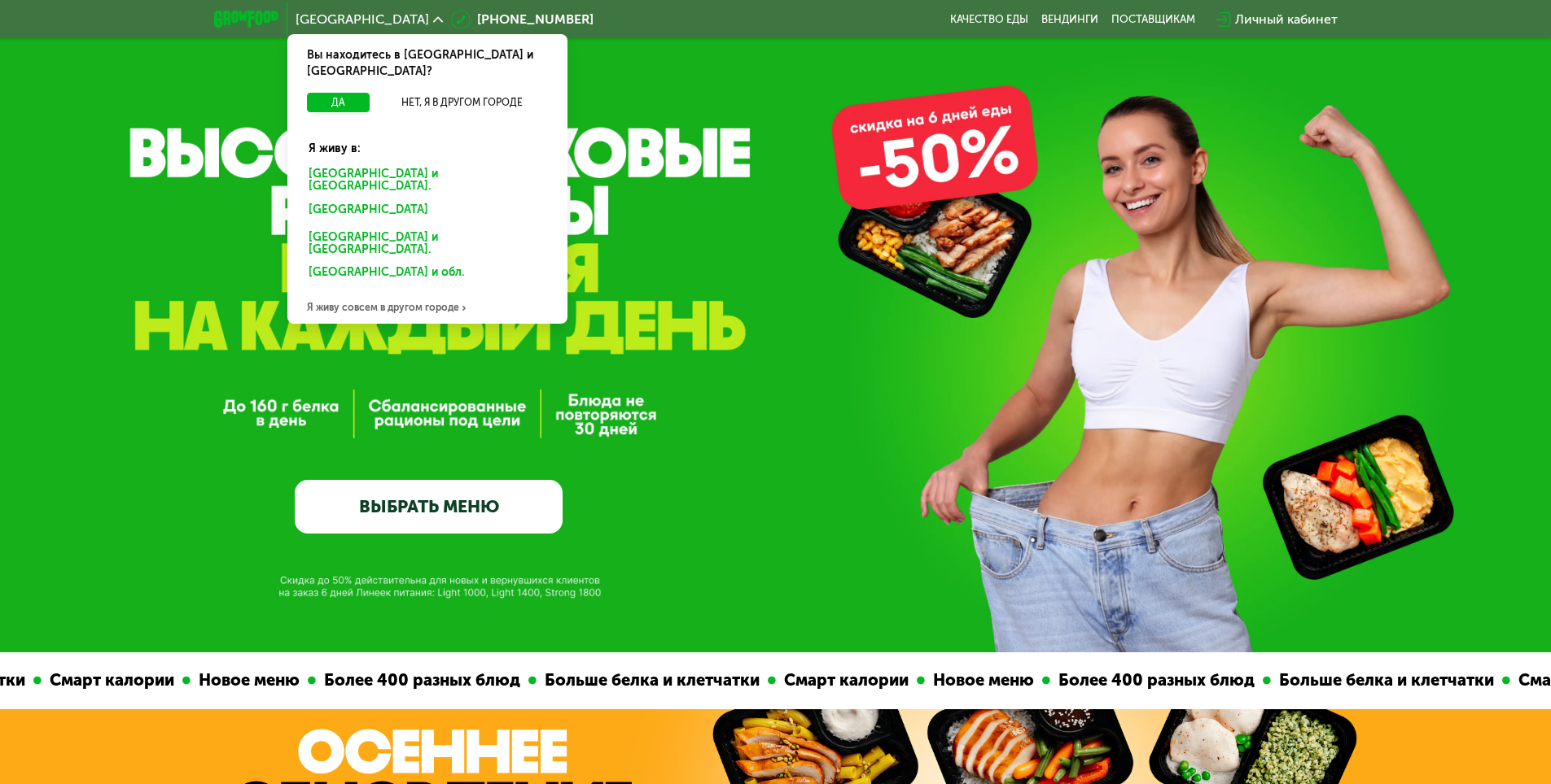
click at [724, 477] on div "GrowFood — доставка правильного питания ВЫБРАТЬ МЕНЮ" at bounding box center [776, 367] width 1551 height 334
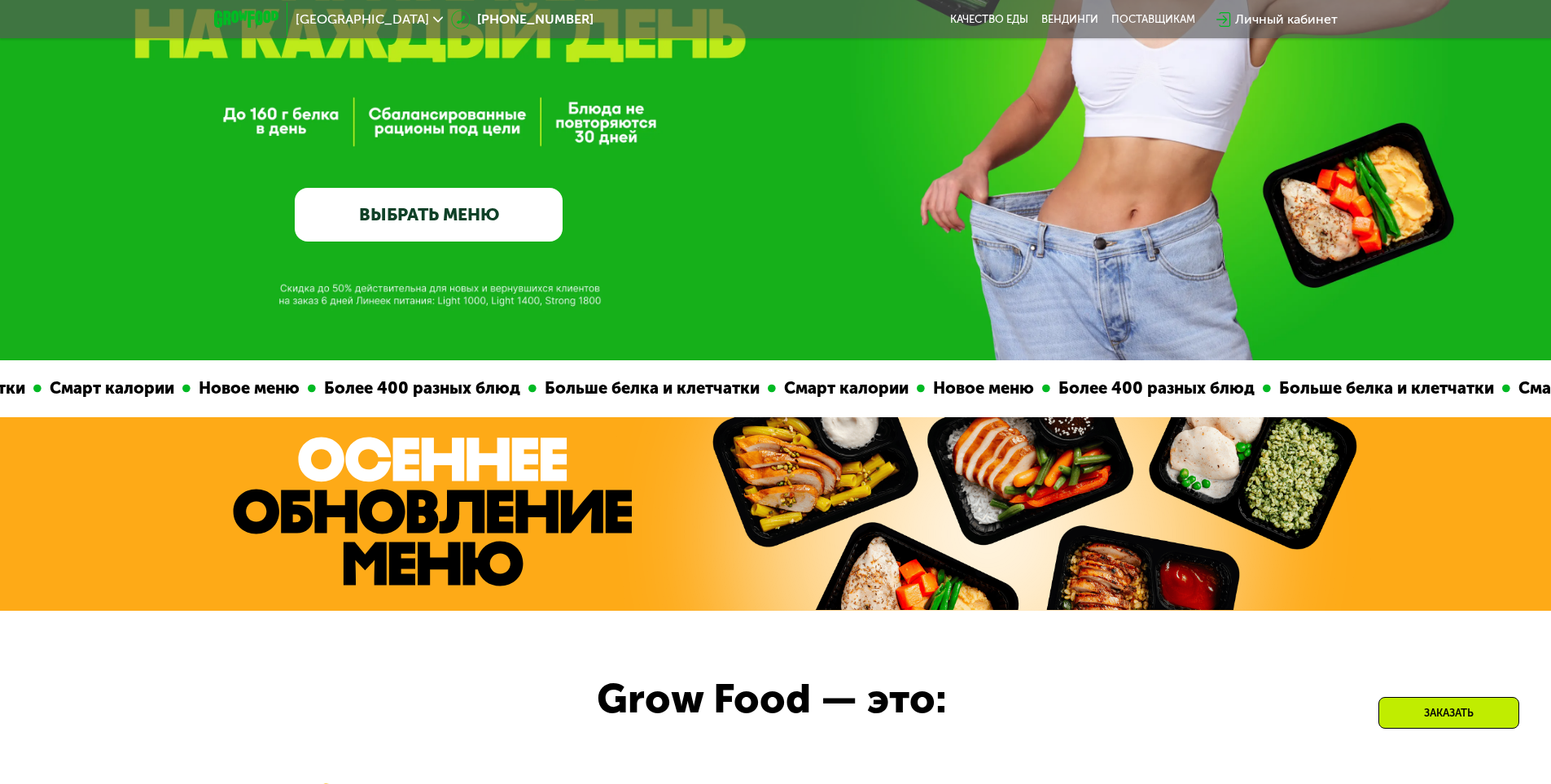
scroll to position [0, 0]
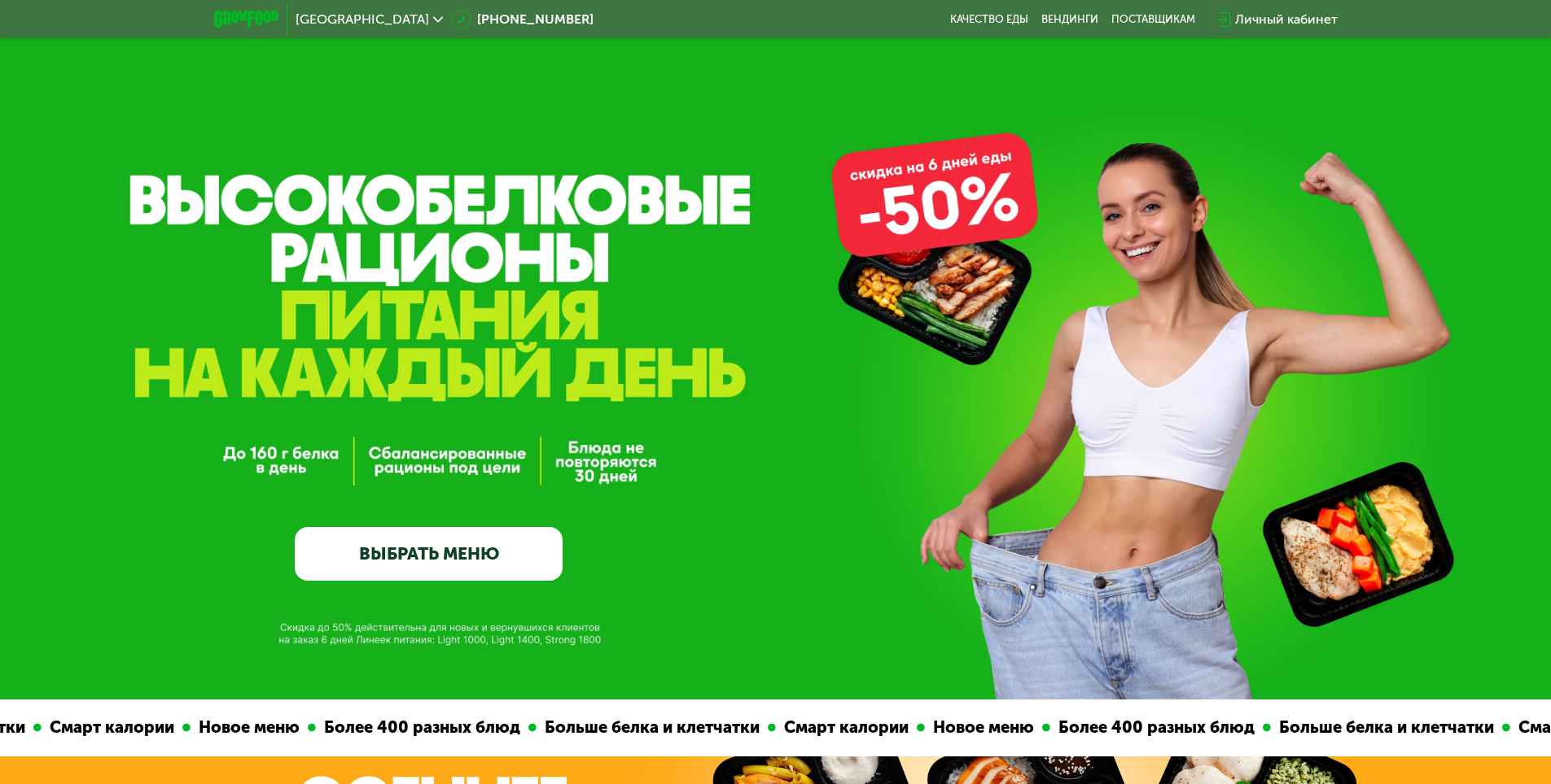
click at [337, 15] on span "[GEOGRAPHIC_DATA]" at bounding box center [362, 20] width 134 height 13
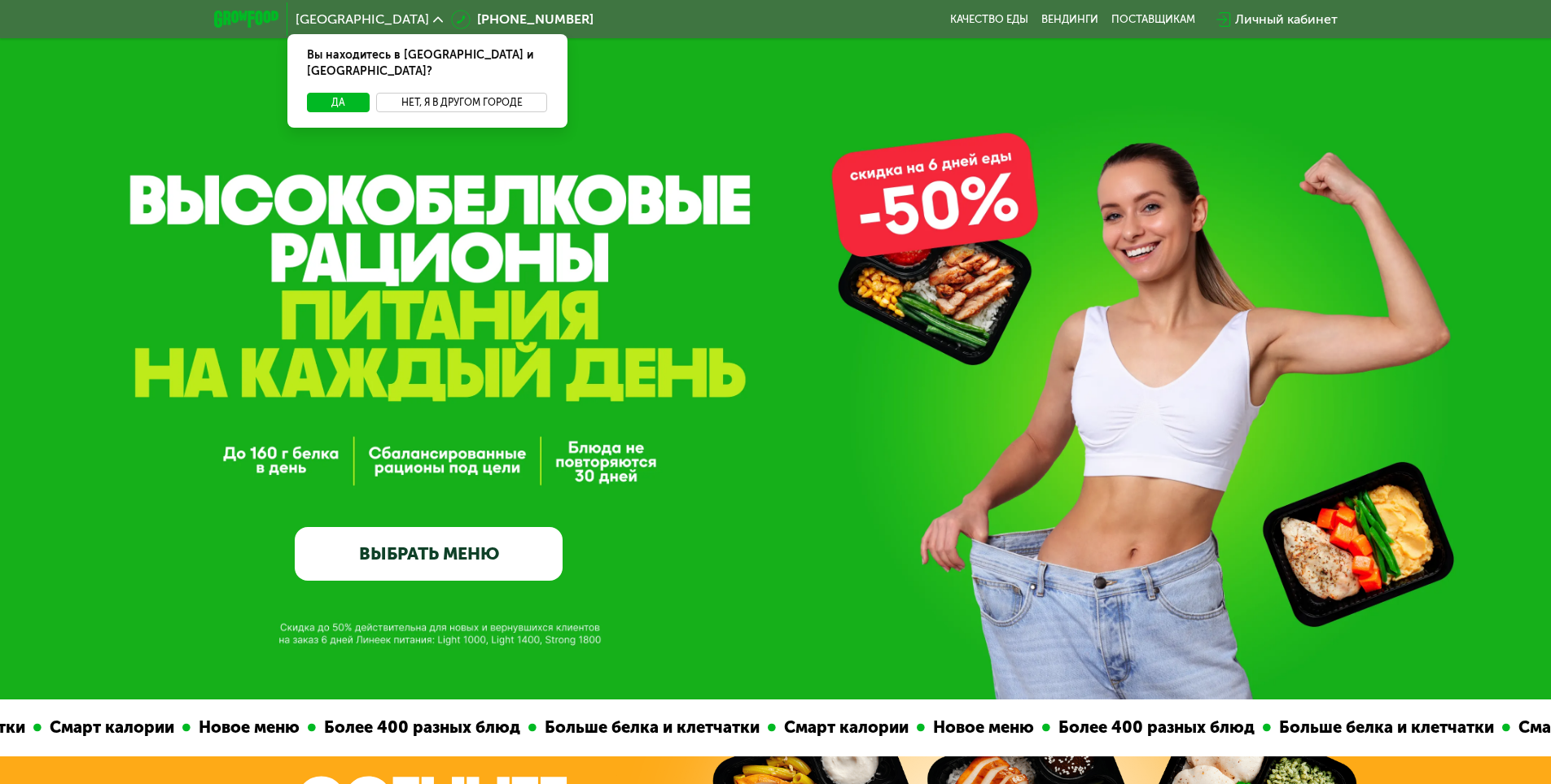
click at [478, 92] on button "Нет, я в другом городе" at bounding box center [461, 102] width 171 height 20
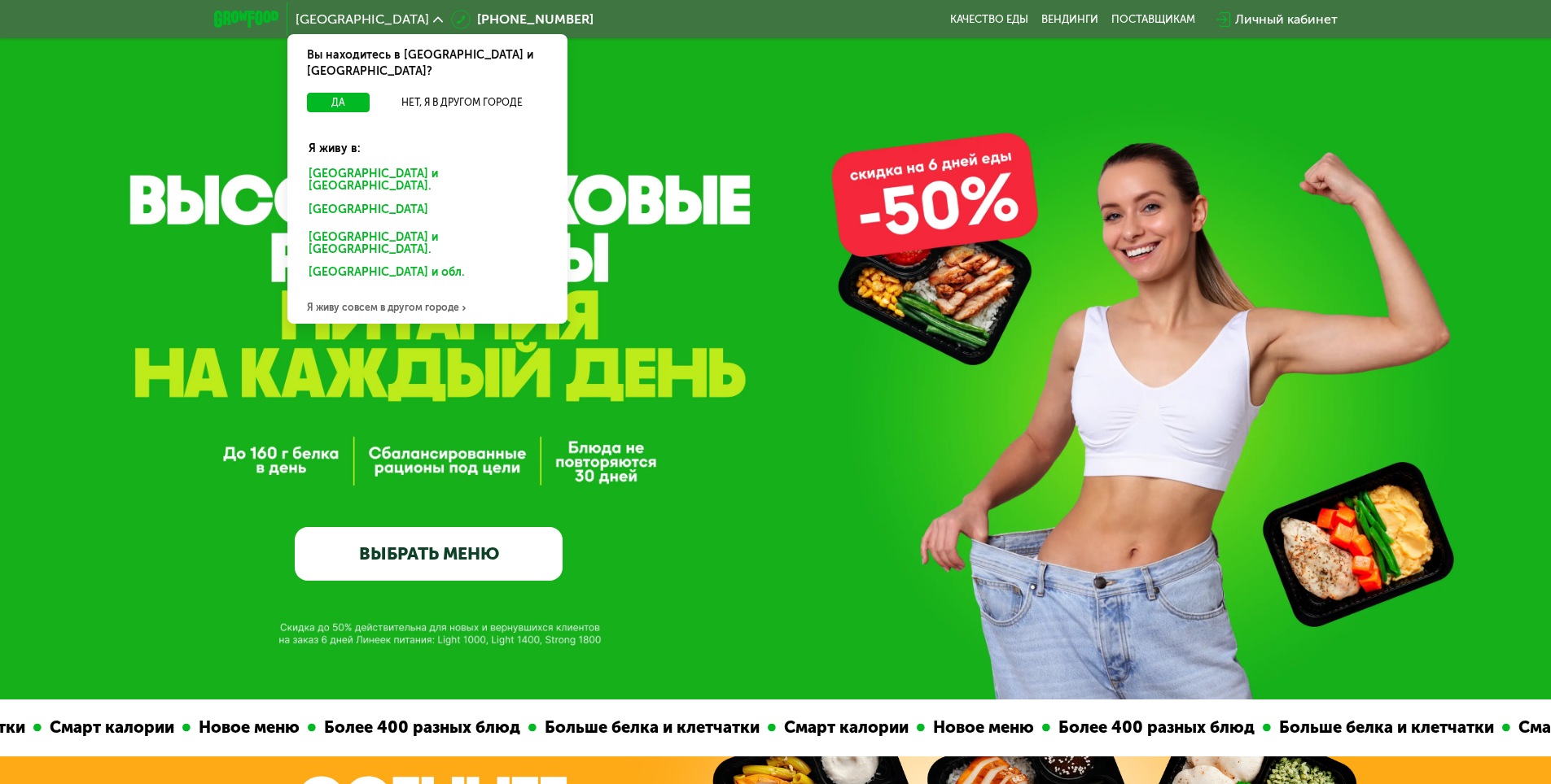
click at [392, 262] on div "[GEOGRAPHIC_DATA] и обл." at bounding box center [424, 274] width 254 height 26
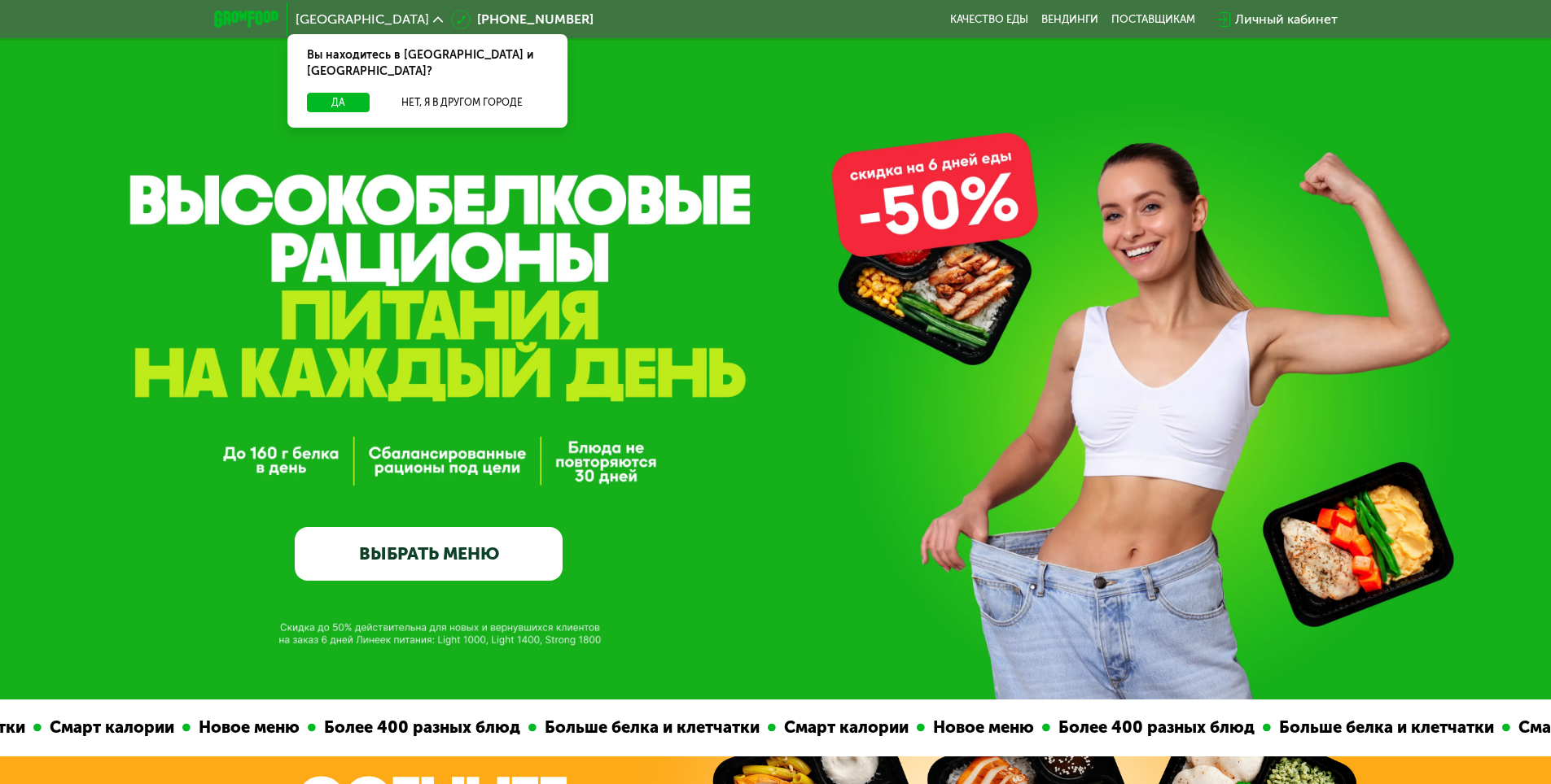
click at [362, 22] on div "[GEOGRAPHIC_DATA] Вы находитесь в [GEOGRAPHIC_DATA] и [GEOGRAPHIC_DATA]? Да Нет…" at bounding box center [369, 19] width 163 height 30
click at [355, 20] on div "[GEOGRAPHIC_DATA] Вы находитесь в [GEOGRAPHIC_DATA] и [GEOGRAPHIC_DATA]? Да Нет…" at bounding box center [369, 19] width 163 height 30
click at [434, 19] on icon at bounding box center [438, 19] width 10 height 10
click at [447, 92] on button "Нет, я в другом городе" at bounding box center [461, 102] width 171 height 20
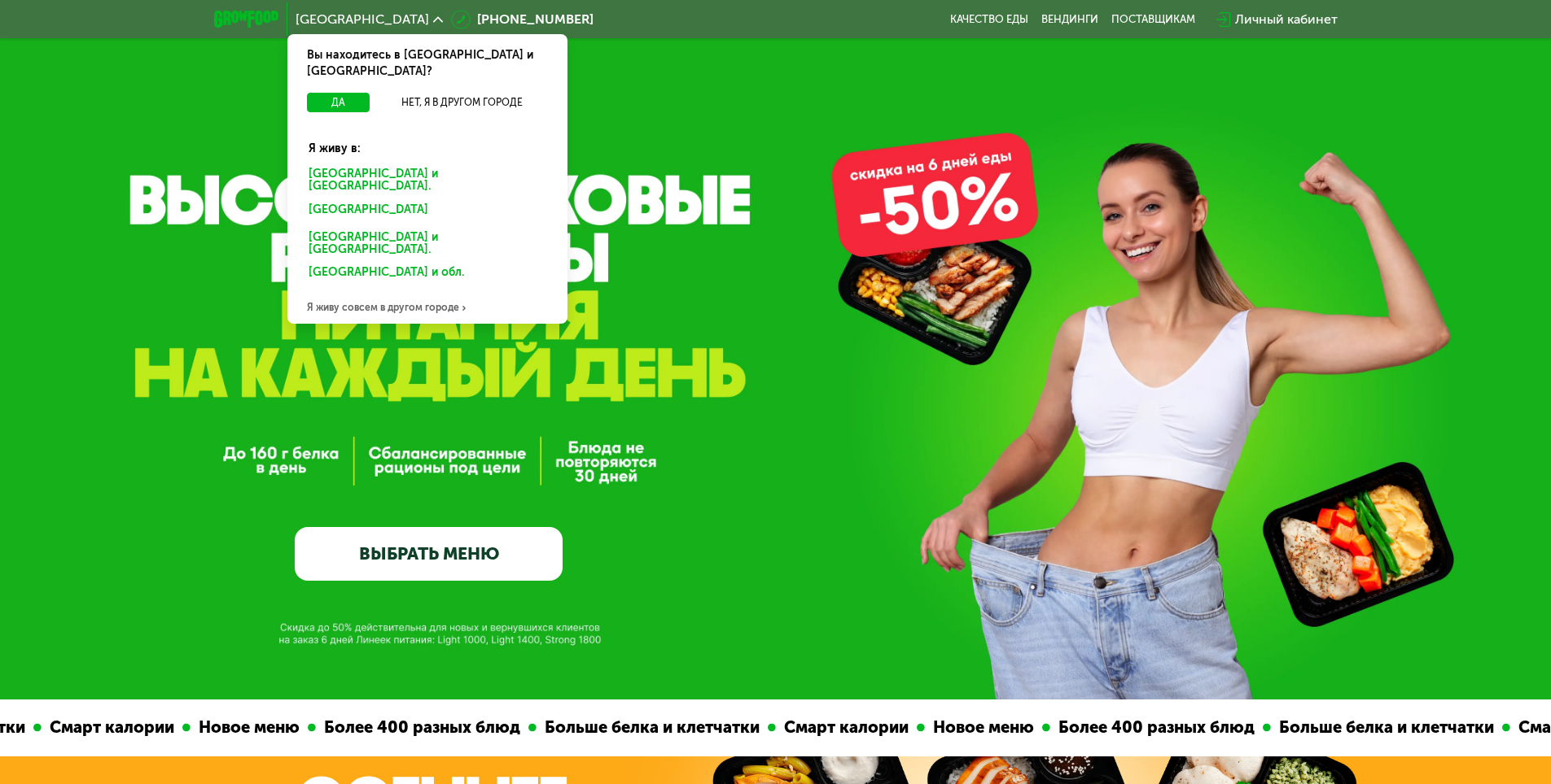
click at [397, 292] on div "Я живу совсем в другом городе" at bounding box center [427, 308] width 280 height 32
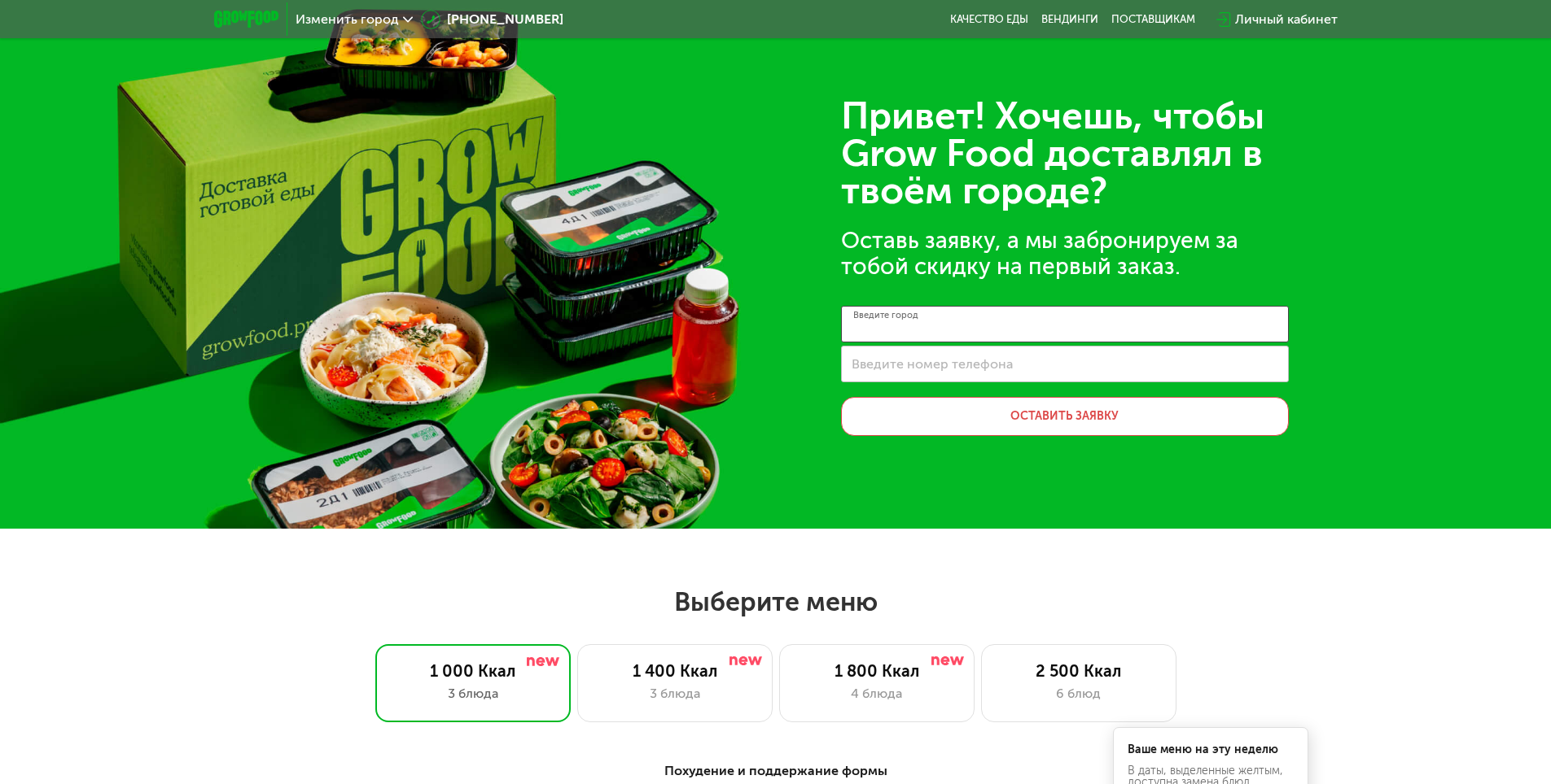
click at [968, 335] on input "Введите город" at bounding box center [1065, 324] width 448 height 37
type input "*"
type input "******"
click at [339, 17] on span "Изменить город" at bounding box center [346, 20] width 103 height 13
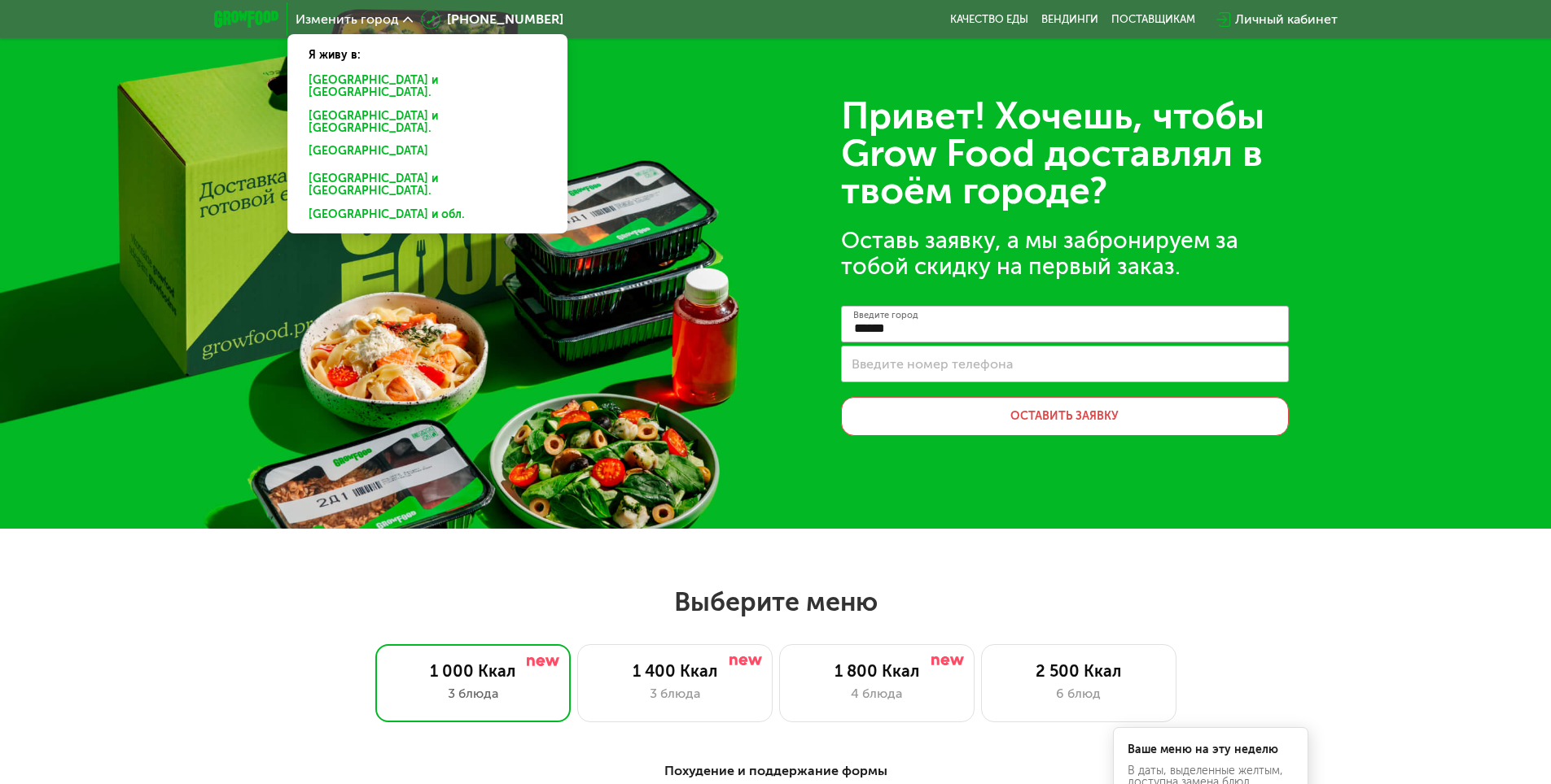
click at [350, 106] on div "Москве и обл." at bounding box center [424, 123] width 254 height 34
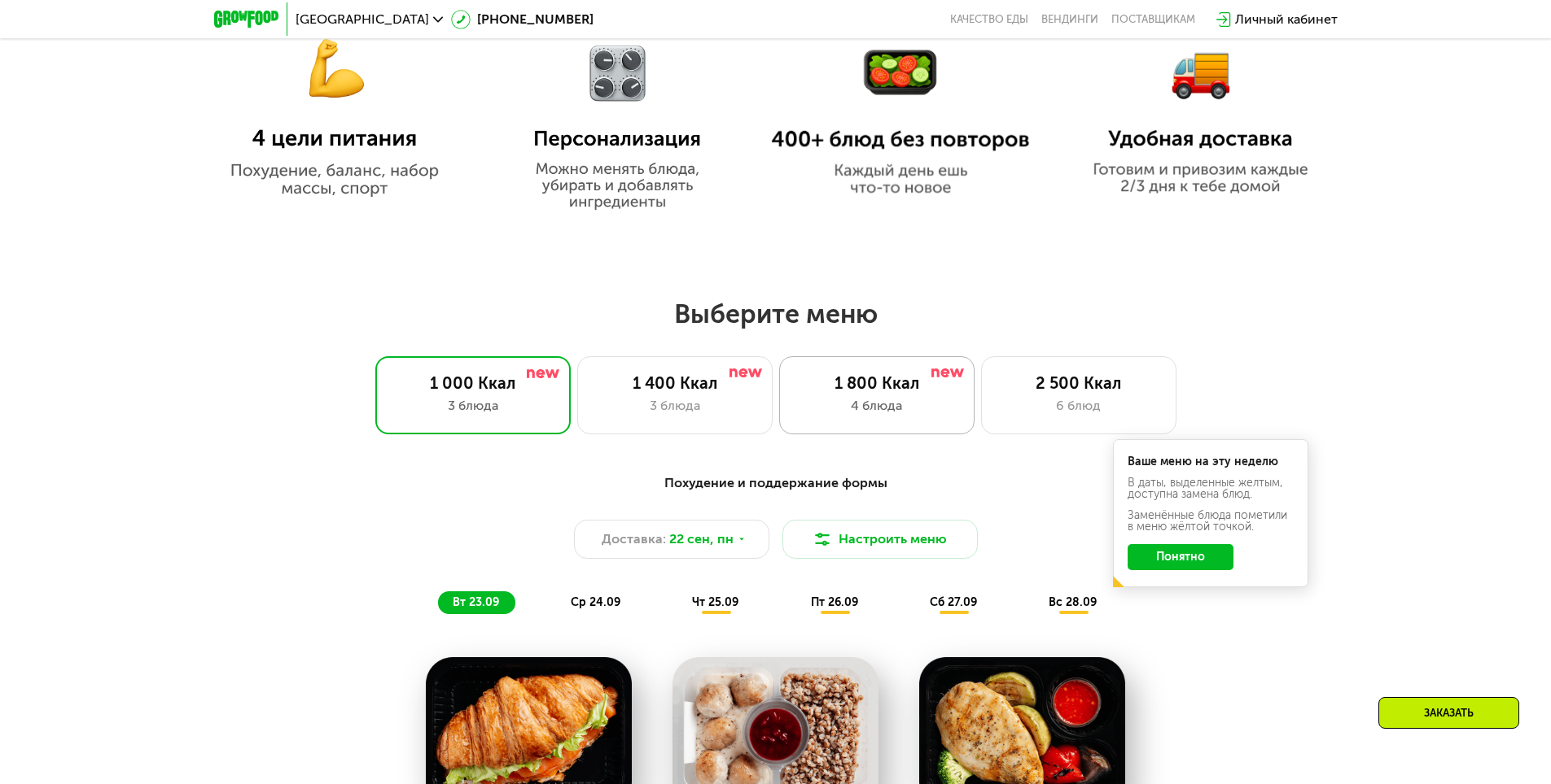
scroll to position [1139, 0]
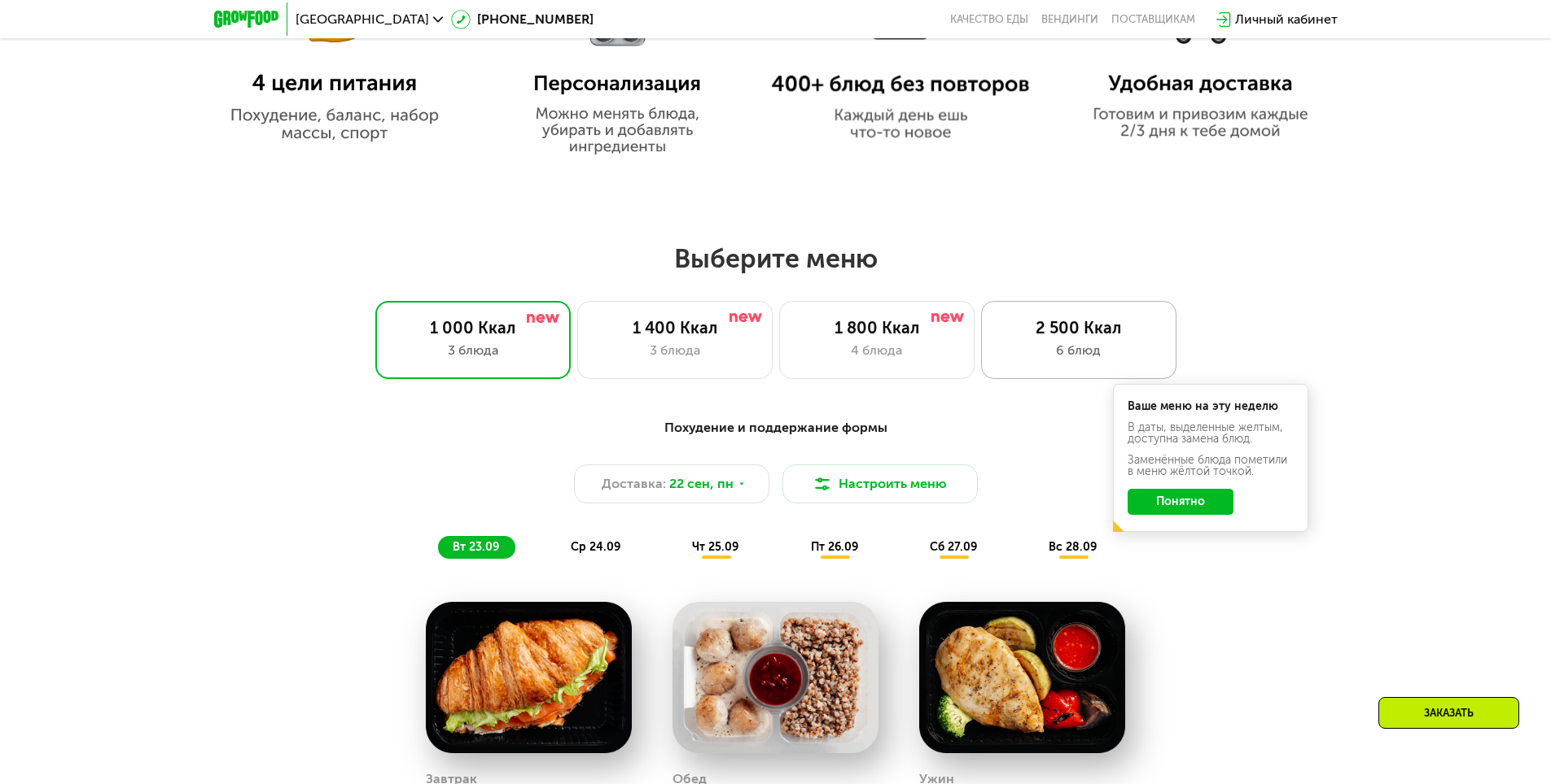
click at [1141, 366] on div "2 500 Ккал 6 блюд" at bounding box center [1079, 340] width 196 height 78
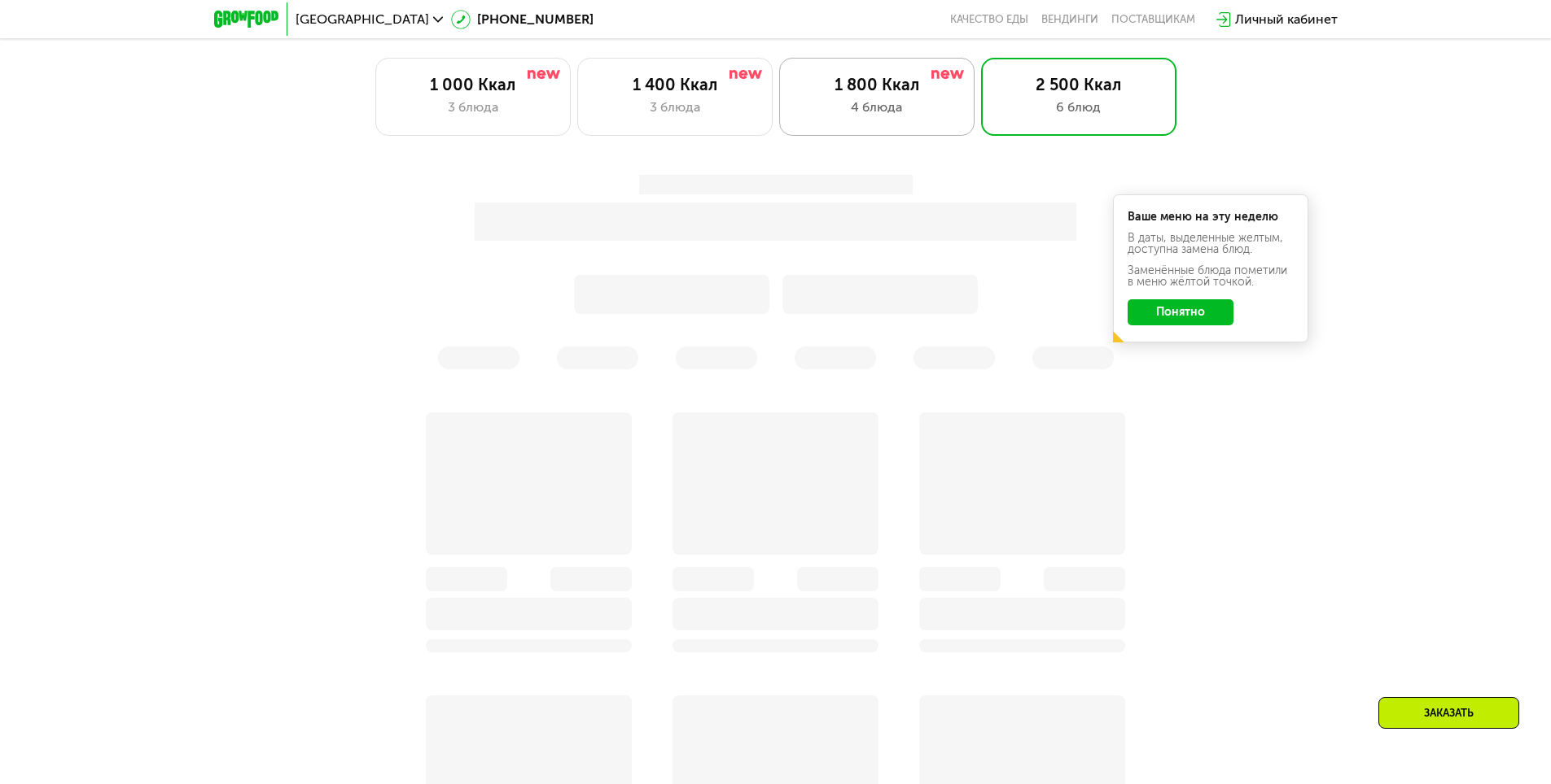
scroll to position [1383, 0]
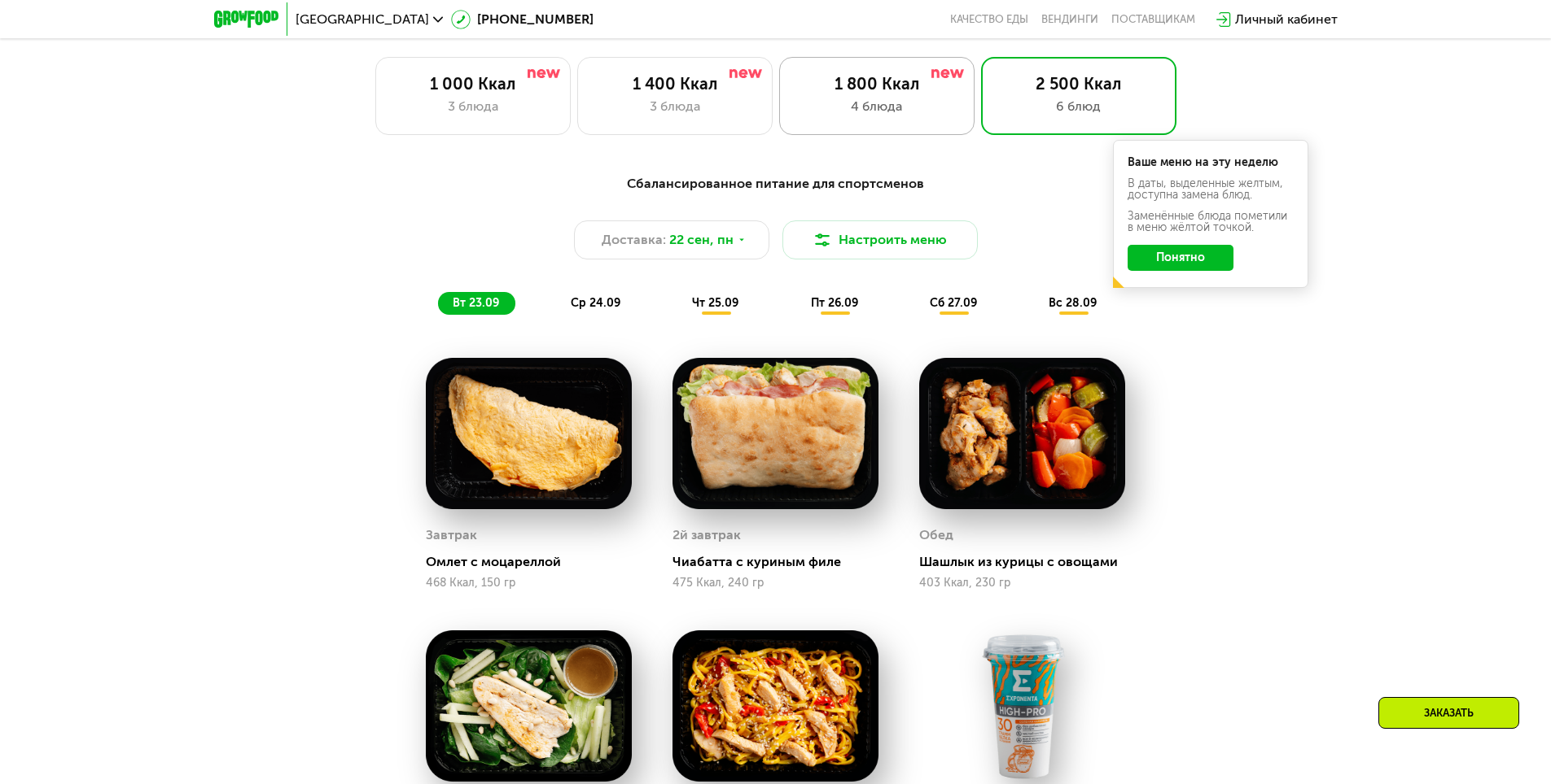
click at [903, 117] on div "4 блюда" at bounding box center [877, 107] width 162 height 20
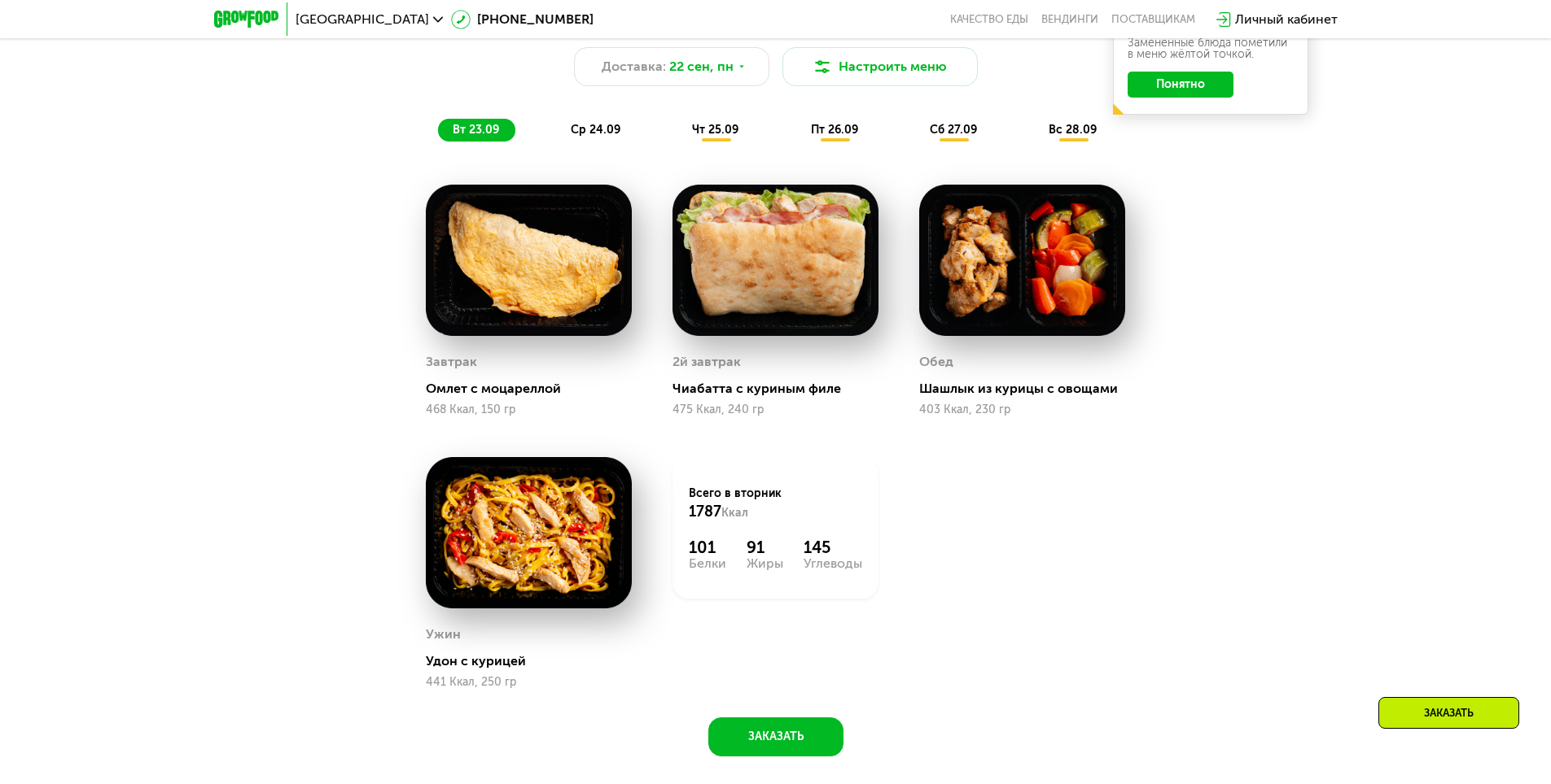
scroll to position [1546, 0]
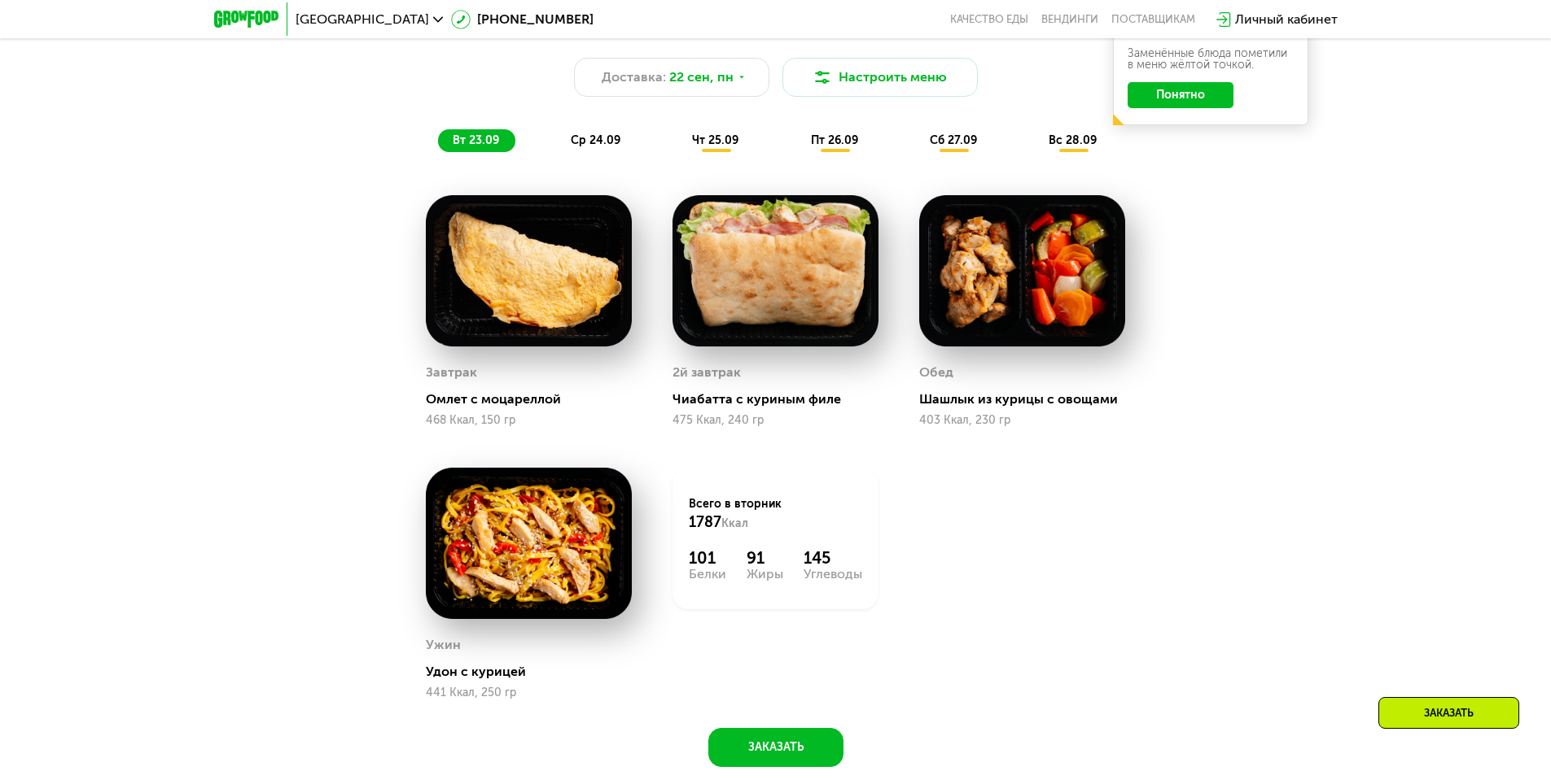
click at [1286, 420] on div "Сбалансированное питание на каждый день Доставка: 22 сен, пн Настроить меню вт …" at bounding box center [776, 397] width 1551 height 819
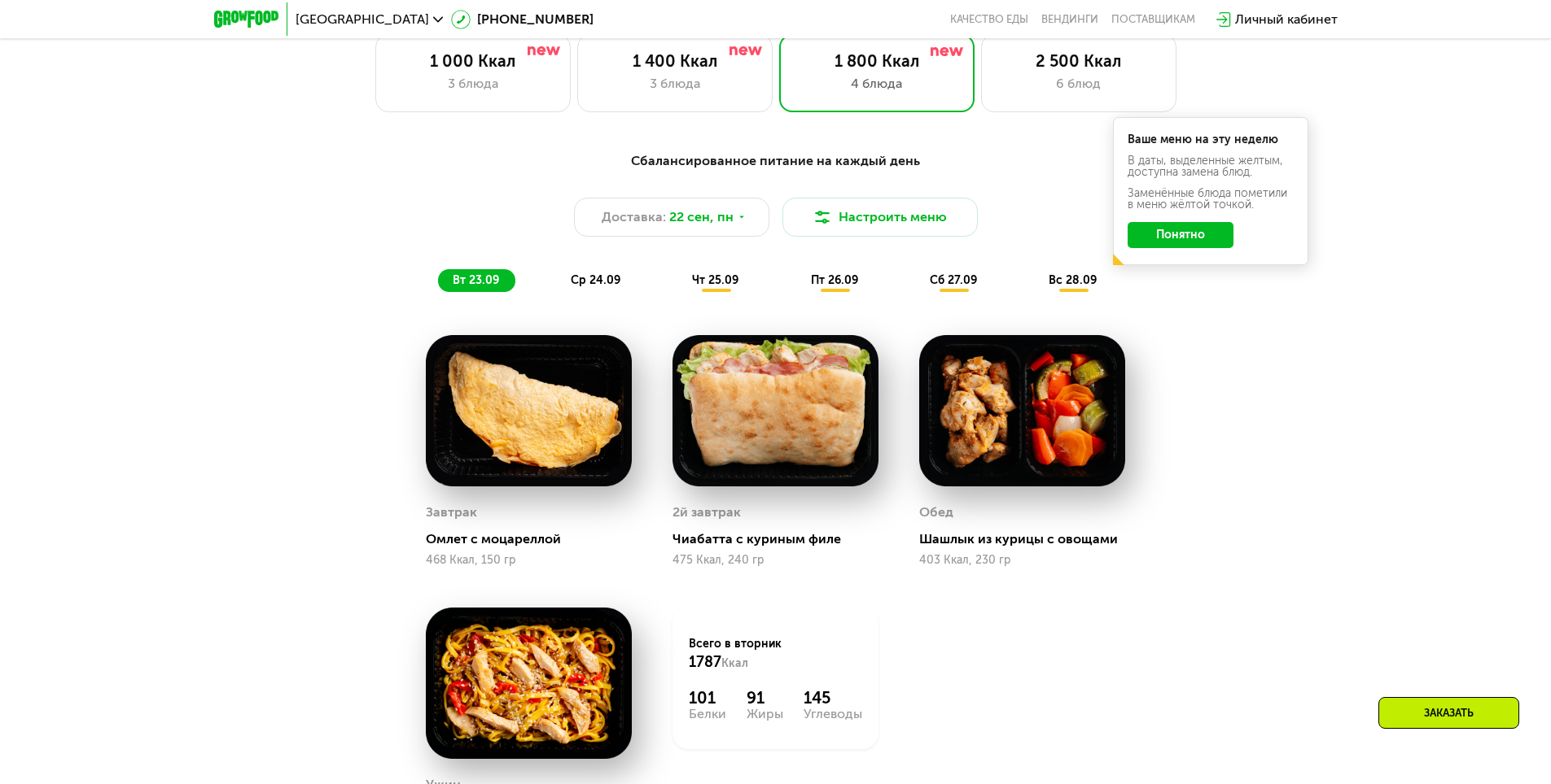
scroll to position [1383, 0]
